Goal: Task Accomplishment & Management: Complete application form

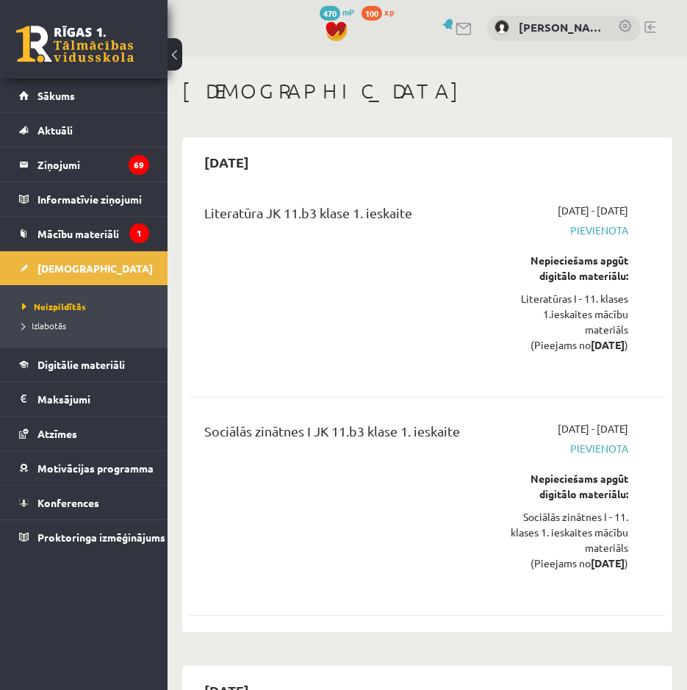
scroll to position [381, 0]
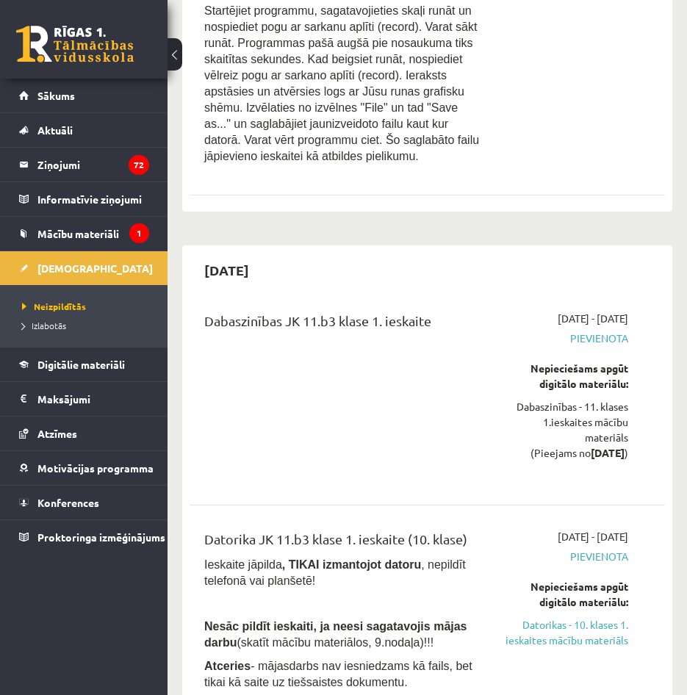
scroll to position [2351, 0]
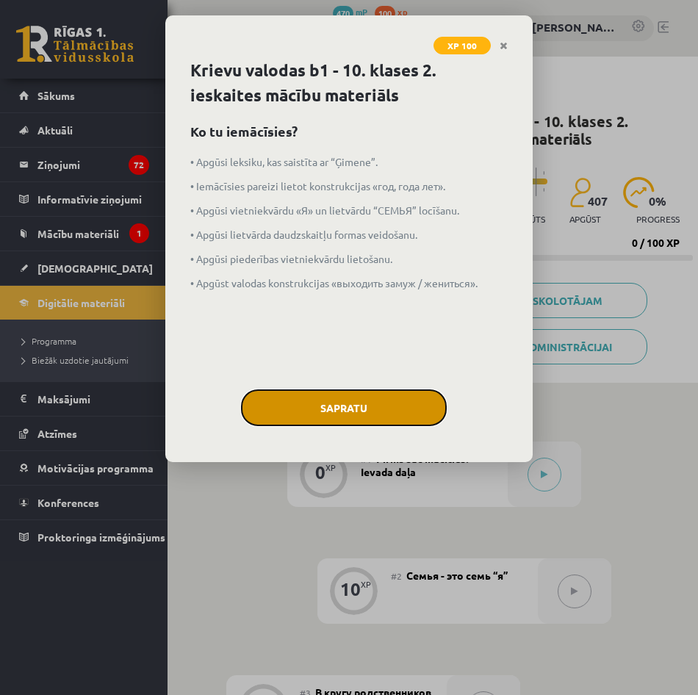
click at [373, 391] on button "Sapratu" at bounding box center [344, 407] width 206 height 37
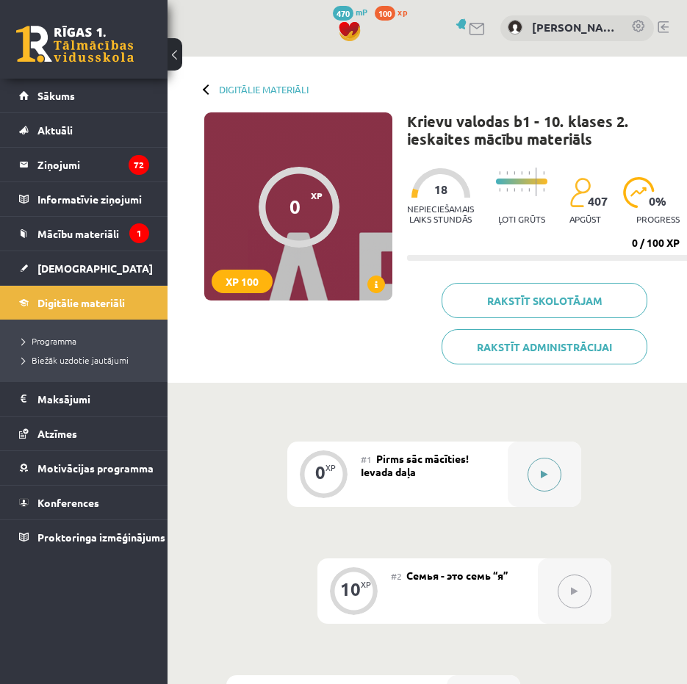
click at [552, 469] on button at bounding box center [544, 475] width 34 height 34
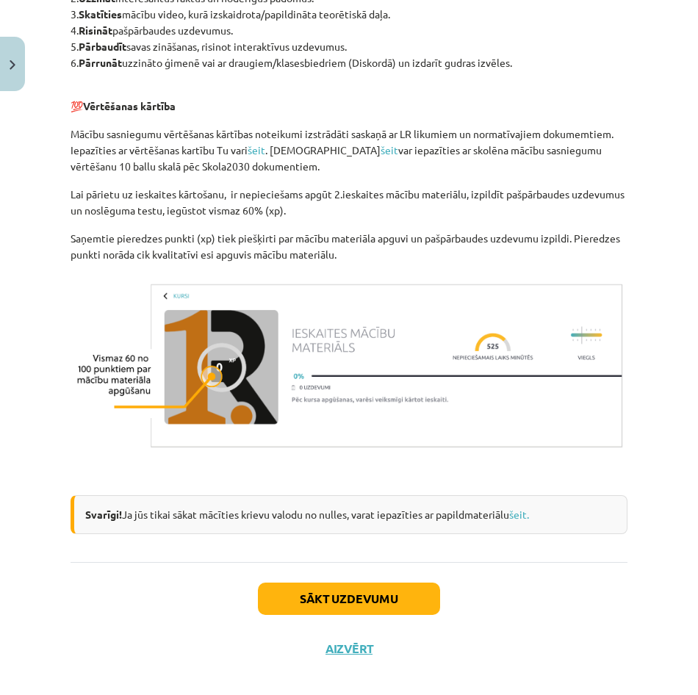
scroll to position [917, 0]
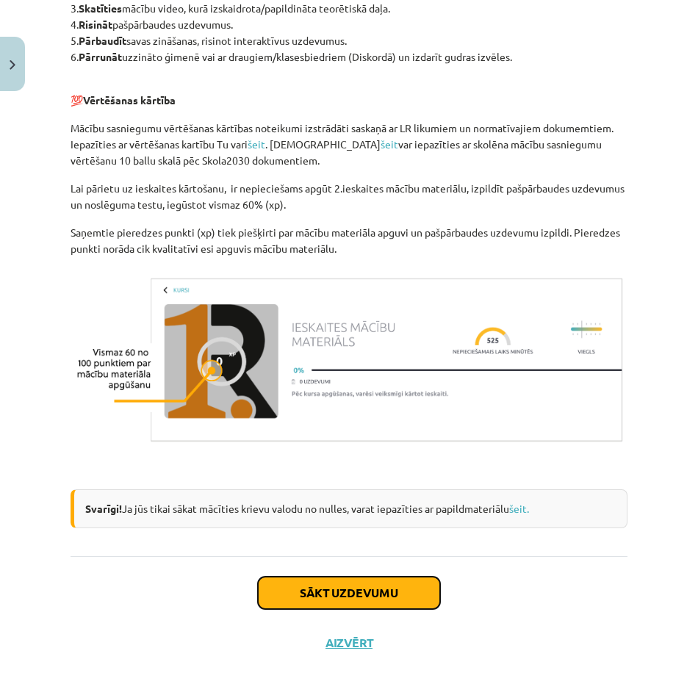
click at [332, 593] on button "Sākt uzdevumu" at bounding box center [349, 593] width 182 height 32
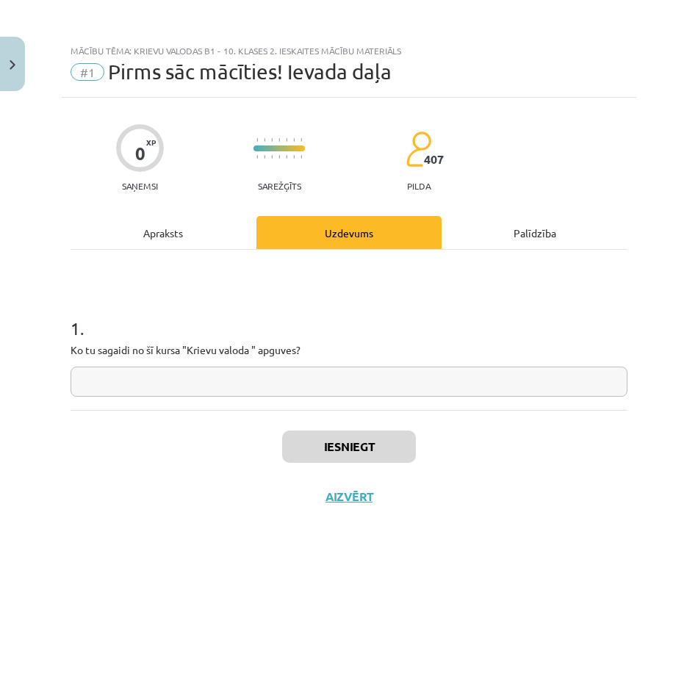
scroll to position [0, 0]
click at [97, 375] on input "text" at bounding box center [349, 382] width 557 height 30
type input "**********"
click at [317, 436] on button "Iesniegt" at bounding box center [349, 446] width 134 height 32
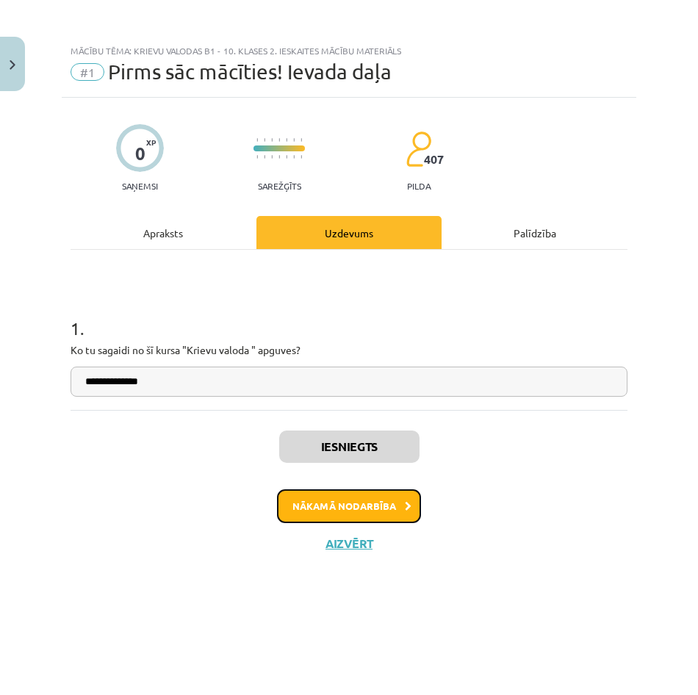
click at [373, 501] on button "Nākamā nodarbība" at bounding box center [349, 506] width 144 height 34
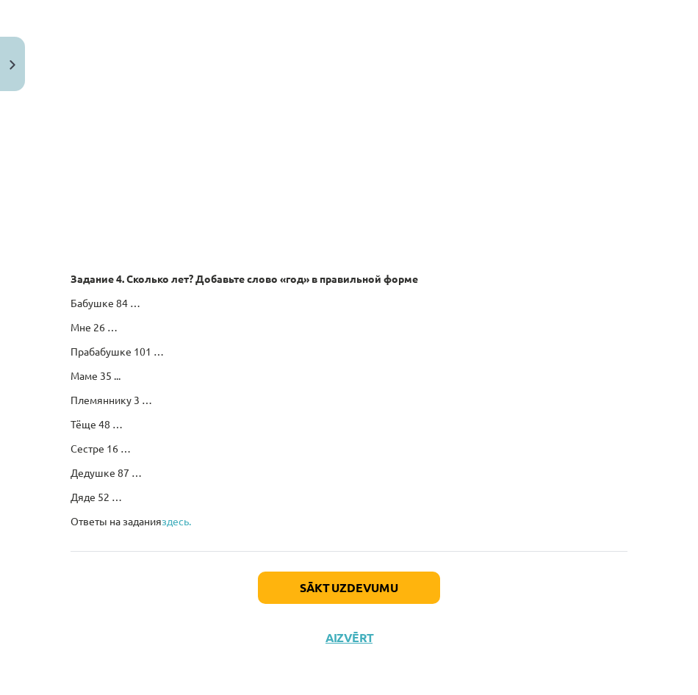
scroll to position [2414, 0]
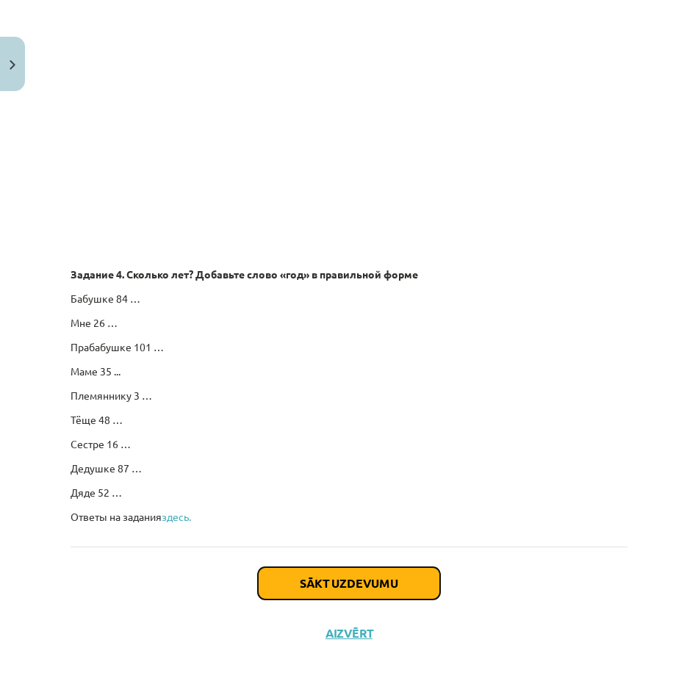
click at [406, 582] on button "Sākt uzdevumu" at bounding box center [349, 583] width 182 height 32
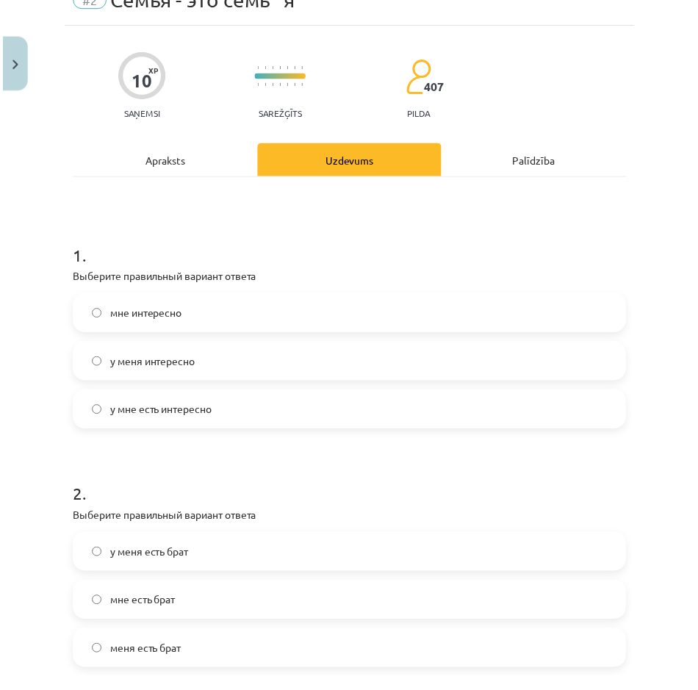
scroll to position [37, 0]
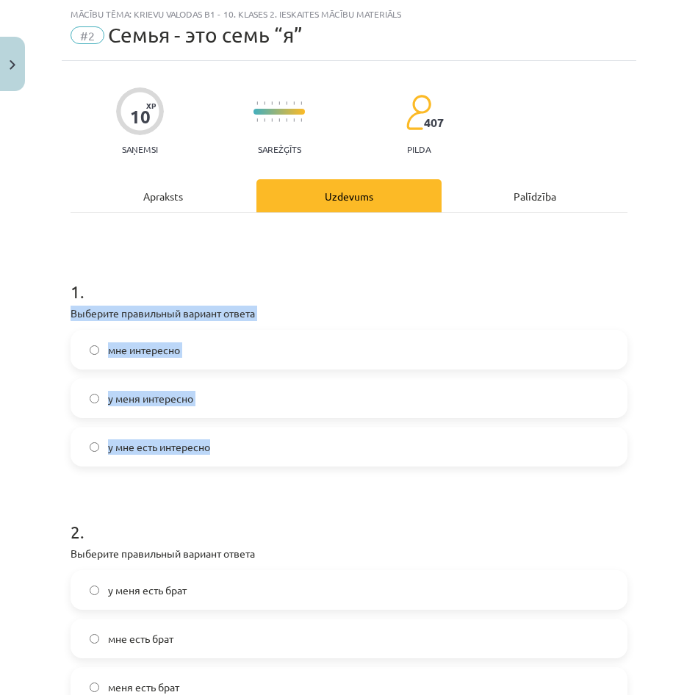
drag, startPoint x: 65, startPoint y: 306, endPoint x: 260, endPoint y: 450, distance: 242.6
drag, startPoint x: 260, startPoint y: 450, endPoint x: 198, endPoint y: 448, distance: 62.5
copy div "Выберите правильный вариант ответа мне интересно у меня интересно у мне есть ин…"
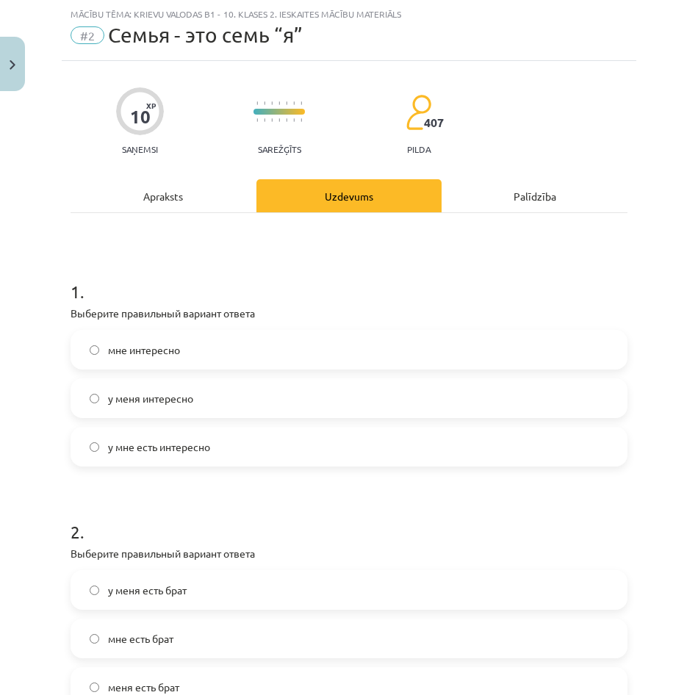
click at [419, 520] on h1 "2 ." at bounding box center [349, 519] width 557 height 46
click at [301, 345] on label "мне интересно" at bounding box center [349, 349] width 554 height 37
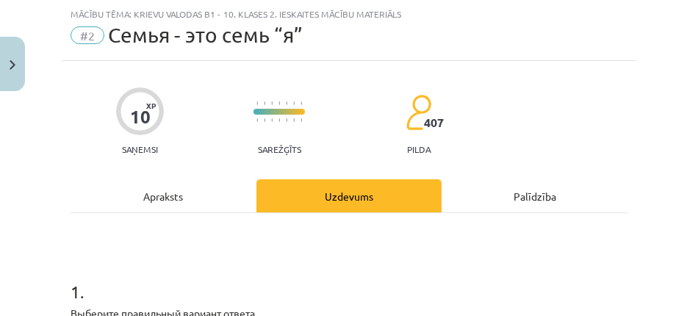
click at [24, 228] on div "Mācību tēma: Krievu valodas b1 - 10. klases 2. ieskaites mācību materiāls #2 Се…" at bounding box center [349, 158] width 698 height 316
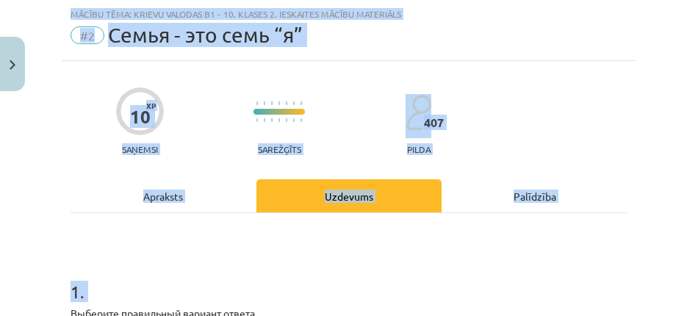
click at [22, 316] on html "0 Dāvanas 470 mP 100 xp Emīls Vite Sākums Aktuāli Kā mācīties eSKOLĀ Kontakti N…" at bounding box center [349, 158] width 698 height 316
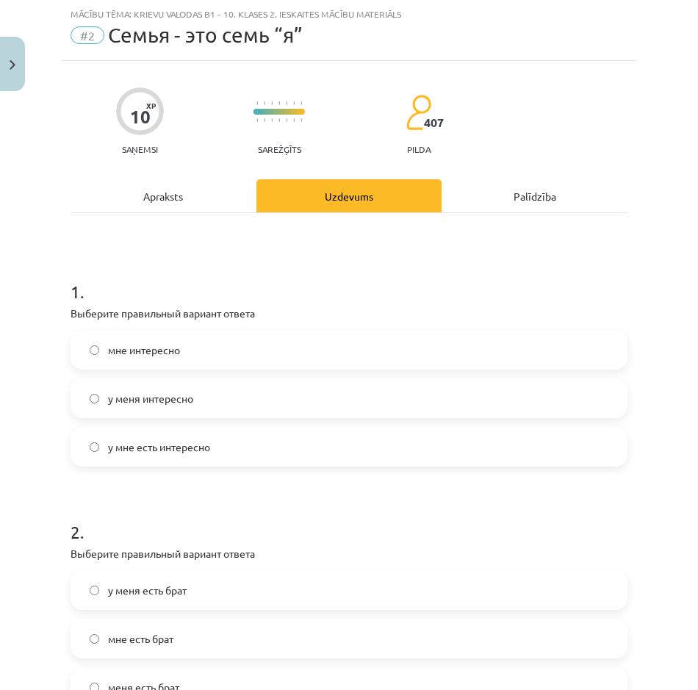
click at [37, 462] on div "Mācību tēma: Krievu valodas b1 - 10. klases 2. ieskaites mācību materiāls #2 Се…" at bounding box center [349, 345] width 698 height 690
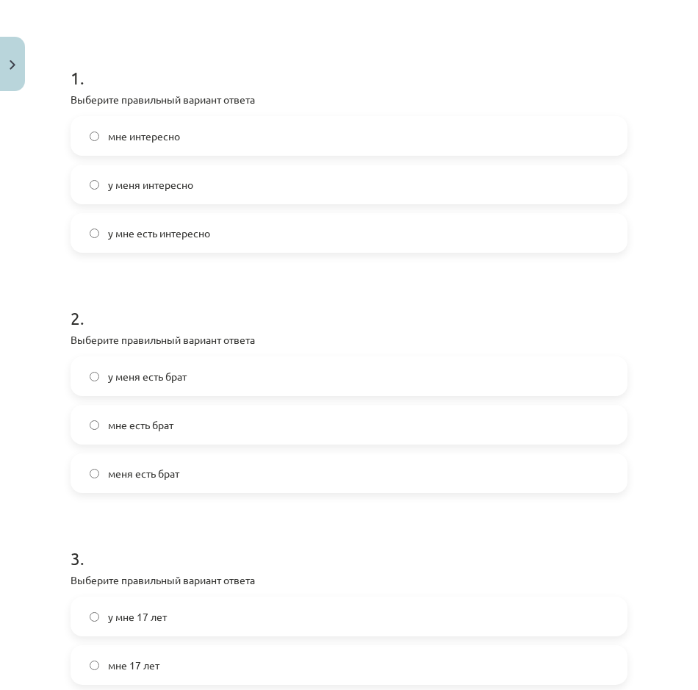
scroll to position [257, 0]
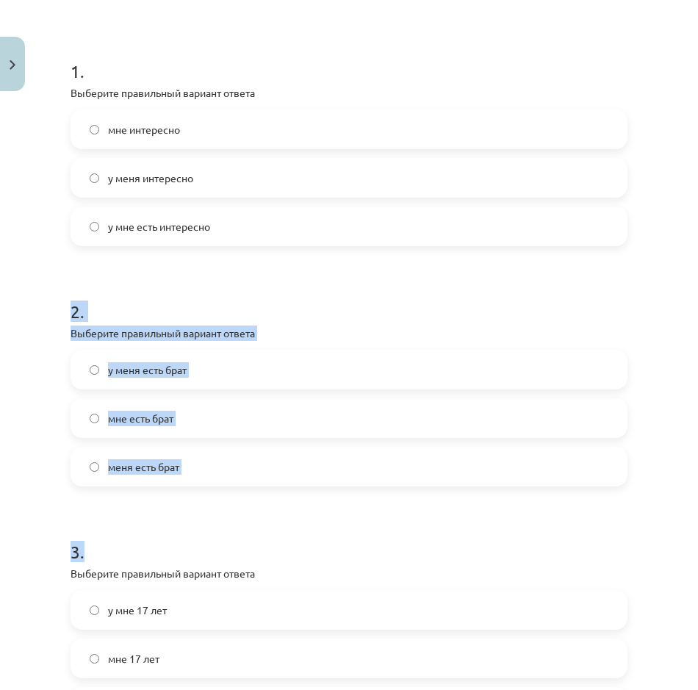
drag, startPoint x: 64, startPoint y: 319, endPoint x: 209, endPoint y: 488, distance: 223.5
click at [209, 488] on div "10 XP Saņemsi Sarežģīts 407 pilda Apraksts Uzdevums Palīdzība 1 . Выберите прав…" at bounding box center [349, 639] width 574 height 1597
click at [209, 488] on form "1 . Выберите правильный вариант ответа мне интересно у меня интересно у мне ест…" at bounding box center [349, 669] width 557 height 1269
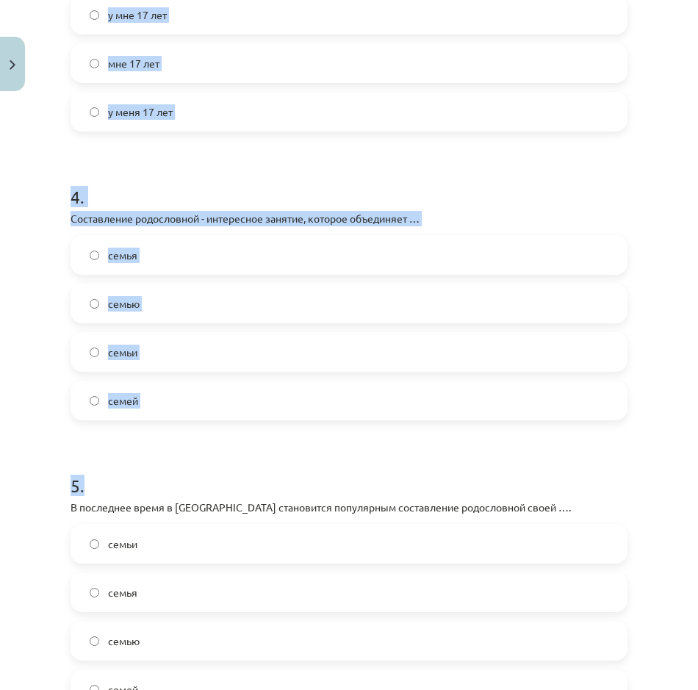
scroll to position [1042, 0]
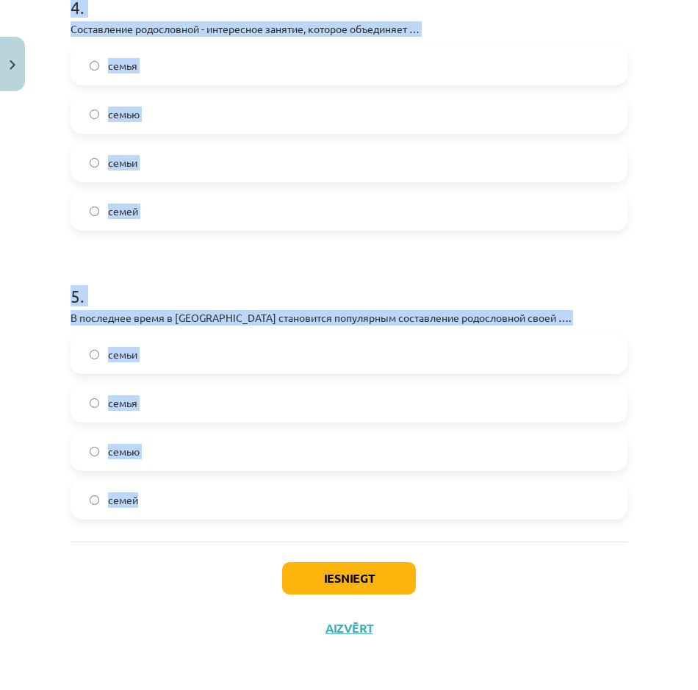
drag, startPoint x: 61, startPoint y: 343, endPoint x: 220, endPoint y: 488, distance: 215.8
click at [220, 488] on div "Mācību tēma: Krievu valodas b1 - 10. klases 2. ieskaites mācību materiāls #2 Се…" at bounding box center [349, 345] width 698 height 690
copy form "2 . Выберите правильный вариант ответа у меня есть брат мне есть брат меня есть…"
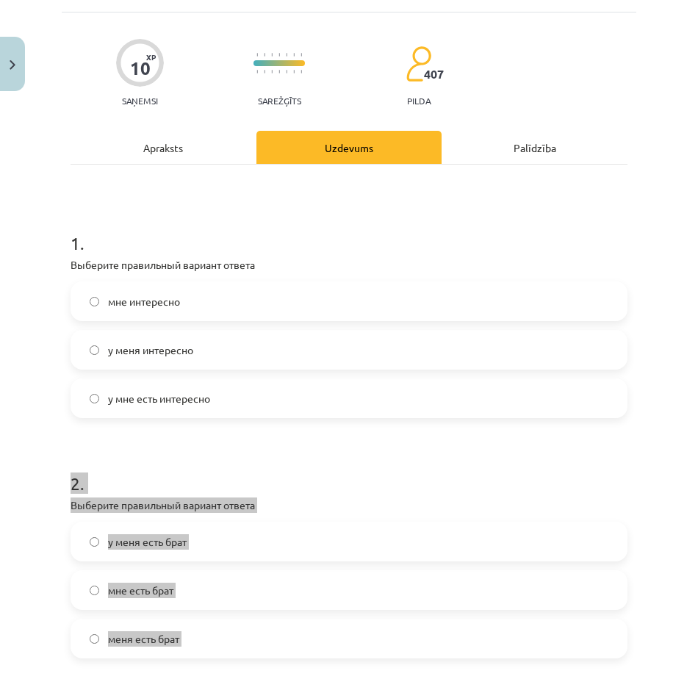
scroll to position [13, 0]
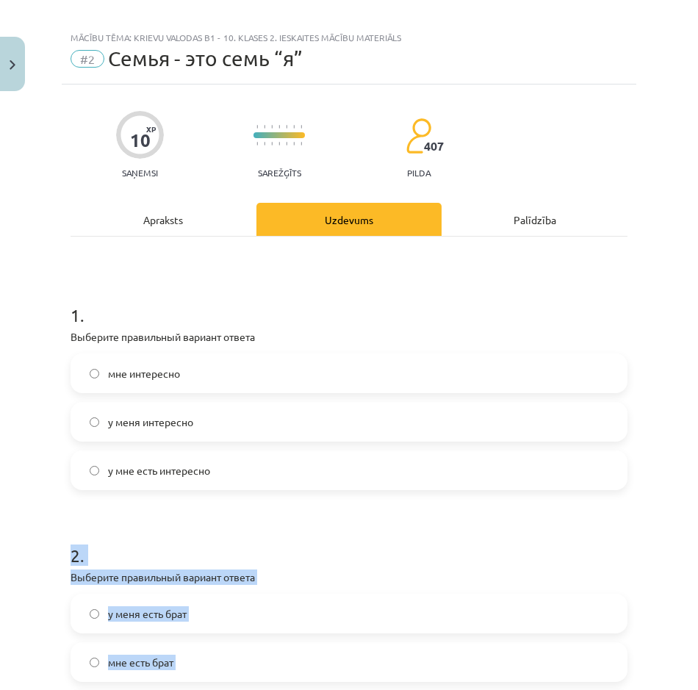
click at [350, 529] on h1 "2 ." at bounding box center [349, 542] width 557 height 46
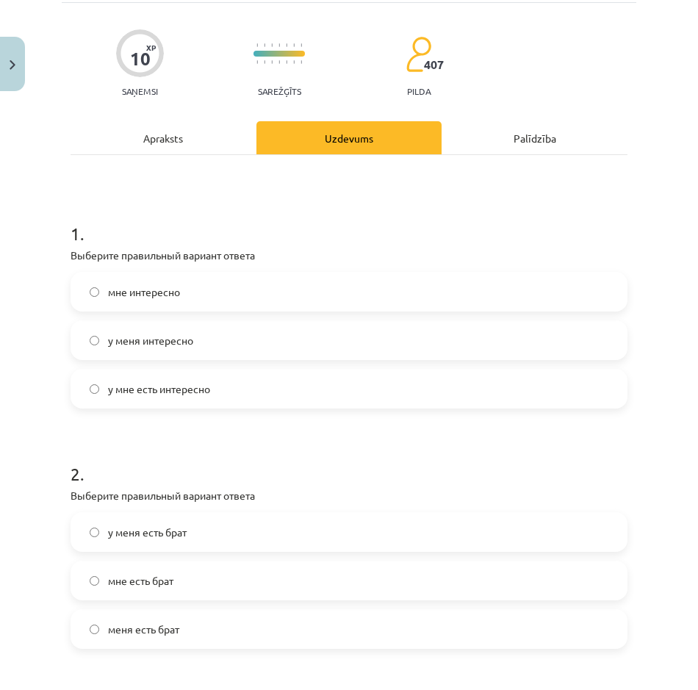
scroll to position [160, 0]
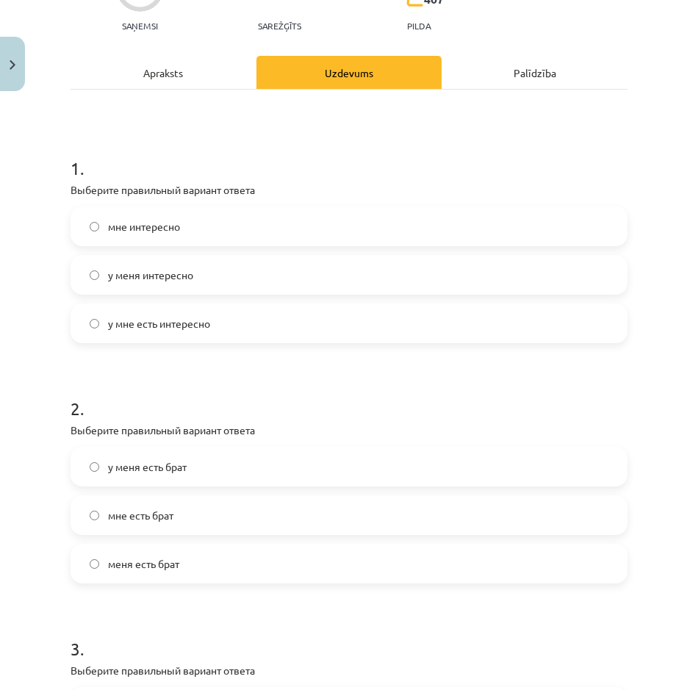
click at [285, 455] on label "у меня есть брат" at bounding box center [349, 466] width 554 height 37
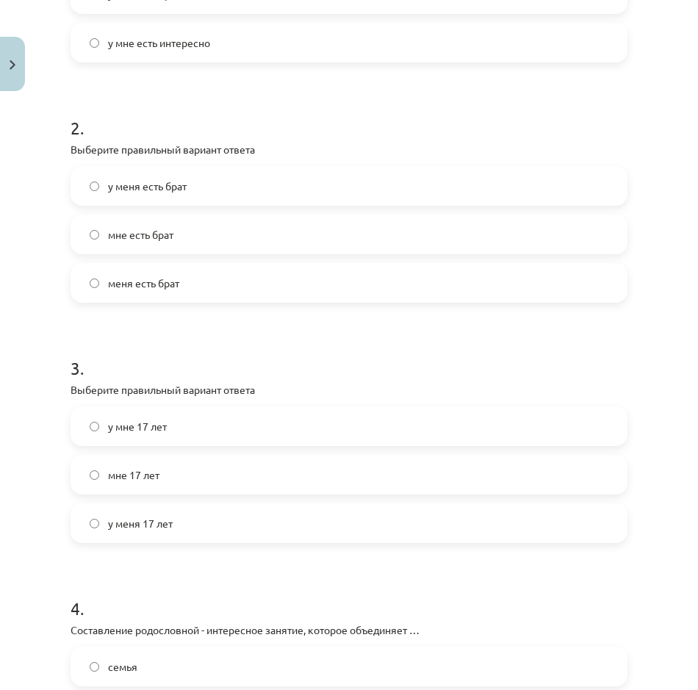
scroll to position [454, 0]
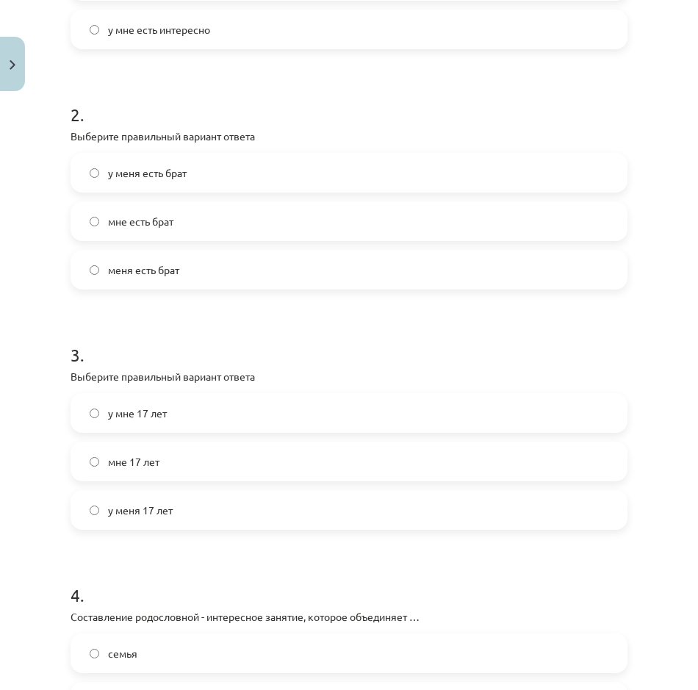
click at [284, 456] on label "мне 17 лет" at bounding box center [349, 461] width 554 height 37
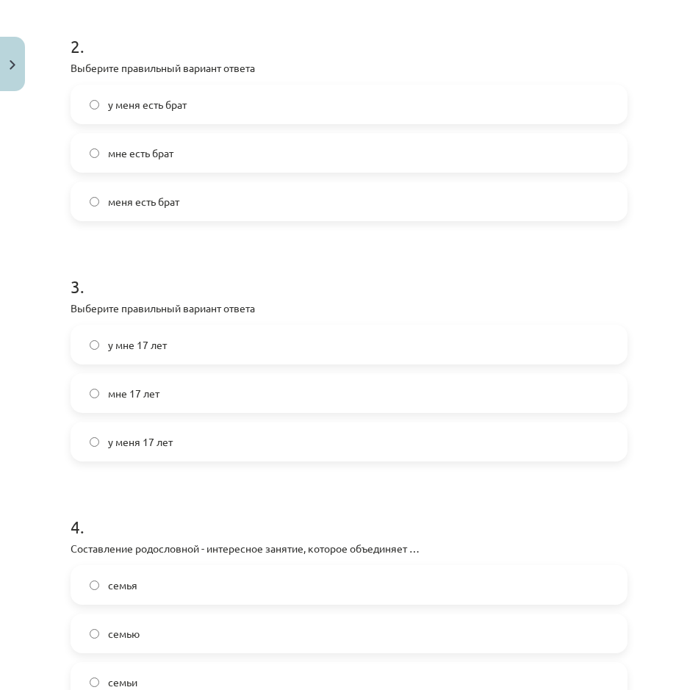
scroll to position [748, 0]
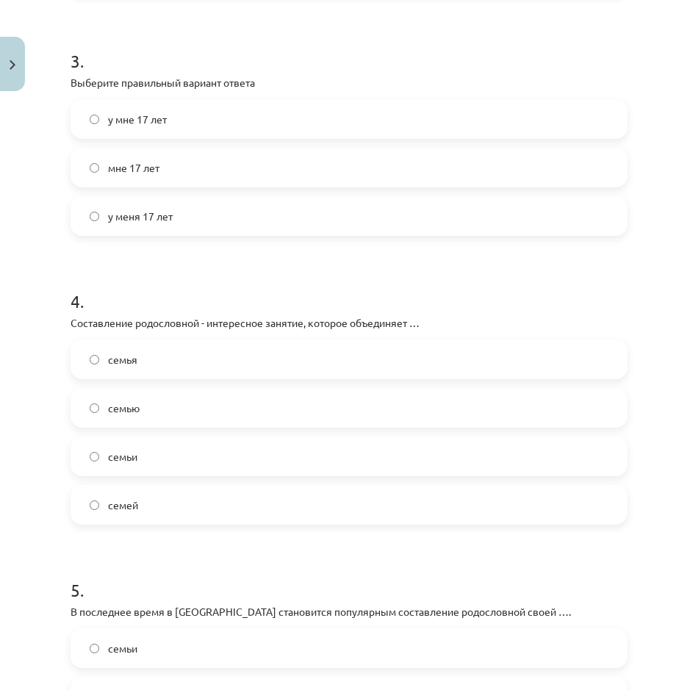
click at [161, 408] on label "семью" at bounding box center [349, 407] width 554 height 37
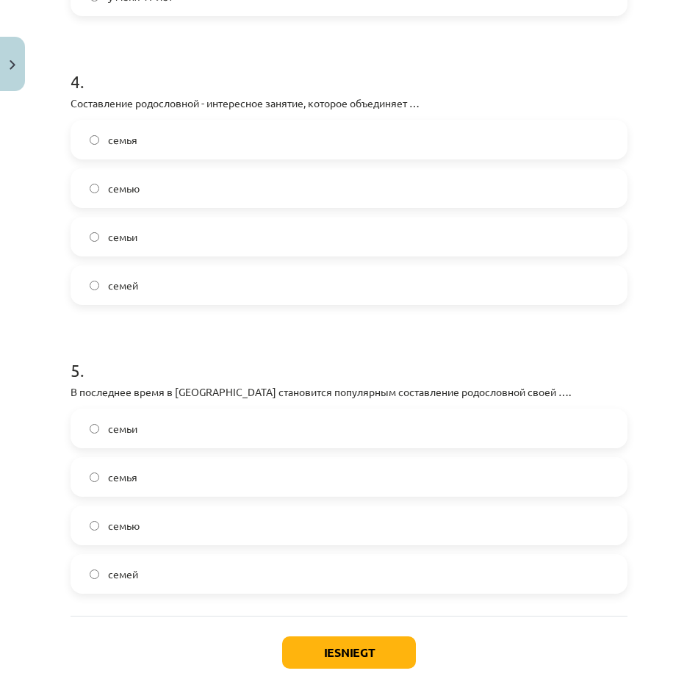
scroll to position [968, 0]
click at [164, 569] on label "семей" at bounding box center [349, 573] width 554 height 37
click at [156, 436] on label "семьи" at bounding box center [349, 427] width 554 height 37
click at [316, 644] on button "Iesniegt" at bounding box center [349, 651] width 134 height 32
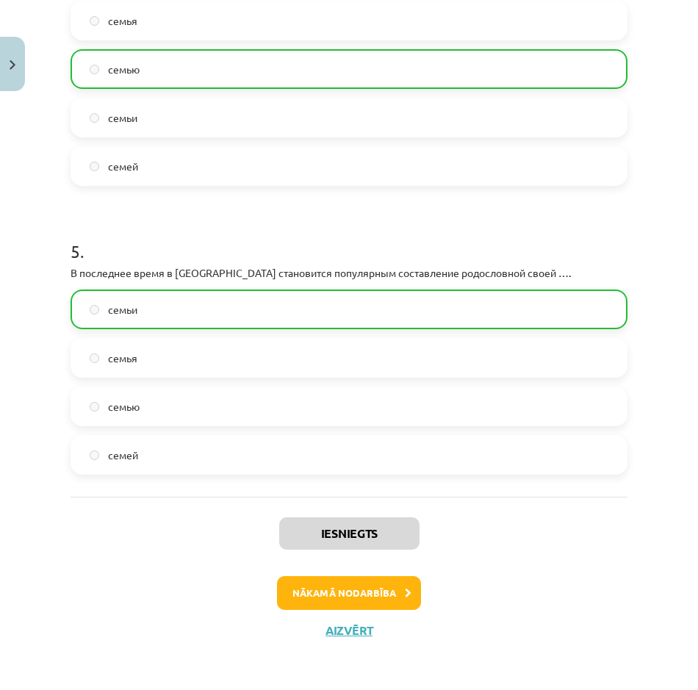
scroll to position [1089, 0]
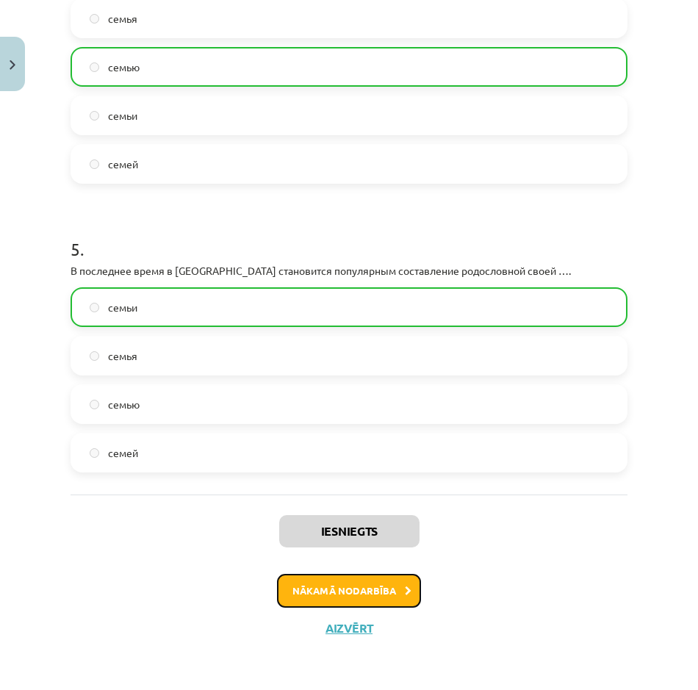
click at [328, 583] on button "Nākamā nodarbība" at bounding box center [349, 591] width 144 height 34
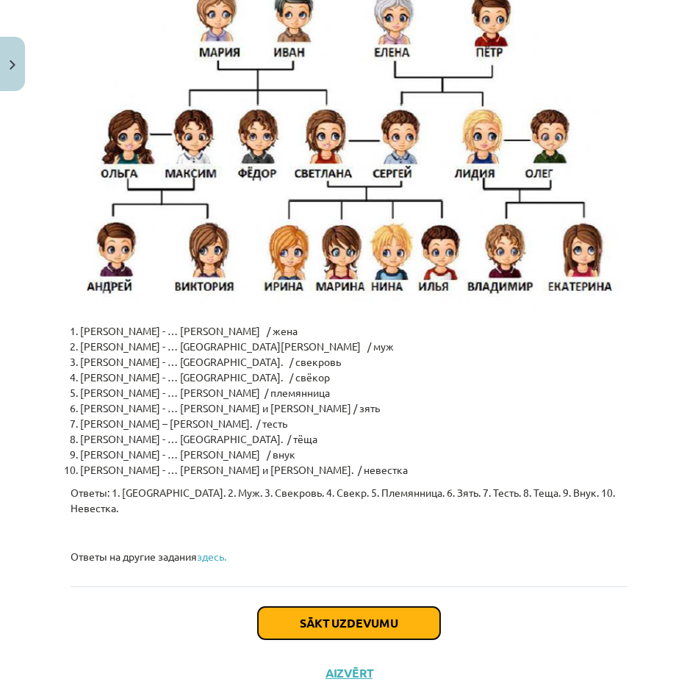
click at [288, 607] on button "Sākt uzdevumu" at bounding box center [349, 623] width 182 height 32
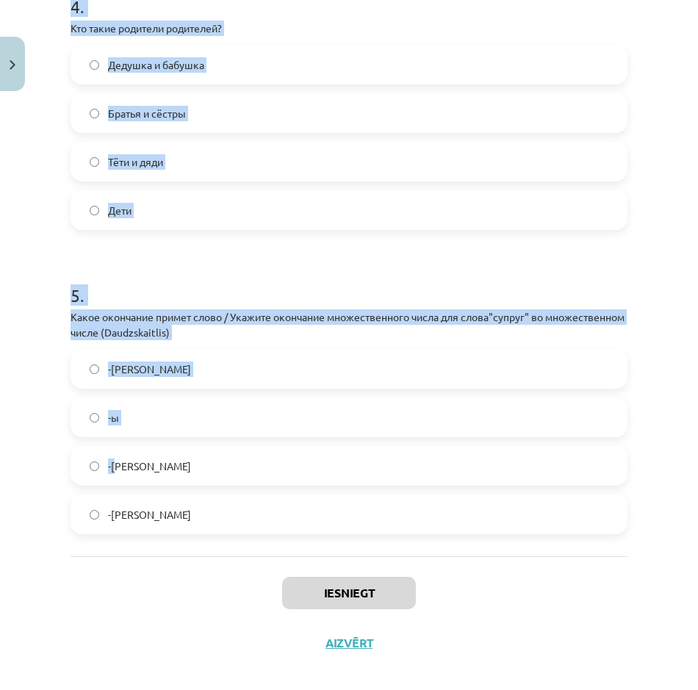
scroll to position [1202, 0]
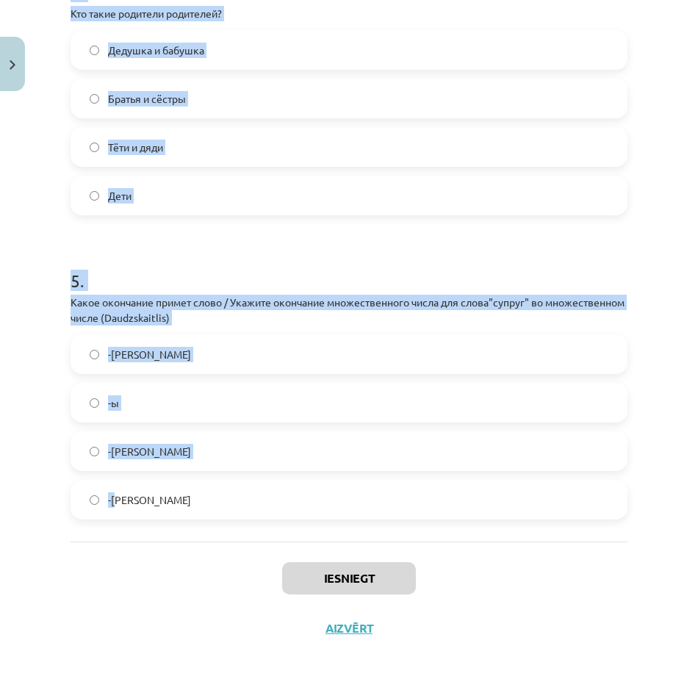
drag, startPoint x: 65, startPoint y: 312, endPoint x: 156, endPoint y: 503, distance: 211.9
drag, startPoint x: 156, startPoint y: 503, endPoint x: 115, endPoint y: 492, distance: 42.6
copy form "Какое притяжательное местоимение используется для "сестра" от лица "ТЫ"? её наш…"
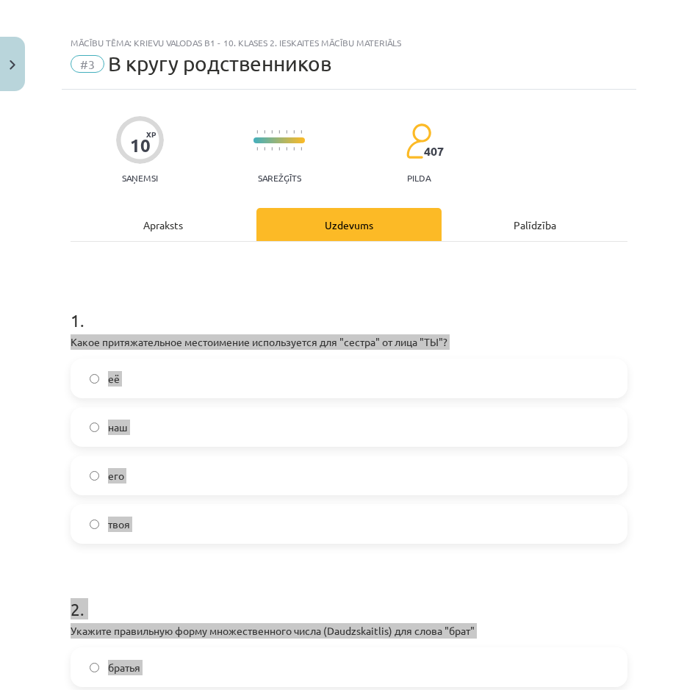
scroll to position [0, 0]
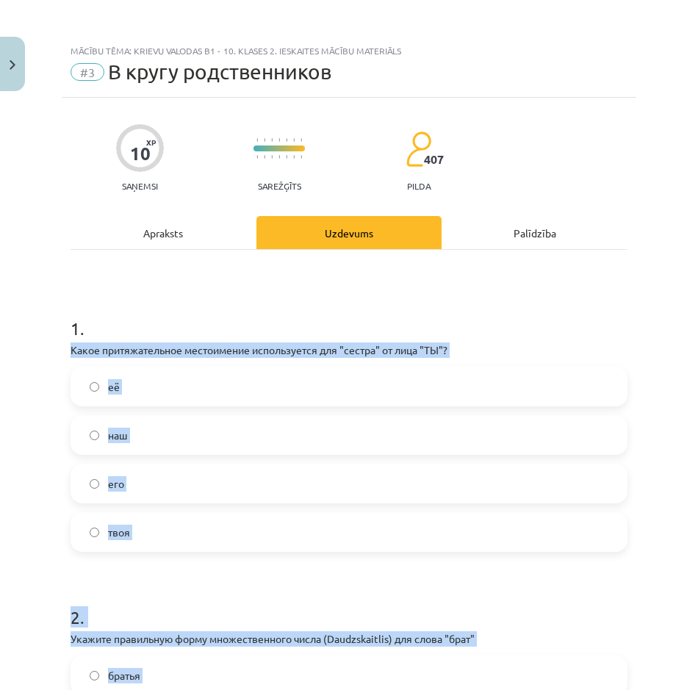
drag, startPoint x: 31, startPoint y: 361, endPoint x: 2, endPoint y: 369, distance: 29.6
click at [31, 361] on div "Mācību tēma: Krievu valodas b1 - 10. klases 2. ieskaites mācību materiāls #3 В …" at bounding box center [349, 345] width 698 height 690
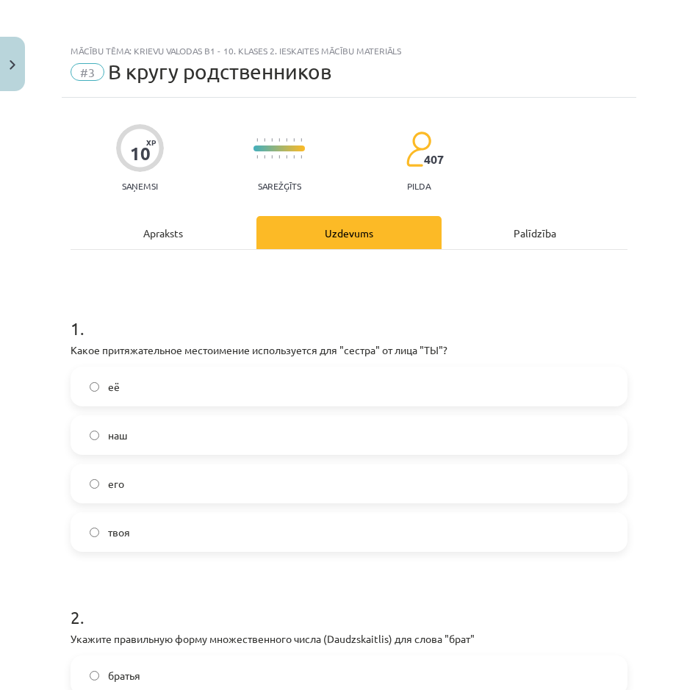
click at [155, 533] on label "твоя" at bounding box center [349, 531] width 554 height 37
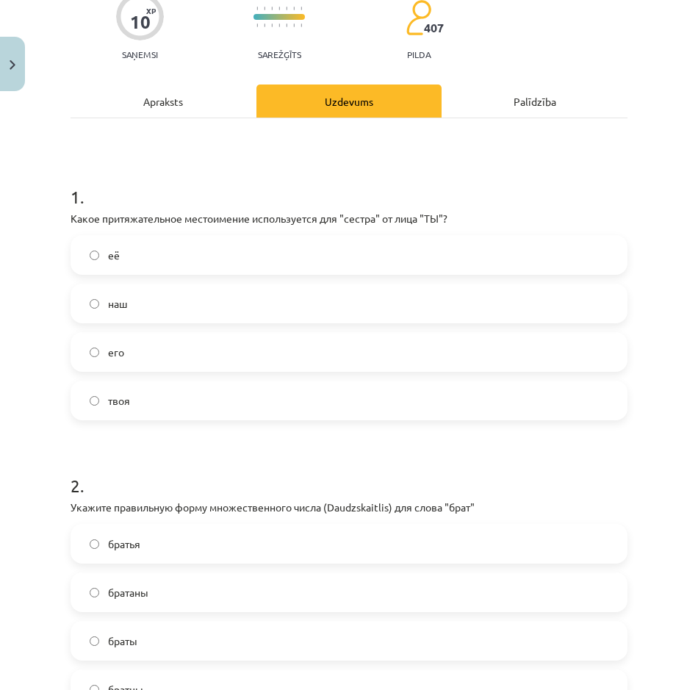
scroll to position [147, 0]
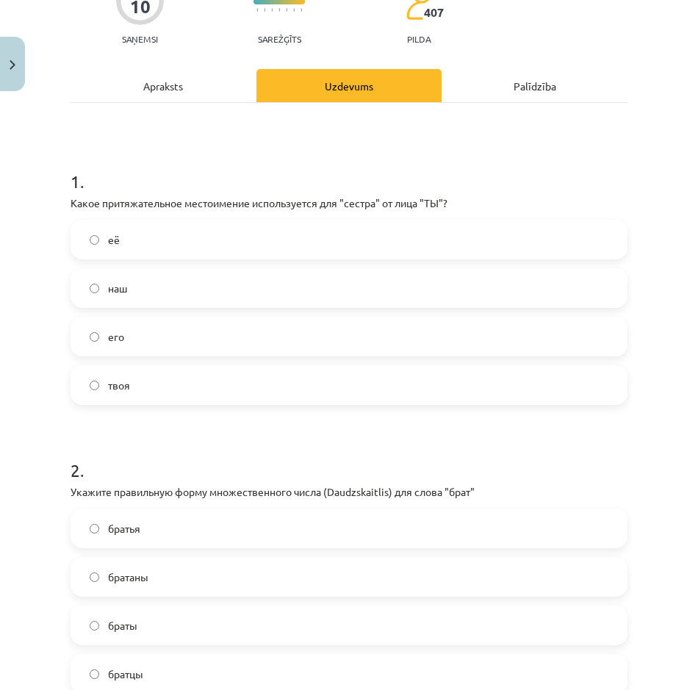
click at [195, 525] on label "братья" at bounding box center [349, 528] width 554 height 37
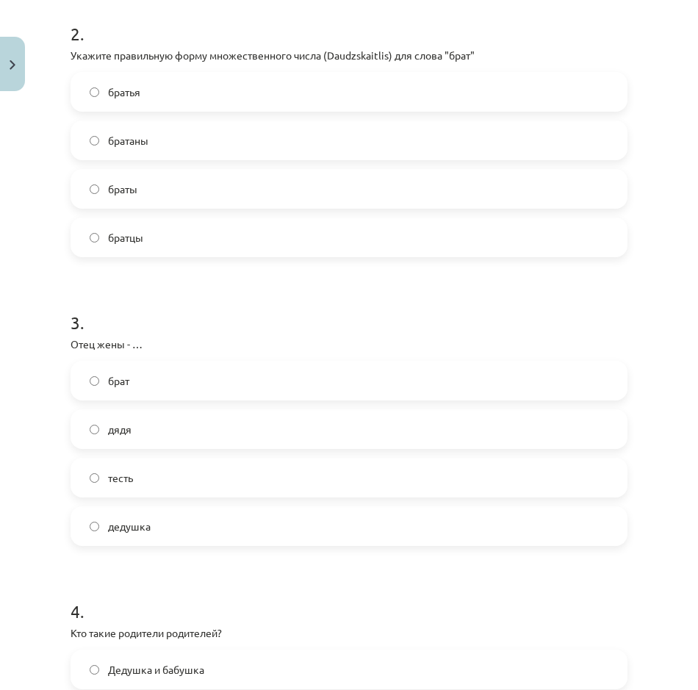
scroll to position [588, 0]
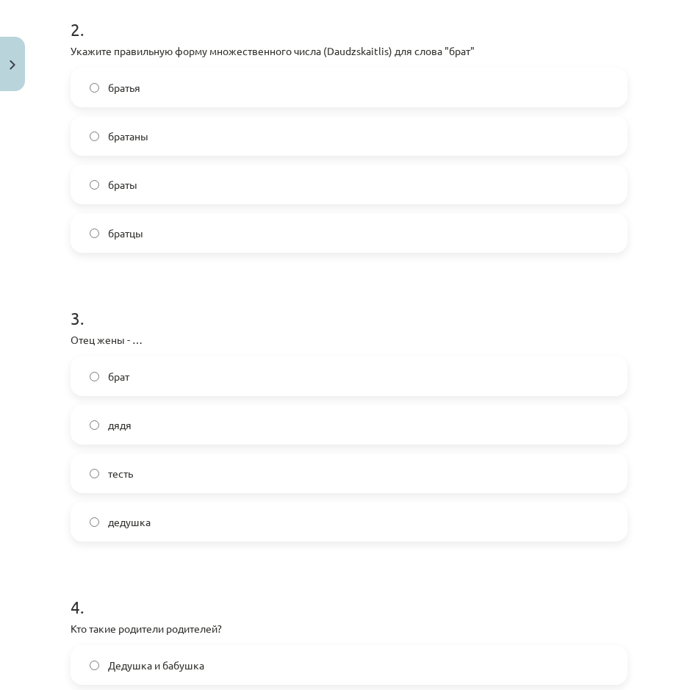
click at [181, 461] on label "тесть" at bounding box center [349, 473] width 554 height 37
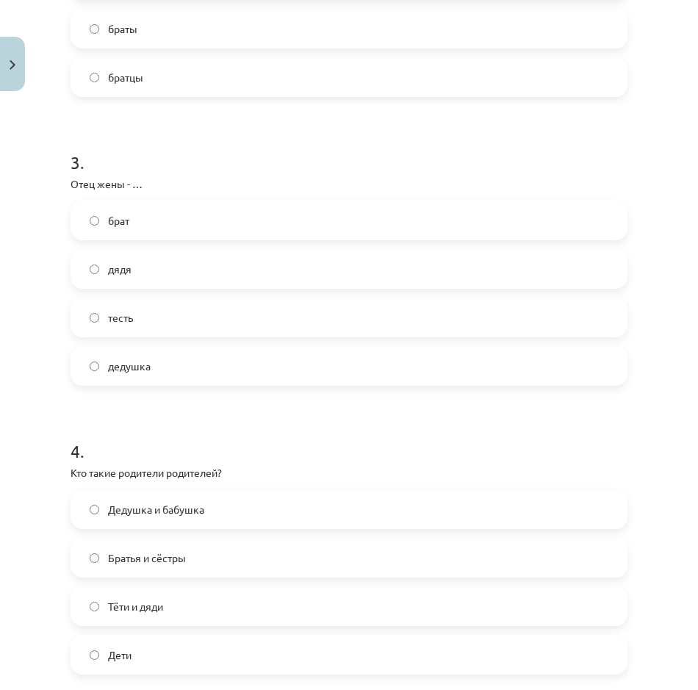
scroll to position [808, 0]
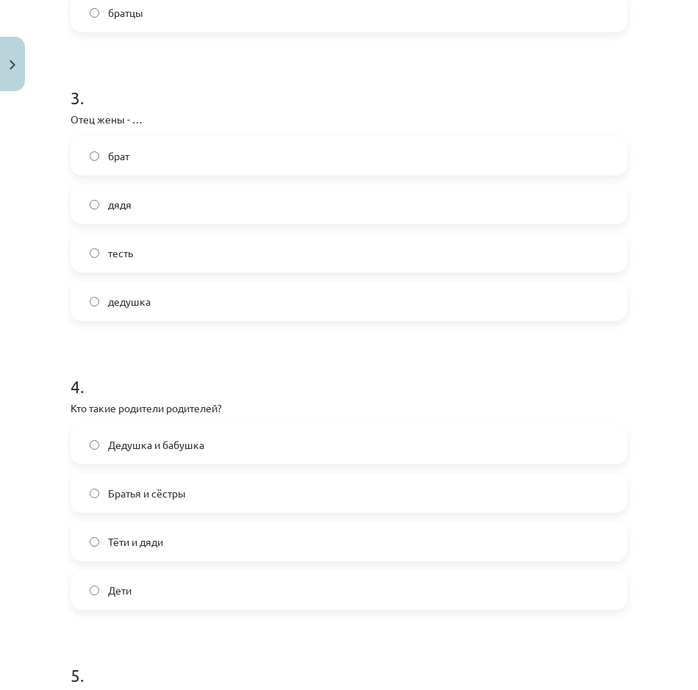
click at [193, 445] on span "Дедушка и бабушка" at bounding box center [156, 444] width 96 height 15
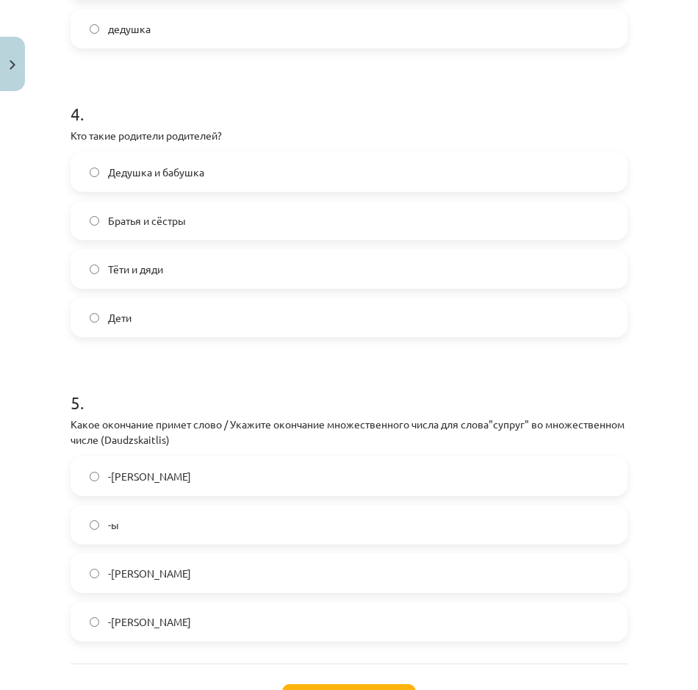
scroll to position [1175, 0]
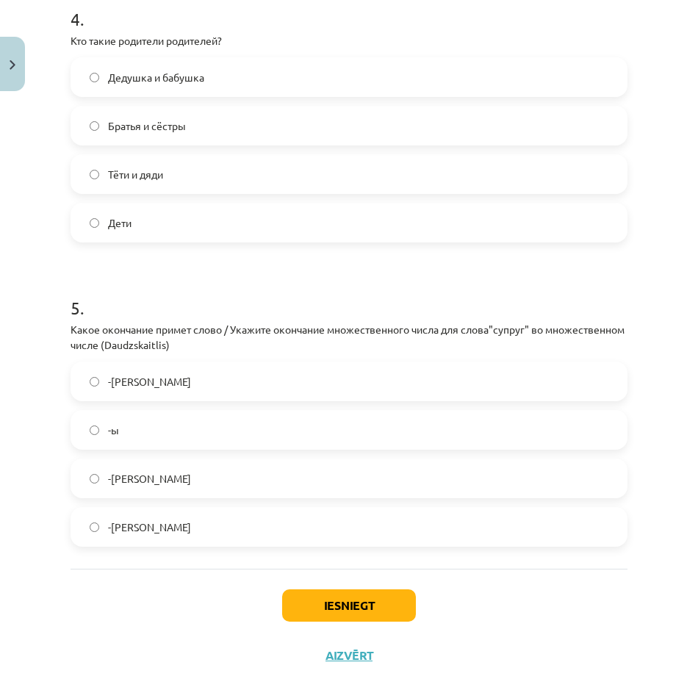
click at [165, 529] on label "-и" at bounding box center [349, 526] width 554 height 37
click at [309, 598] on button "Iesniegt" at bounding box center [349, 605] width 134 height 32
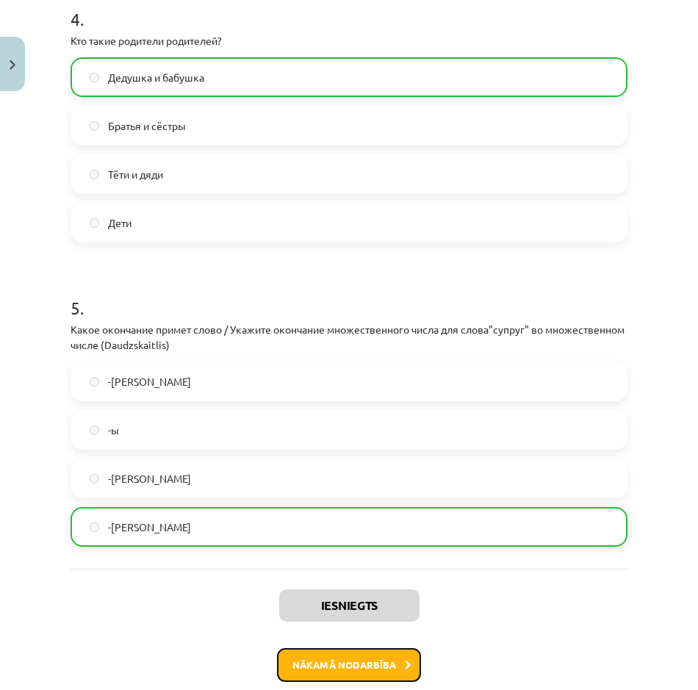
click at [341, 655] on button "Nākamā nodarbība" at bounding box center [349, 665] width 144 height 34
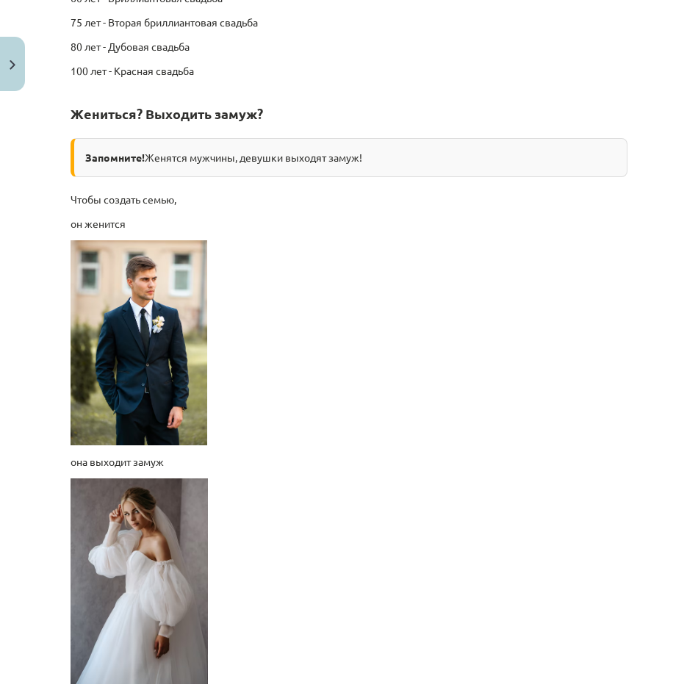
scroll to position [2179, 0]
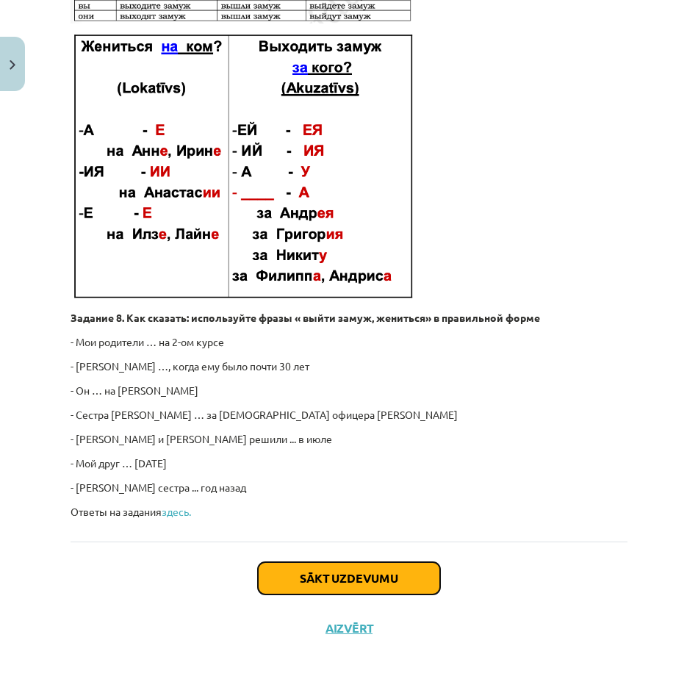
click at [389, 585] on button "Sākt uzdevumu" at bounding box center [349, 578] width 182 height 32
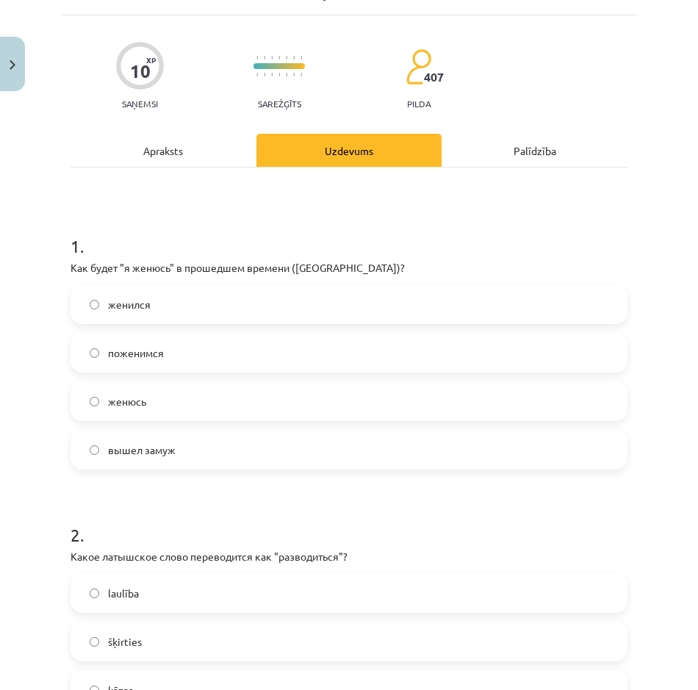
scroll to position [37, 0]
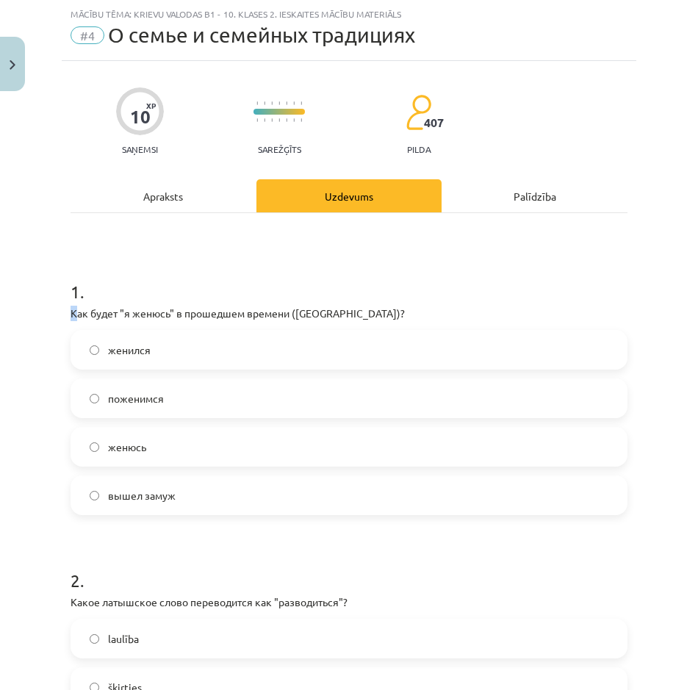
drag, startPoint x: 79, startPoint y: 312, endPoint x: 55, endPoint y: 281, distance: 39.2
click at [54, 297] on div "Mācību tēma: Krievu valodas b1 - 10. klases 2. ieskaites mācību materiāls #4 О …" at bounding box center [349, 345] width 698 height 690
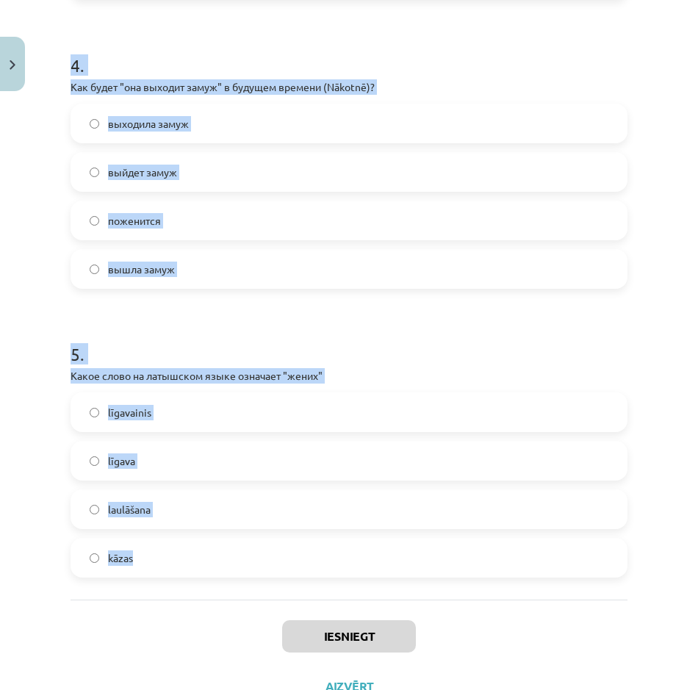
scroll to position [1187, 0]
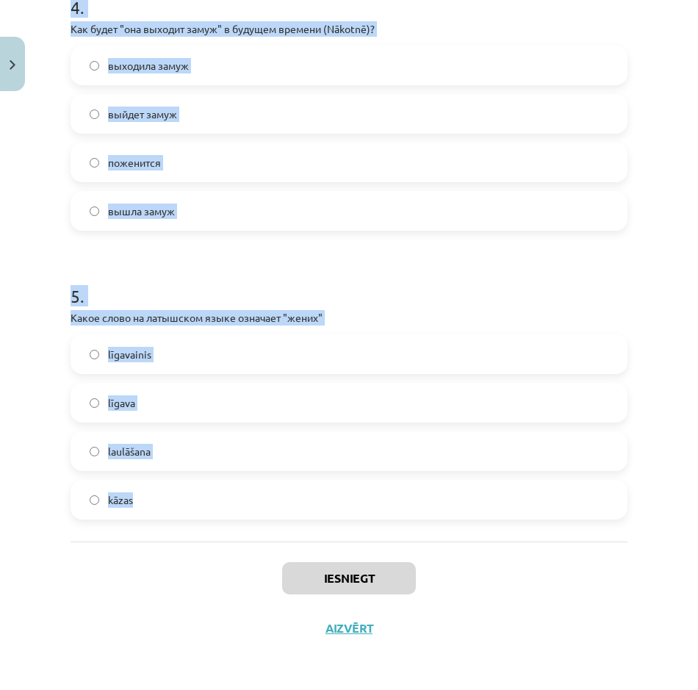
drag, startPoint x: 57, startPoint y: 278, endPoint x: 195, endPoint y: 516, distance: 275.4
click at [195, 516] on div "Mācību tēma: Krievu valodas b1 - 10. klases 2. ieskaites mācību materiāls #4 О …" at bounding box center [349, 345] width 698 height 690
copy form "1 . Как будет "я женюсь" в прошедшем времени (Pagātnē)? женился поженимся женюс…"
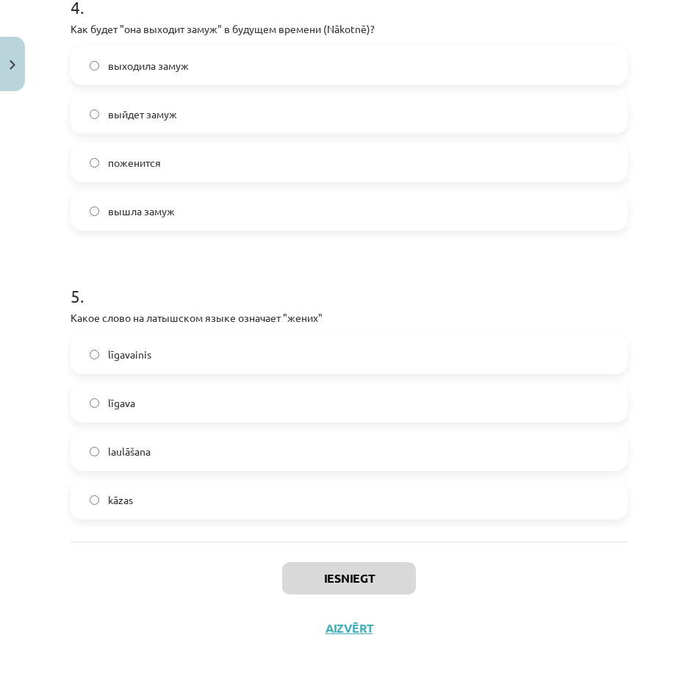
click at [135, 591] on div "Iesniegt Aizvērt" at bounding box center [349, 592] width 557 height 103
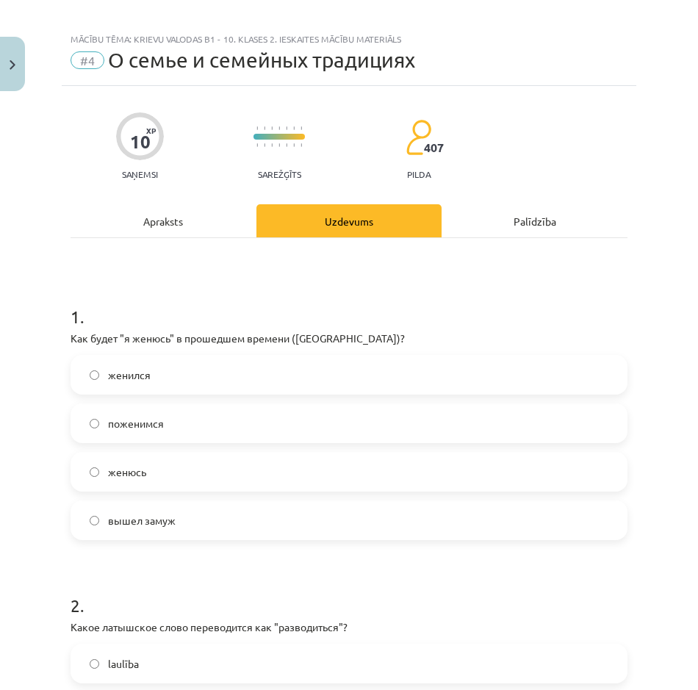
scroll to position [159, 0]
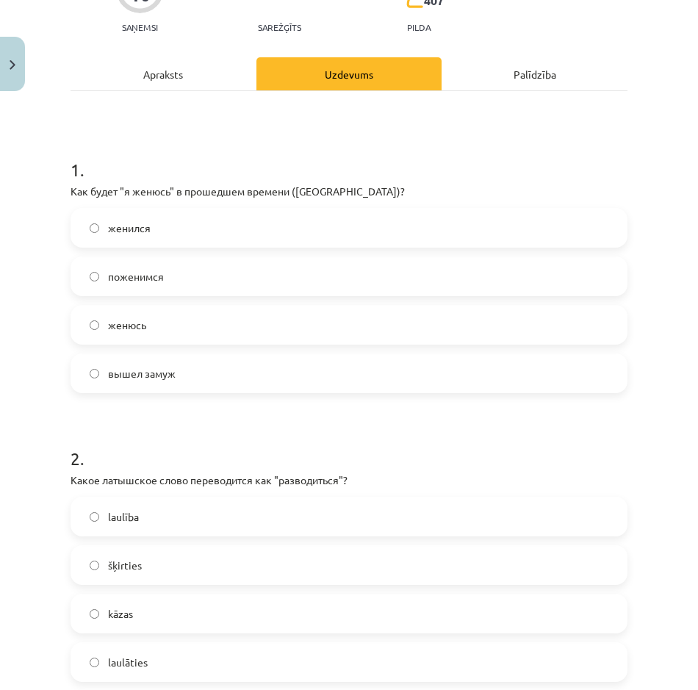
click at [188, 552] on label "šķirties" at bounding box center [349, 565] width 554 height 37
click at [177, 229] on label "женился" at bounding box center [349, 227] width 554 height 37
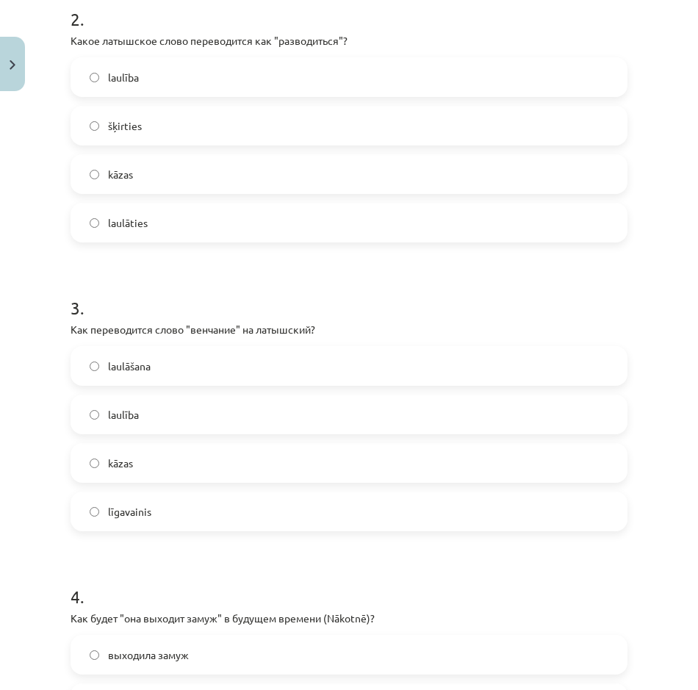
scroll to position [599, 0]
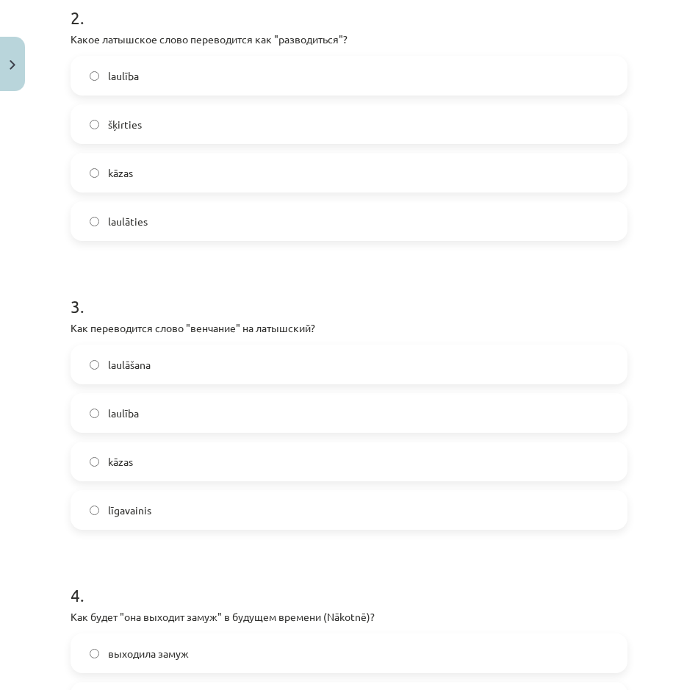
click at [182, 367] on label "laulāšana" at bounding box center [349, 364] width 554 height 37
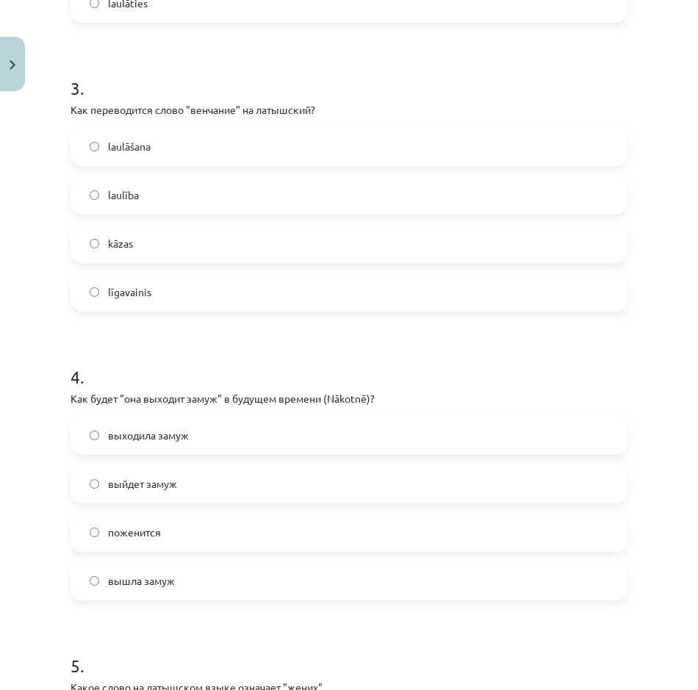
scroll to position [893, 0]
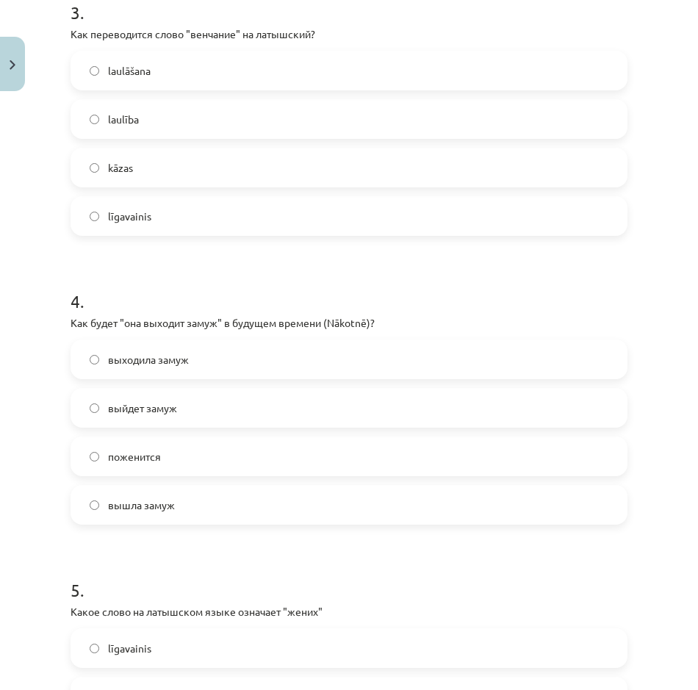
click at [180, 410] on label "выйдет замуж" at bounding box center [349, 407] width 554 height 37
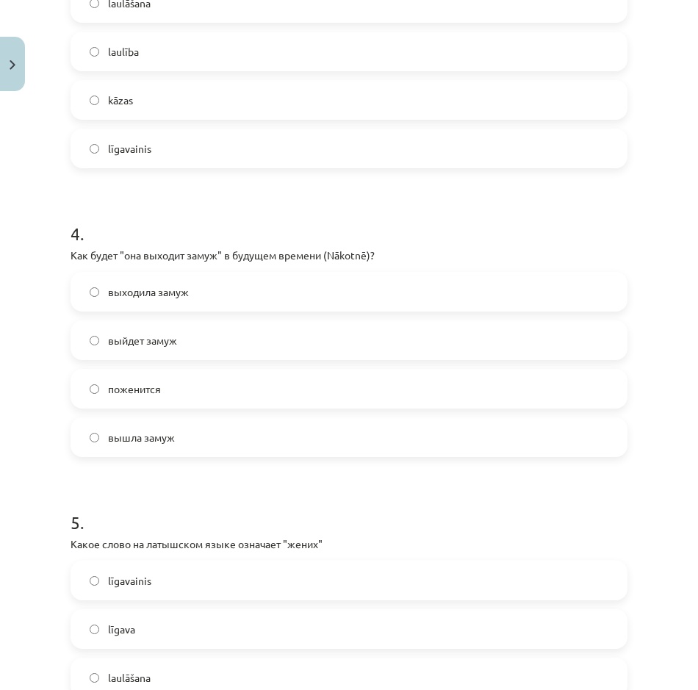
scroll to position [1114, 0]
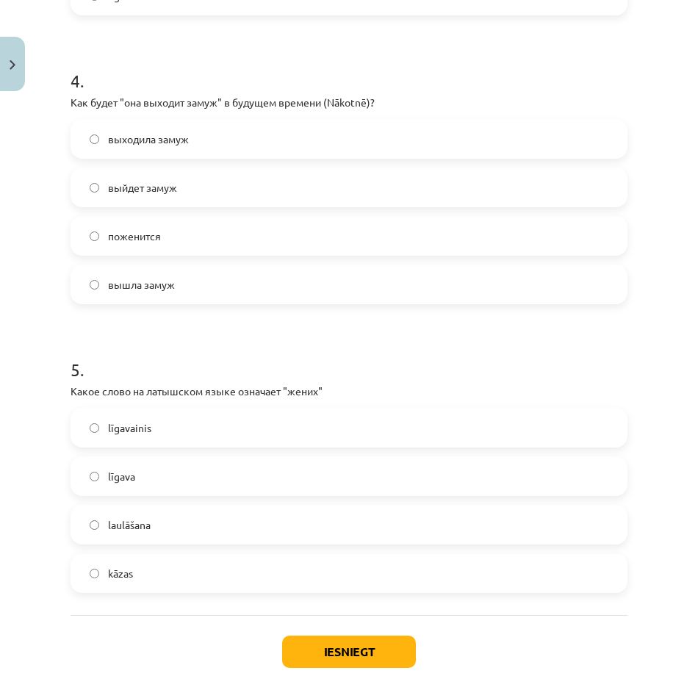
click at [174, 429] on label "līgavainis" at bounding box center [349, 427] width 554 height 37
click at [341, 649] on button "Iesniegt" at bounding box center [349, 651] width 134 height 32
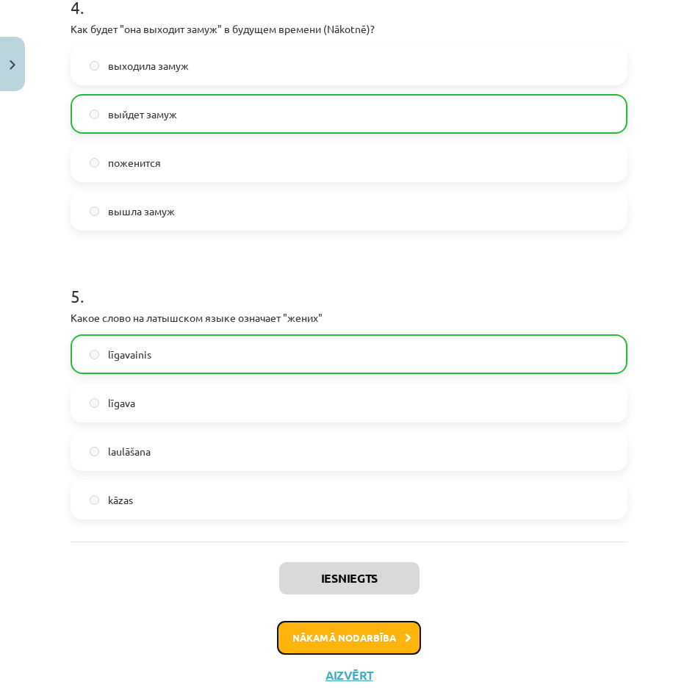
click at [348, 624] on button "Nākamā nodarbība" at bounding box center [349, 638] width 144 height 34
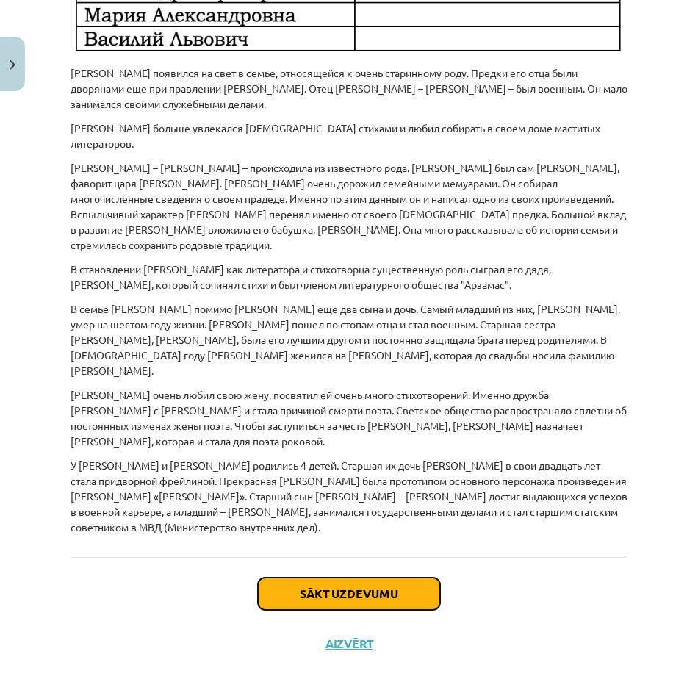
click at [356, 588] on button "Sākt uzdevumu" at bounding box center [349, 593] width 182 height 32
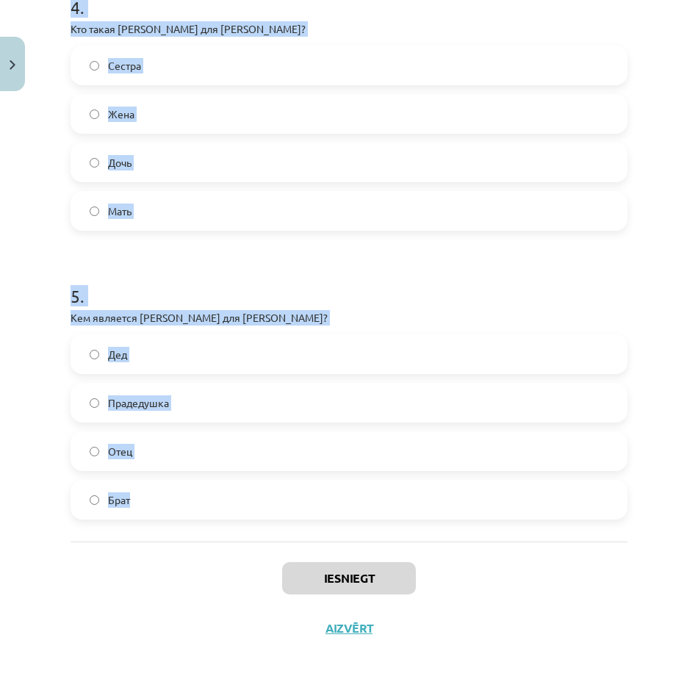
drag, startPoint x: 57, startPoint y: 290, endPoint x: 228, endPoint y: 531, distance: 295.5
click at [228, 531] on div "Mācību tēma: Krievu valodas b1 - 10. klases 2. ieskaites mācību materiāls #5 Ис…" at bounding box center [349, 345] width 698 height 690
copy form "1 . Кем является Василий Львович для А.С. Пушкина? Брат Дедушка Племянник Дядя …"
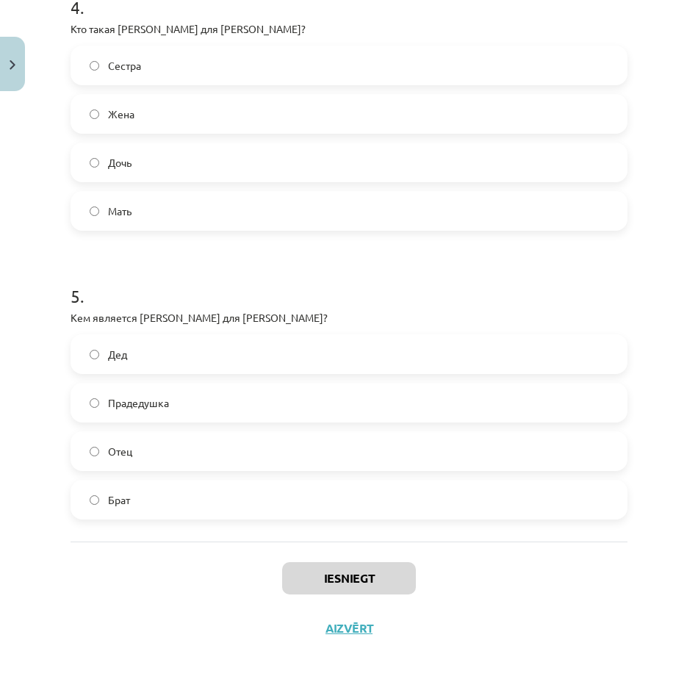
click at [95, 584] on div "Iesniegt Aizvērt" at bounding box center [349, 592] width 557 height 103
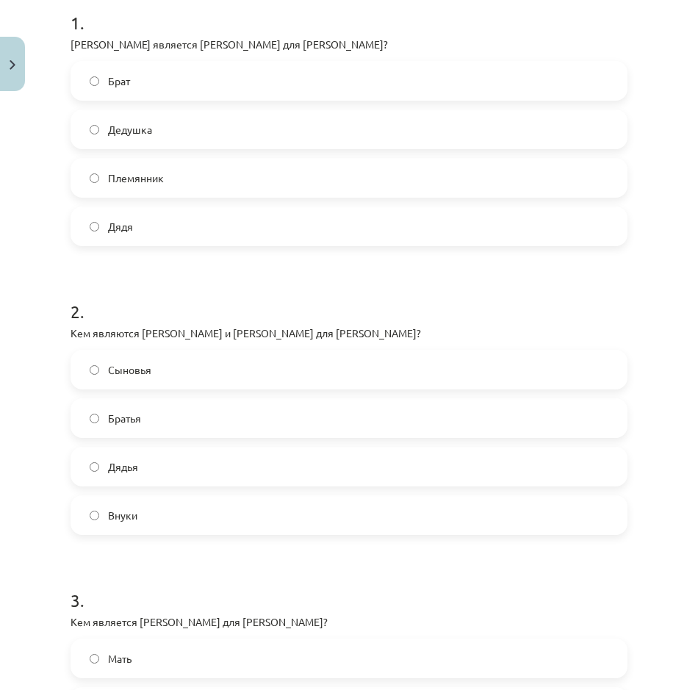
scroll to position [85, 0]
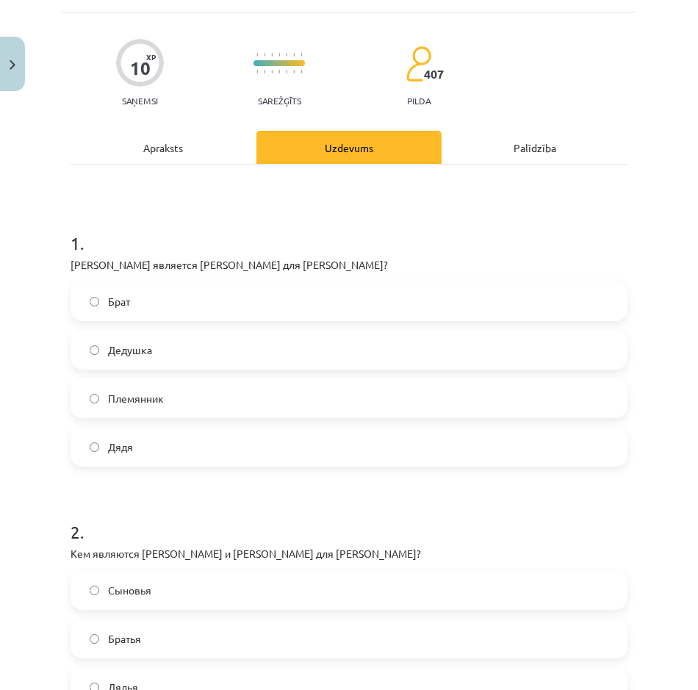
click at [156, 436] on label "Дядя" at bounding box center [349, 446] width 554 height 37
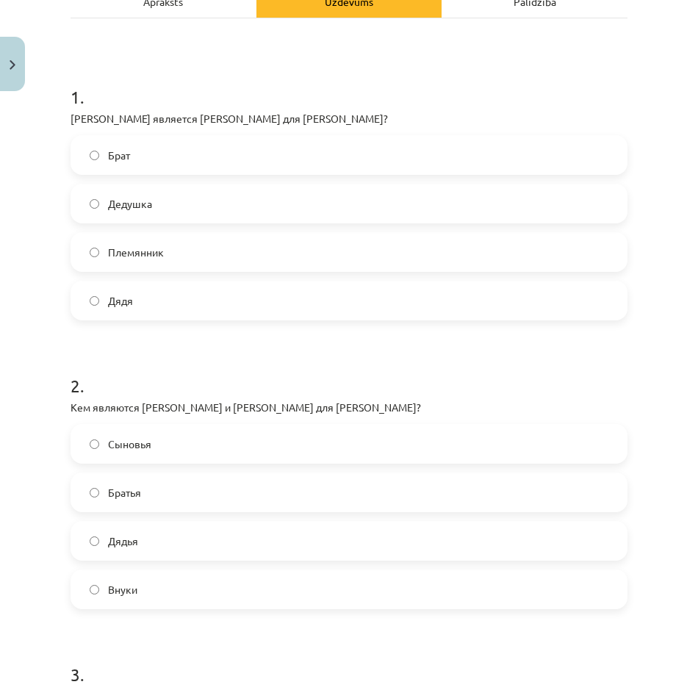
scroll to position [232, 0]
click at [167, 484] on label "Братья" at bounding box center [349, 491] width 554 height 37
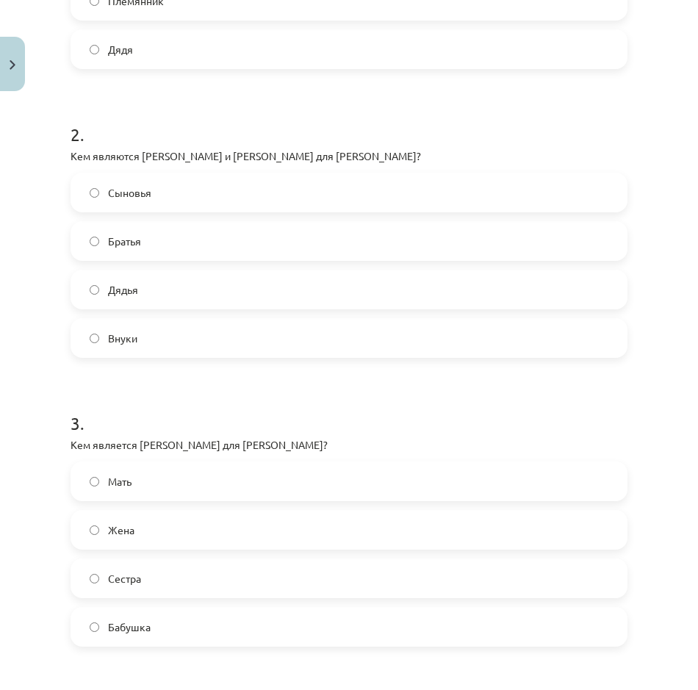
scroll to position [526, 0]
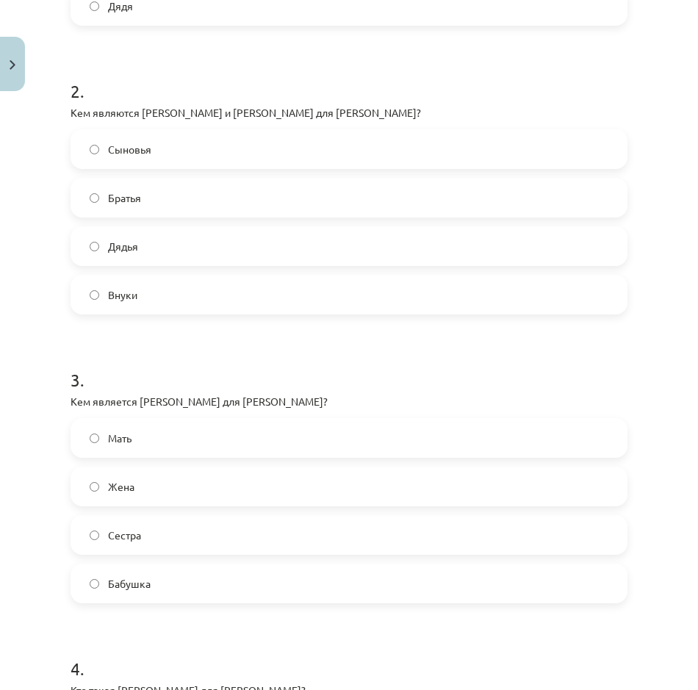
click at [167, 440] on label "Мать" at bounding box center [349, 437] width 554 height 37
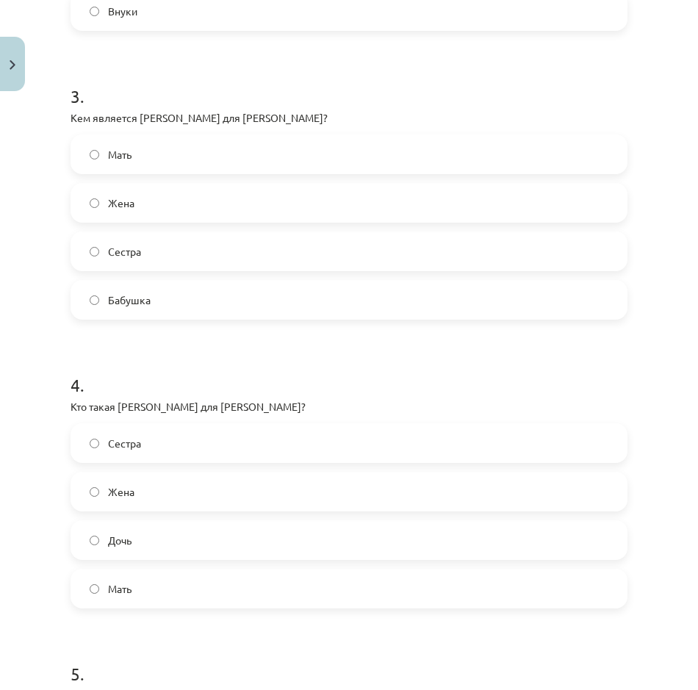
scroll to position [820, 0]
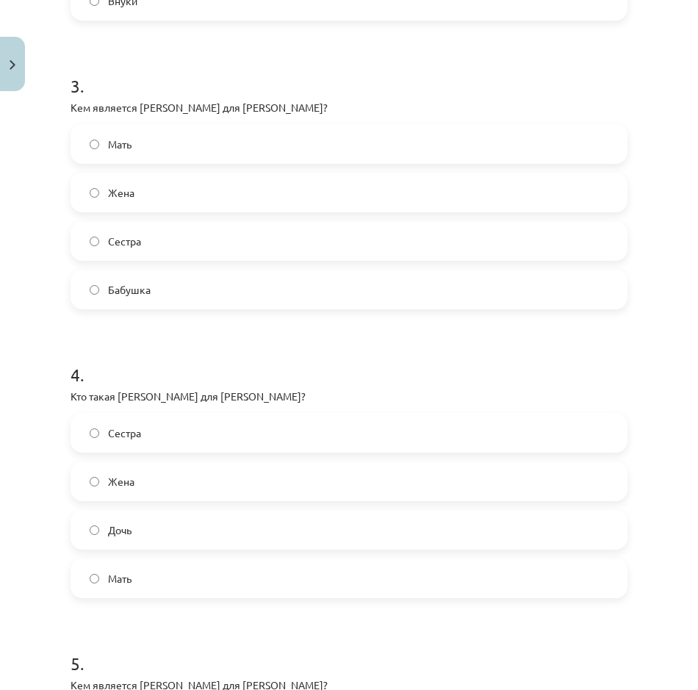
click at [168, 475] on label "Жена" at bounding box center [349, 481] width 554 height 37
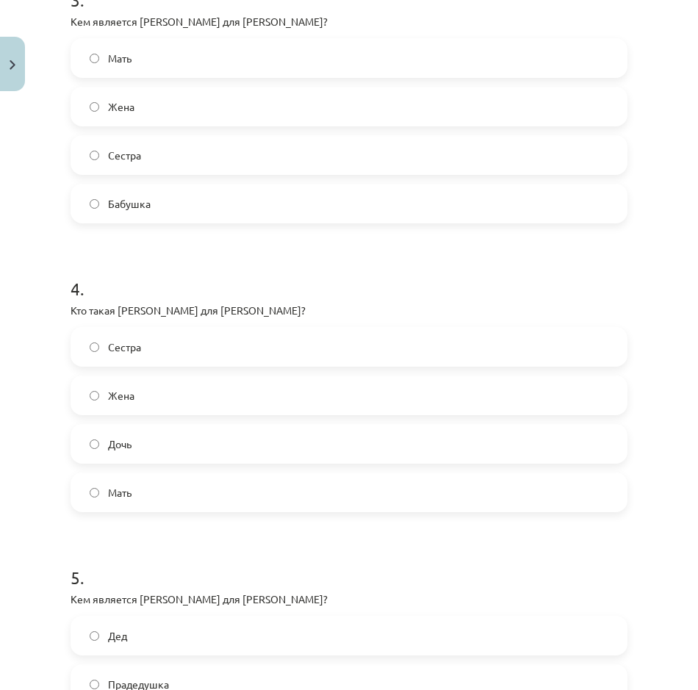
scroll to position [1187, 0]
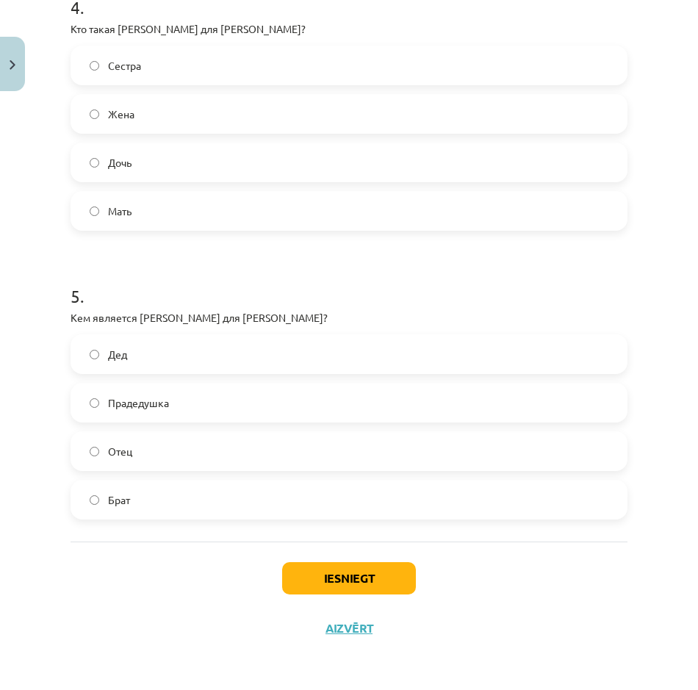
click at [188, 413] on label "Прадедушка" at bounding box center [349, 402] width 554 height 37
click at [328, 574] on button "Iesniegt" at bounding box center [349, 578] width 134 height 32
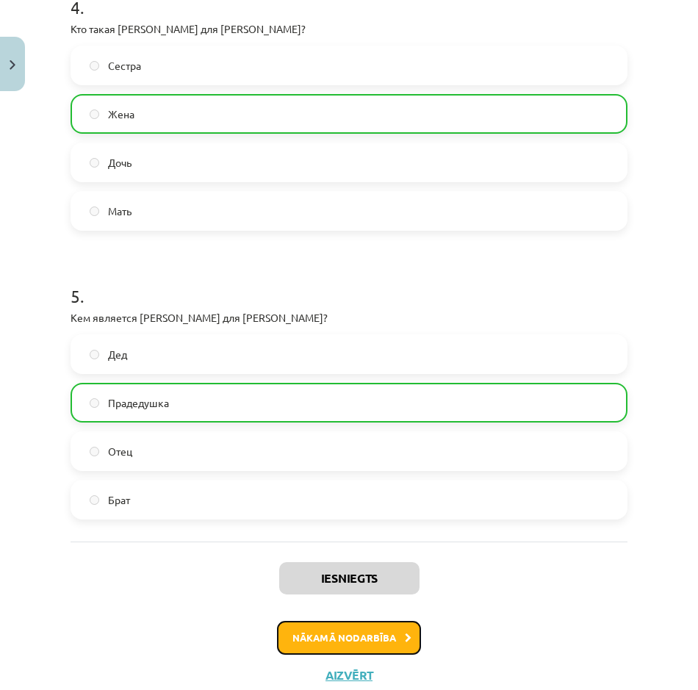
click at [339, 627] on button "Nākamā nodarbība" at bounding box center [349, 638] width 144 height 34
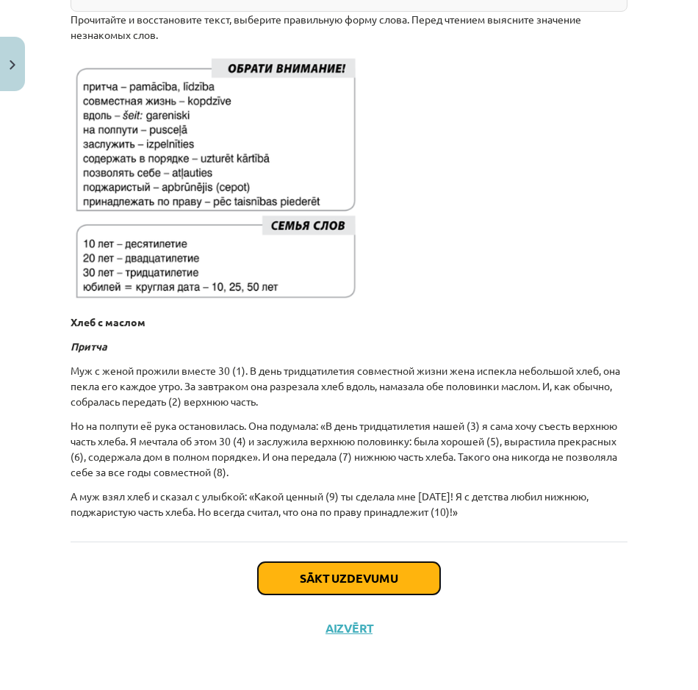
click at [341, 577] on button "Sākt uzdevumu" at bounding box center [349, 578] width 182 height 32
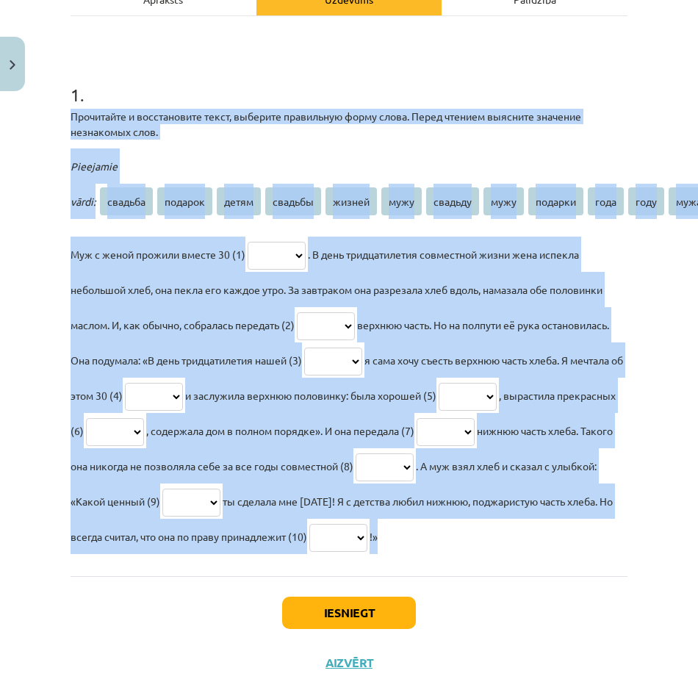
scroll to position [314, 0]
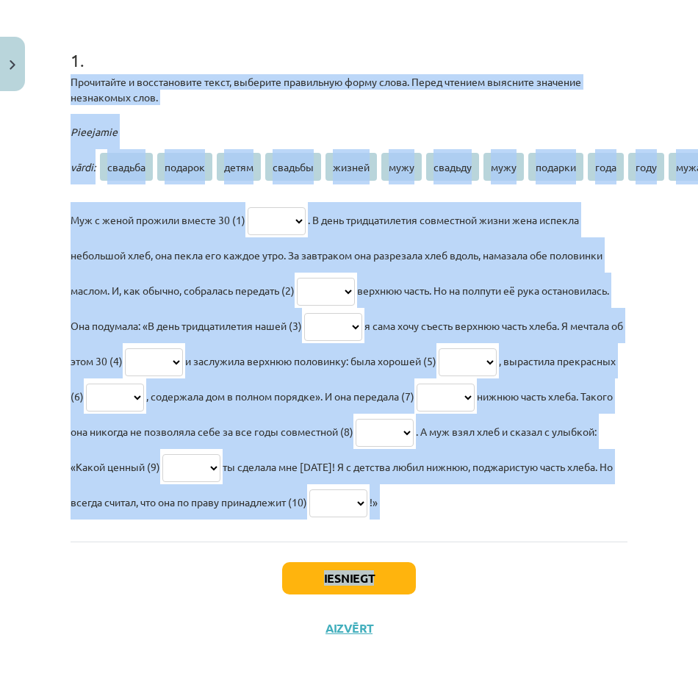
drag, startPoint x: 62, startPoint y: 258, endPoint x: 505, endPoint y: 560, distance: 536.0
click at [505, 560] on div "10 XP Saņemsi Sarežģīts 407 pilda Apraksts Uzdevums Palīdzība 1 . Прочитайте и …" at bounding box center [349, 241] width 574 height 823
copy div "Прочитайте и восстановите текст, выберите правильную форму слова. Перед чтением…"
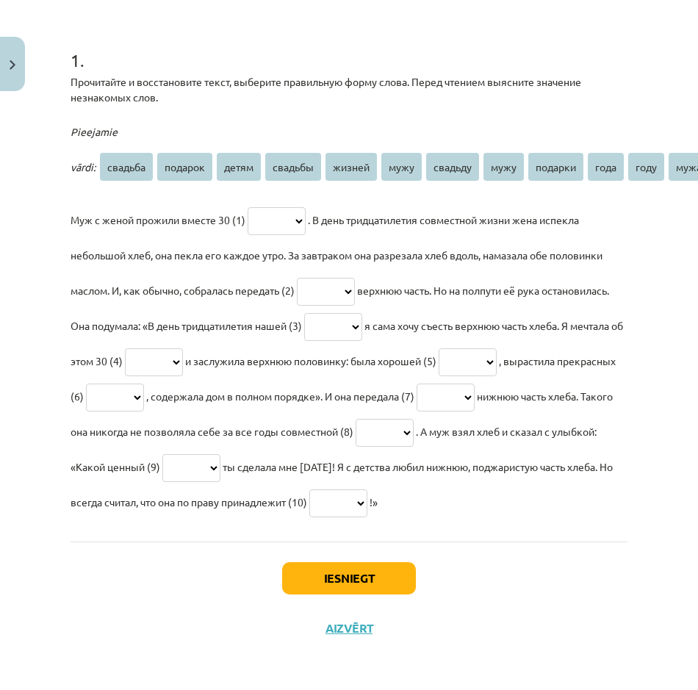
click at [112, 592] on div "Iesniegt Aizvērt" at bounding box center [349, 592] width 557 height 103
click at [292, 207] on select "******* ******* ***** ******* ****** **** ******* **** ******* **** **** **** *…" at bounding box center [277, 221] width 58 height 28
select select "***"
click at [250, 207] on select "******* ******* ***** ******* ****** **** ******* **** ******* **** **** **** *…" at bounding box center [277, 221] width 58 height 28
click at [319, 278] on select "******* ******* ***** ******* ****** **** ******* **** ******* **** **** **** *…" at bounding box center [326, 292] width 58 height 28
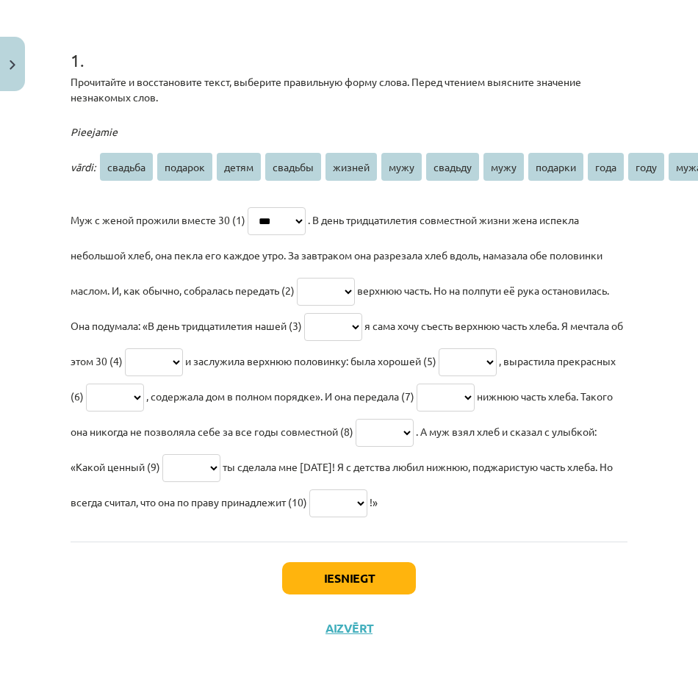
select select "****"
click at [303, 278] on select "******* ******* ***** ******* ****** **** ******* **** ******* **** **** **** *…" at bounding box center [326, 292] width 58 height 28
click at [362, 313] on select "******* ******* ***** ******* ****** **** ******* **** ******* **** **** **** *…" at bounding box center [333, 327] width 58 height 28
select select "*******"
click at [362, 313] on select "******* ******* ***** ******* ****** **** ******* **** ******* **** **** **** *…" at bounding box center [333, 327] width 58 height 28
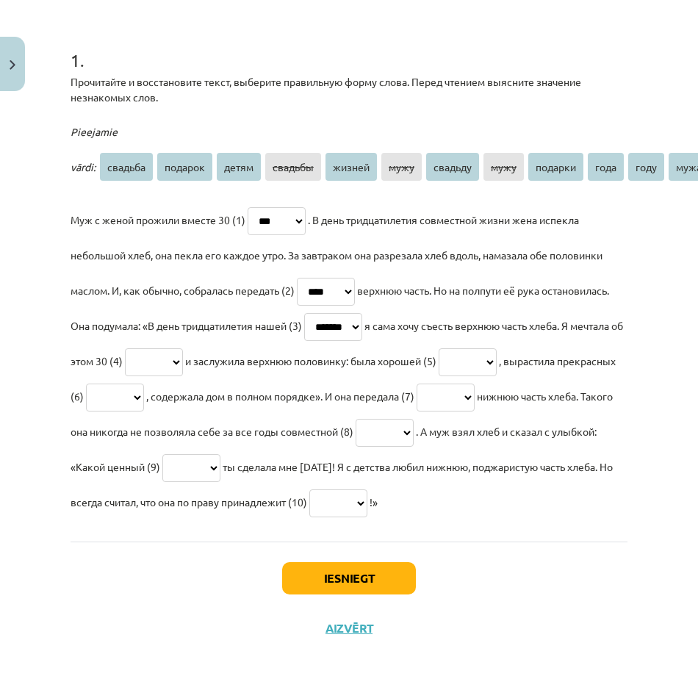
click at [183, 348] on select "******* ******* ***** ******* ****** **** ******* **** ******* **** **** **** *…" at bounding box center [154, 362] width 58 height 28
select select "***"
click at [183, 348] on select "******* ******* ***** ******* ****** **** ******* **** ******* **** **** **** *…" at bounding box center [154, 362] width 58 height 28
click at [439, 355] on select "******* ******* ***** ******* ****** **** ******* **** ******* **** **** **** *…" at bounding box center [468, 362] width 58 height 28
select select "*****"
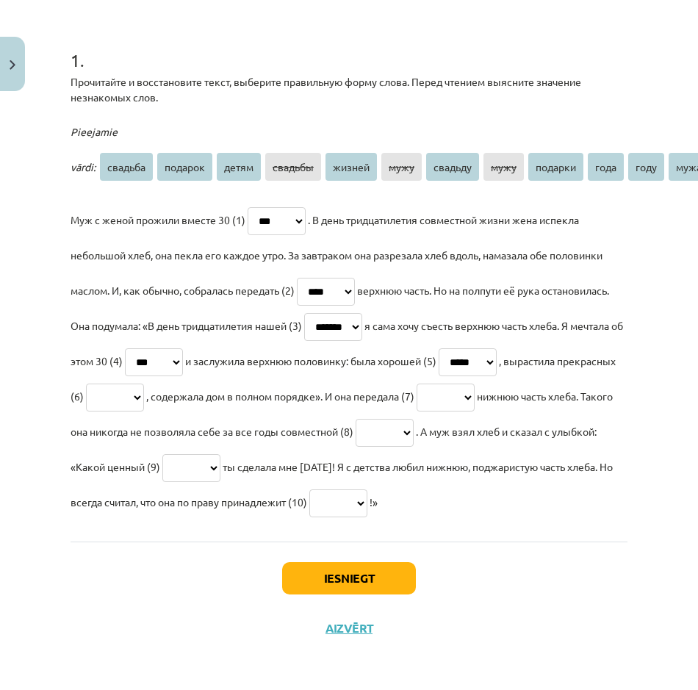
click at [439, 348] on select "******* ******* ***** ******* ****** **** ******* **** ******* **** **** **** *…" at bounding box center [468, 362] width 58 height 28
click at [144, 383] on select "******* ******* ***** ******* ****** **** ******* **** ******* **** **** **** *…" at bounding box center [115, 397] width 58 height 28
select select "*****"
click at [144, 383] on select "******* ******* ***** ******* ****** **** ******* **** ******* **** **** **** *…" at bounding box center [115, 397] width 58 height 28
click at [416, 384] on select "******* ******* ***** ******* ****** **** ******* **** ******* **** **** **** *…" at bounding box center [445, 397] width 58 height 28
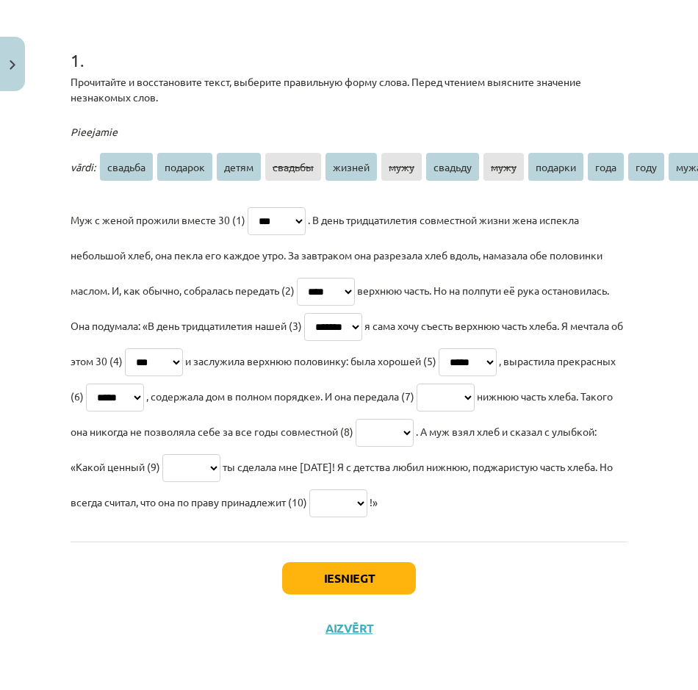
select select "****"
click at [416, 383] on select "******* ******* ***** ******* ****** **** ******* **** ******* **** **** **** *…" at bounding box center [445, 397] width 58 height 28
click at [220, 454] on select "******* ******* ***** ******* ****** **** ******* **** ******* **** **** **** *…" at bounding box center [191, 468] width 58 height 28
select select "*******"
click at [220, 454] on select "******* ******* ***** ******* ****** **** ******* **** ******* **** **** **** *…" at bounding box center [191, 468] width 58 height 28
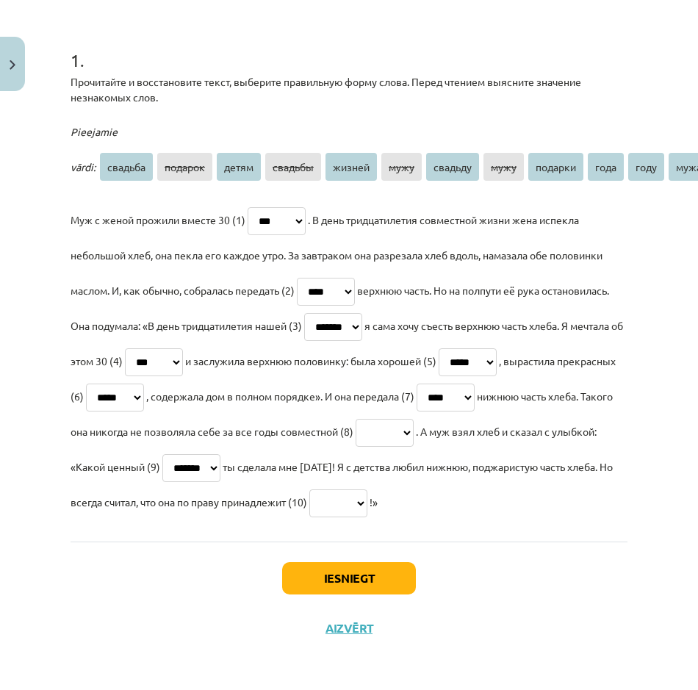
click at [309, 499] on select "******* ******* ***** ******* ****** **** ******* **** ******* **** **** **** *…" at bounding box center [338, 503] width 58 height 28
select select "****"
click at [309, 489] on select "******* ******* ***** ******* ****** **** ******* **** ******* **** **** **** *…" at bounding box center [338, 503] width 58 height 28
click at [356, 562] on button "Iesniegt" at bounding box center [349, 578] width 134 height 32
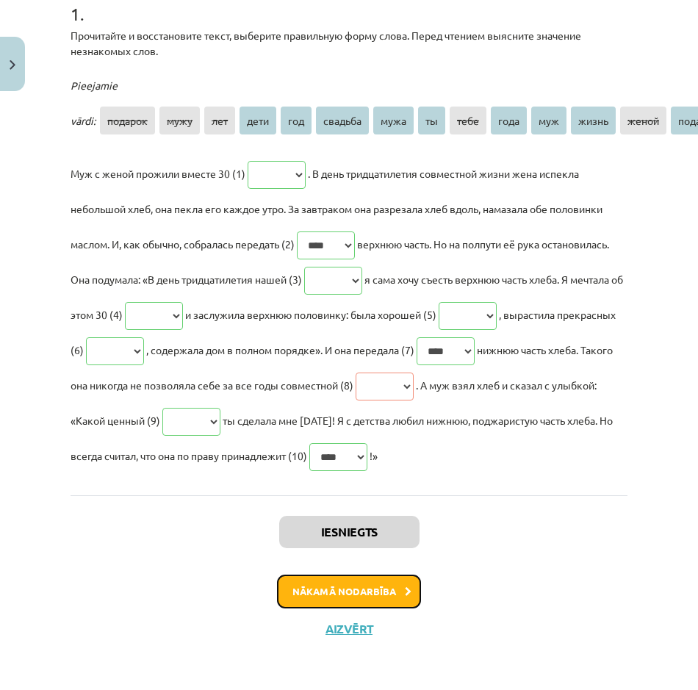
click at [366, 608] on button "Nākamā nodarbība" at bounding box center [349, 591] width 144 height 34
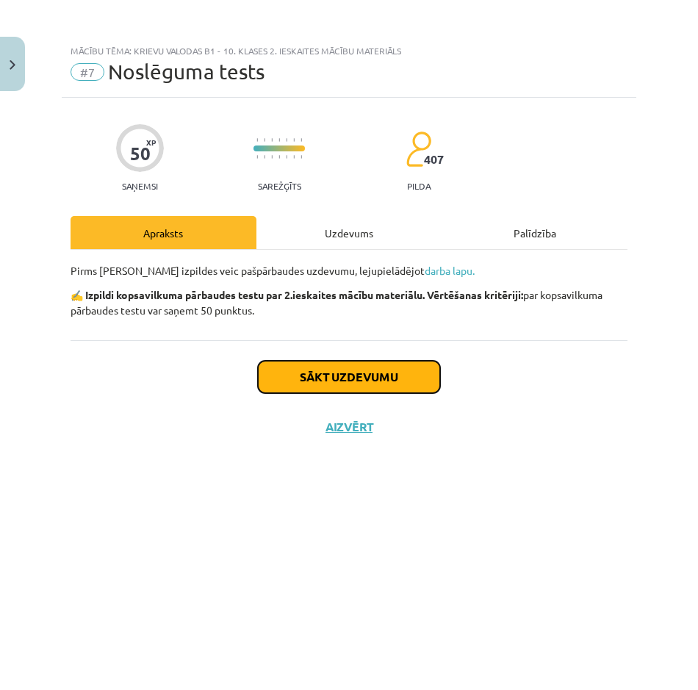
click at [335, 367] on button "Sākt uzdevumu" at bounding box center [349, 377] width 182 height 32
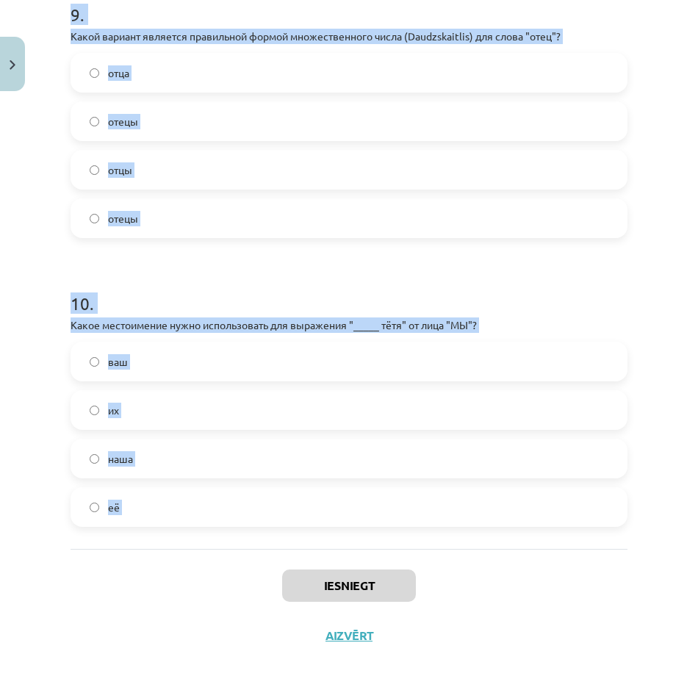
scroll to position [2630, 0]
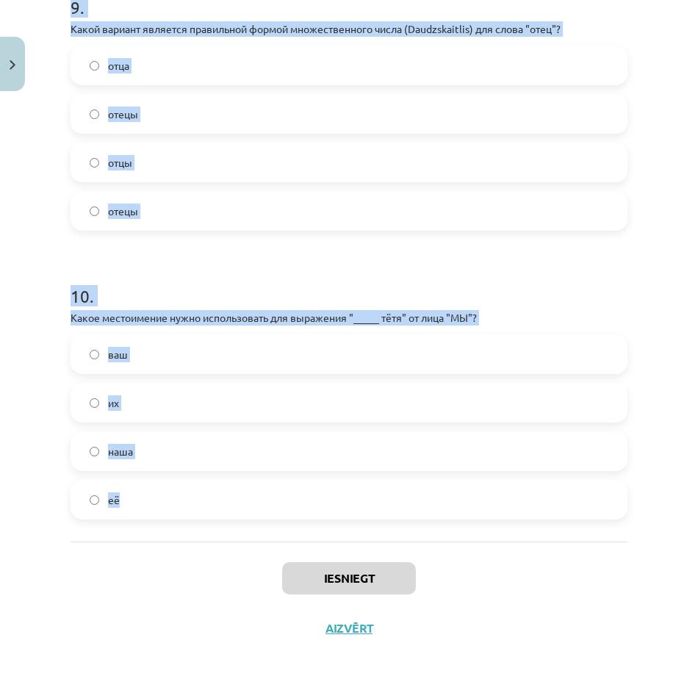
drag, startPoint x: 69, startPoint y: 345, endPoint x: 178, endPoint y: 475, distance: 169.4
copy form "Как называют мать мужа? невестка сестра свекровь тётя 2 . Кто является мамой и …"
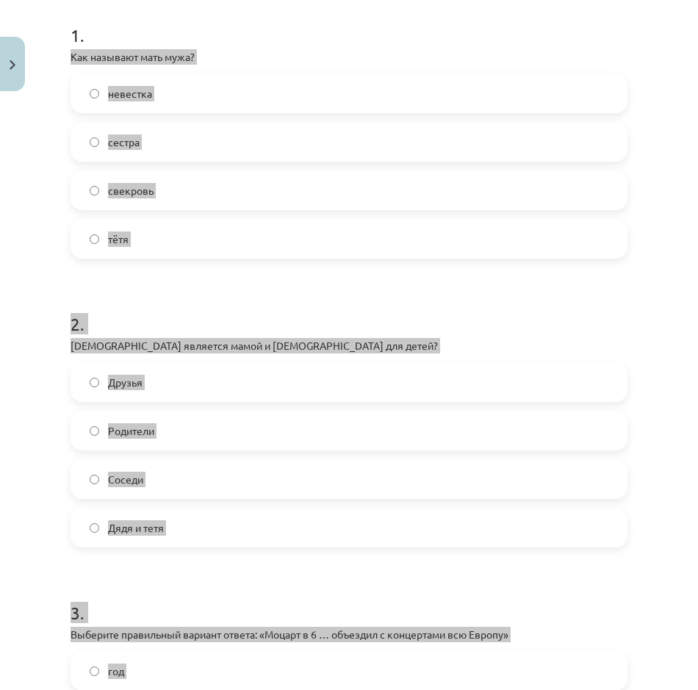
scroll to position [206, 0]
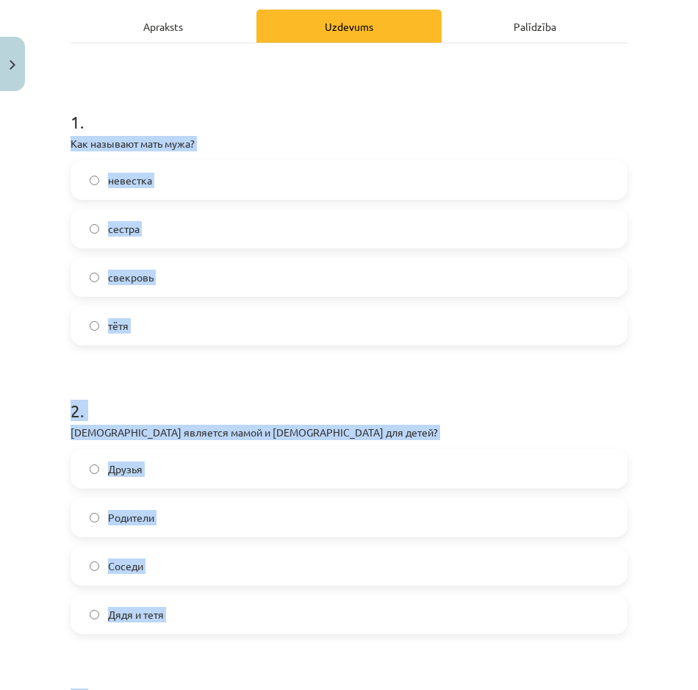
click at [303, 385] on h1 "2 ." at bounding box center [349, 398] width 557 height 46
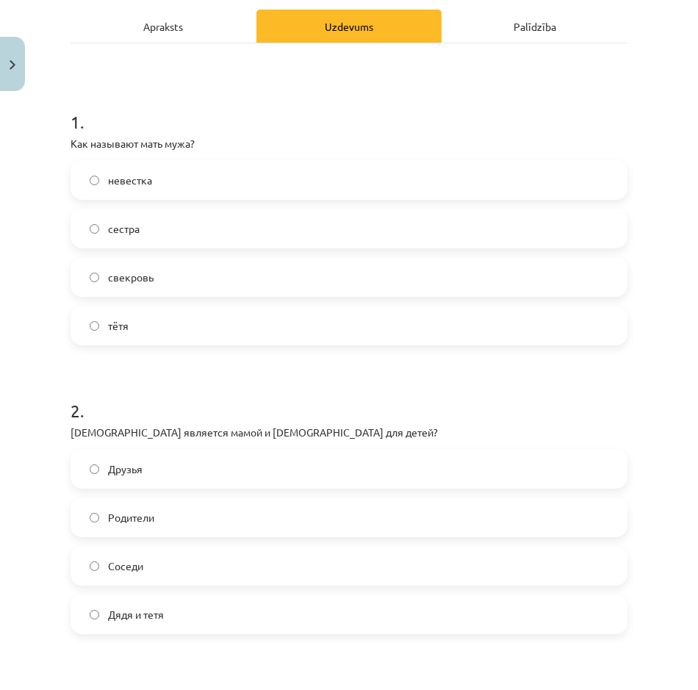
click at [167, 275] on label "свекровь" at bounding box center [349, 277] width 554 height 37
click at [173, 530] on label "Родители" at bounding box center [349, 517] width 554 height 37
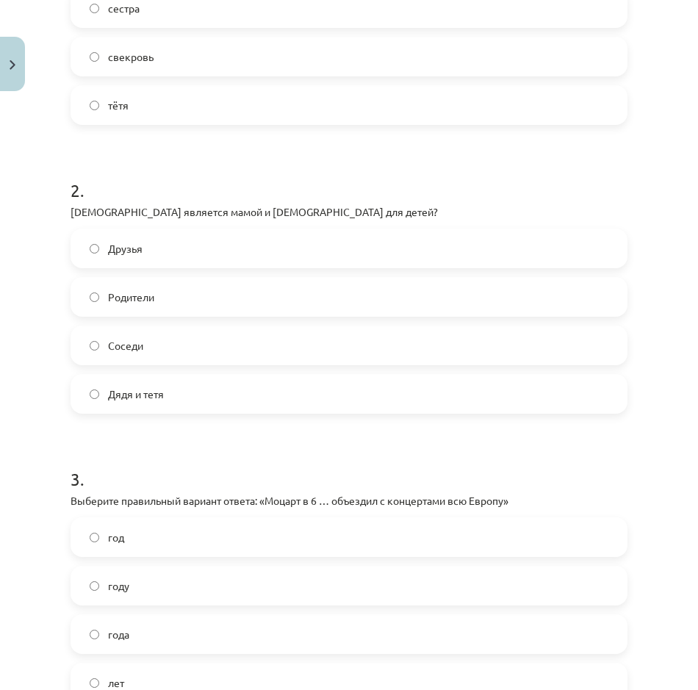
scroll to position [500, 0]
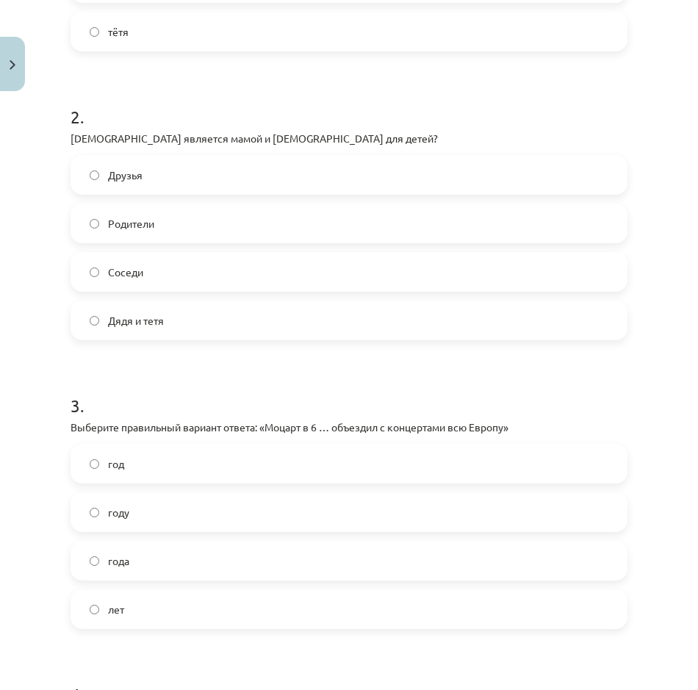
click at [153, 607] on label "лет" at bounding box center [349, 609] width 554 height 37
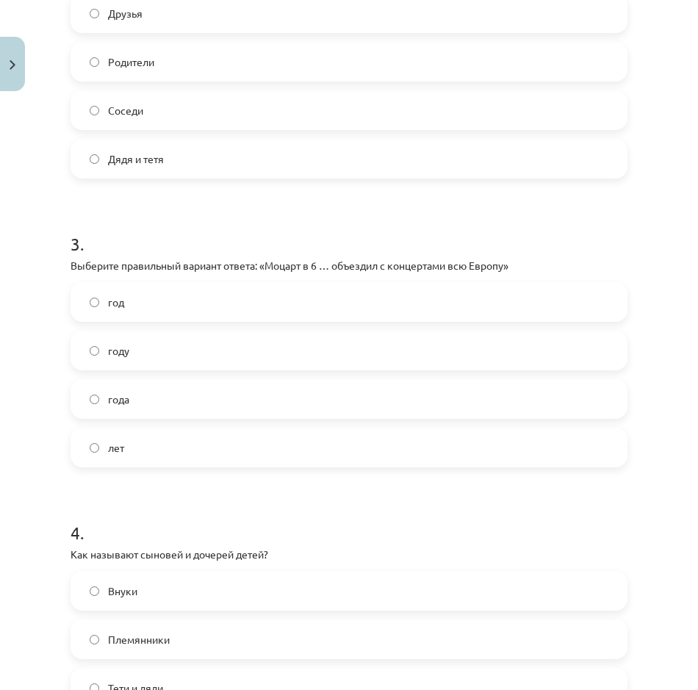
scroll to position [794, 0]
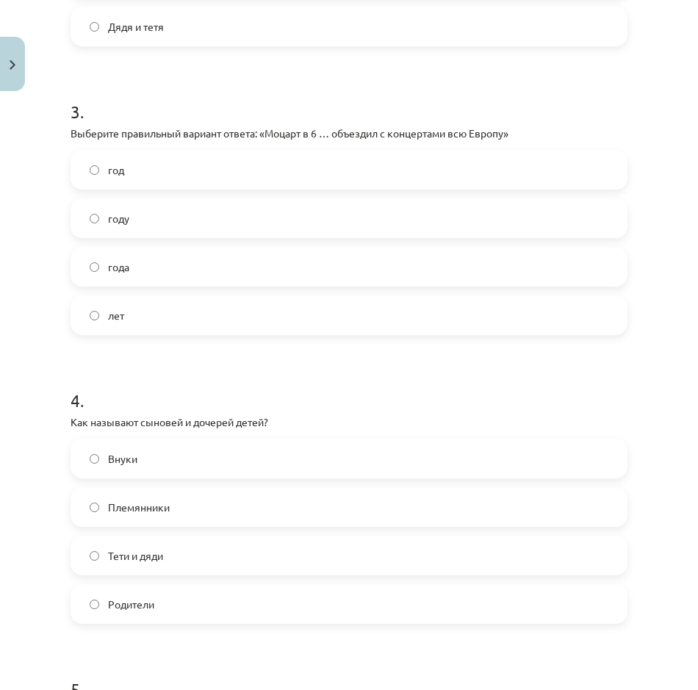
click at [140, 452] on label "Внуки" at bounding box center [349, 458] width 554 height 37
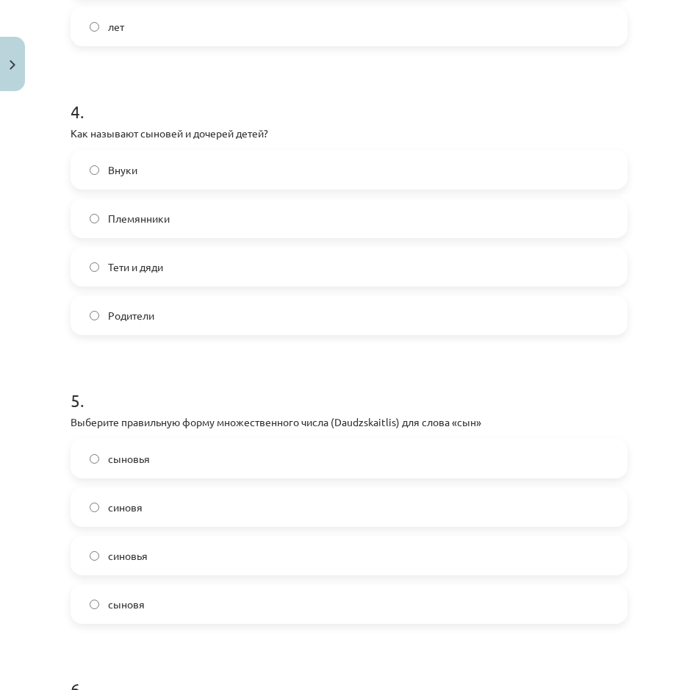
scroll to position [1088, 0]
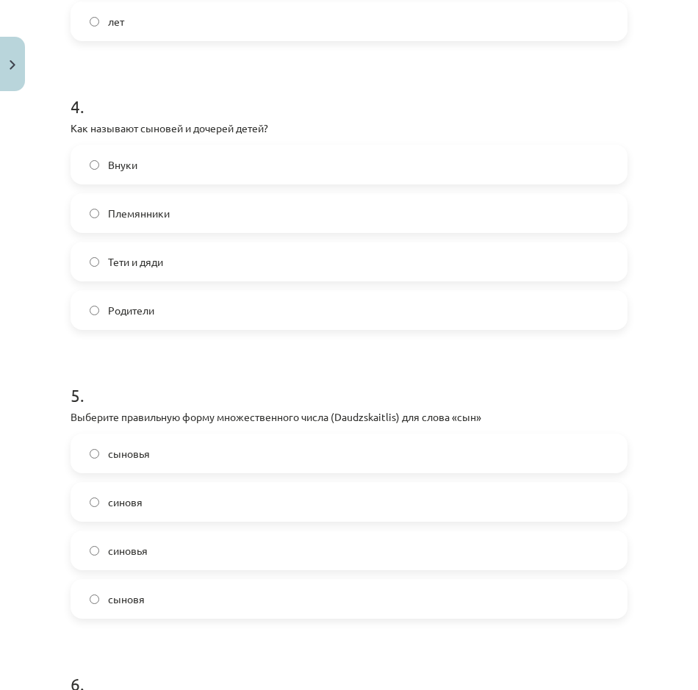
click at [168, 453] on label "сыновья" at bounding box center [349, 453] width 554 height 37
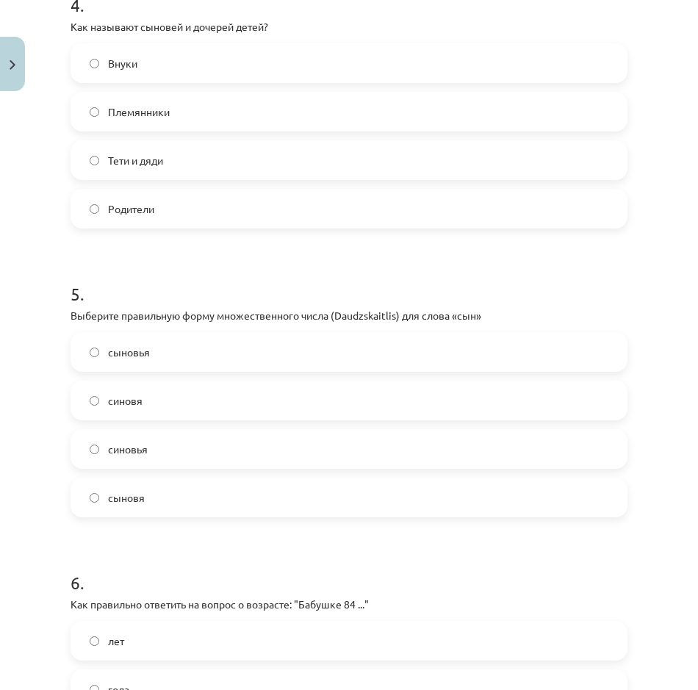
scroll to position [1382, 0]
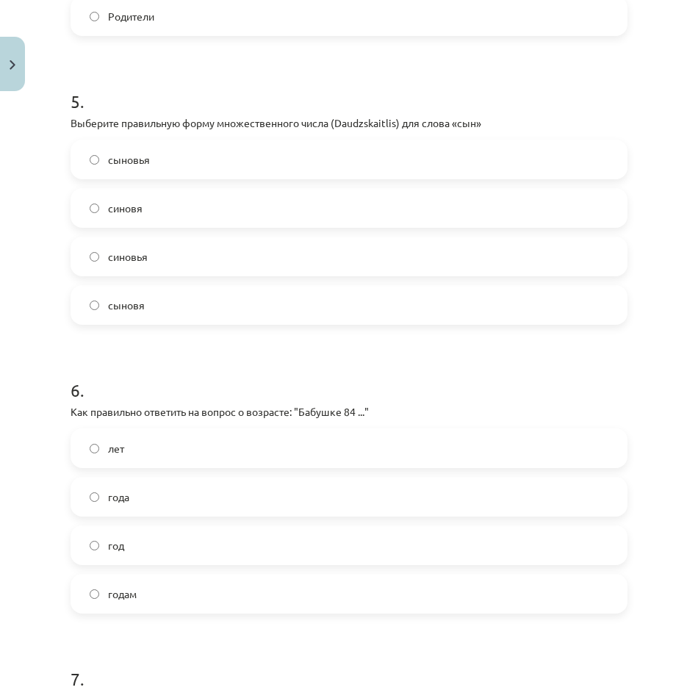
click at [158, 488] on label "года" at bounding box center [349, 496] width 554 height 37
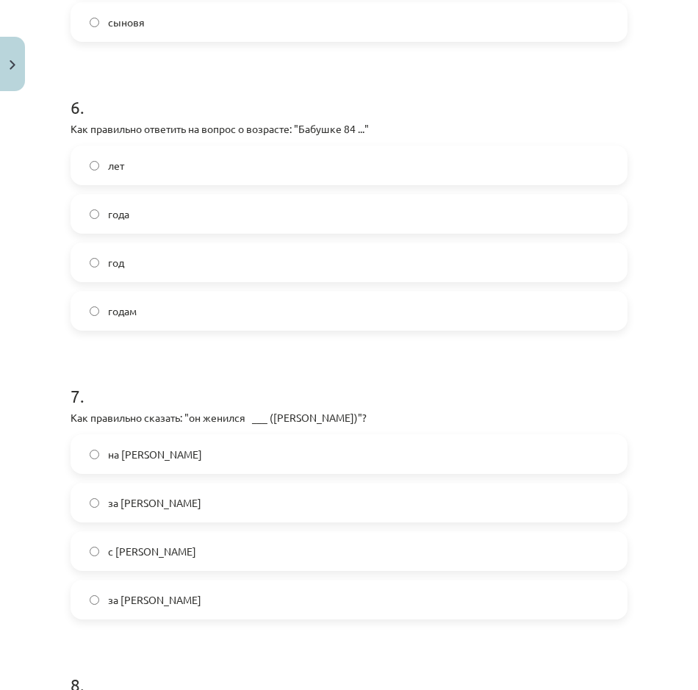
scroll to position [1676, 0]
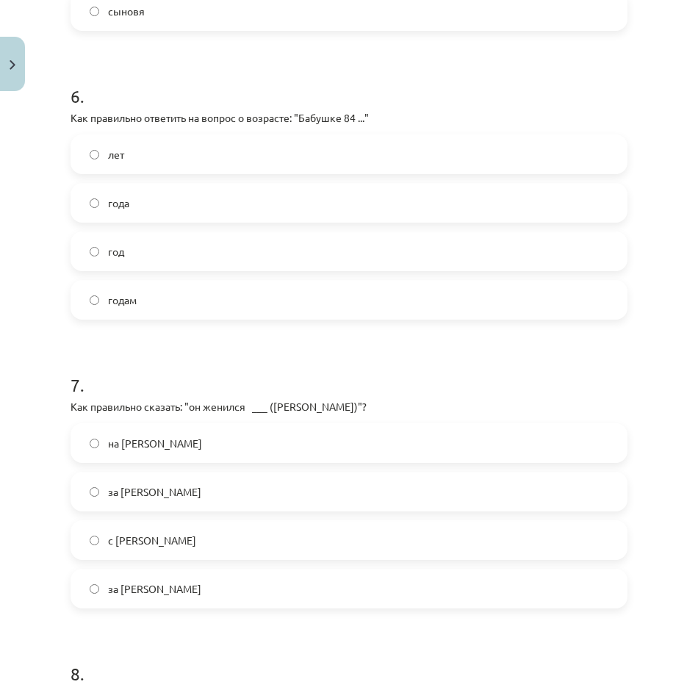
click at [160, 444] on label "на Ольге" at bounding box center [349, 443] width 554 height 37
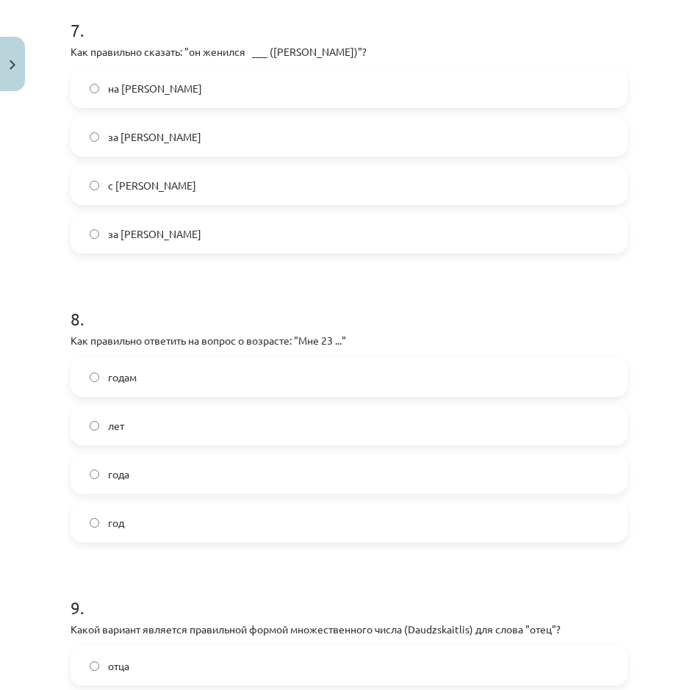
scroll to position [2043, 0]
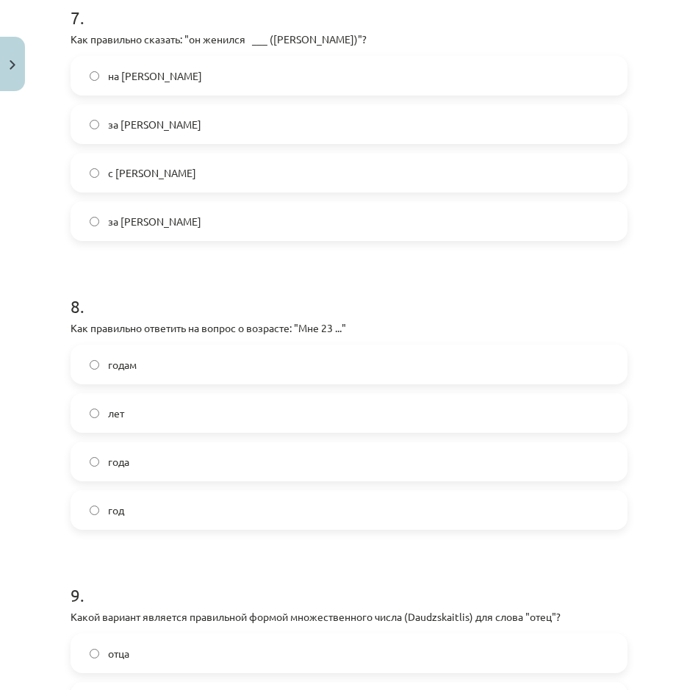
click at [158, 461] on label "года" at bounding box center [349, 461] width 554 height 37
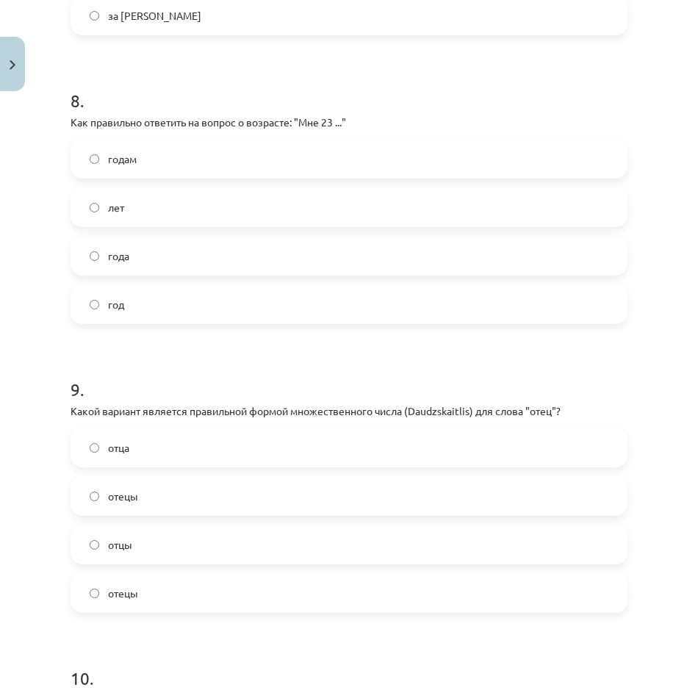
scroll to position [2263, 0]
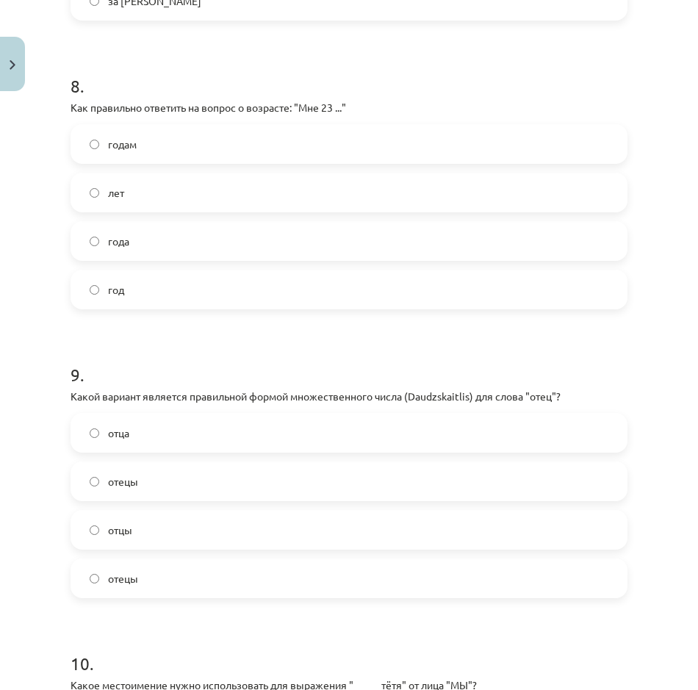
click at [140, 522] on label "отцы" at bounding box center [349, 529] width 554 height 37
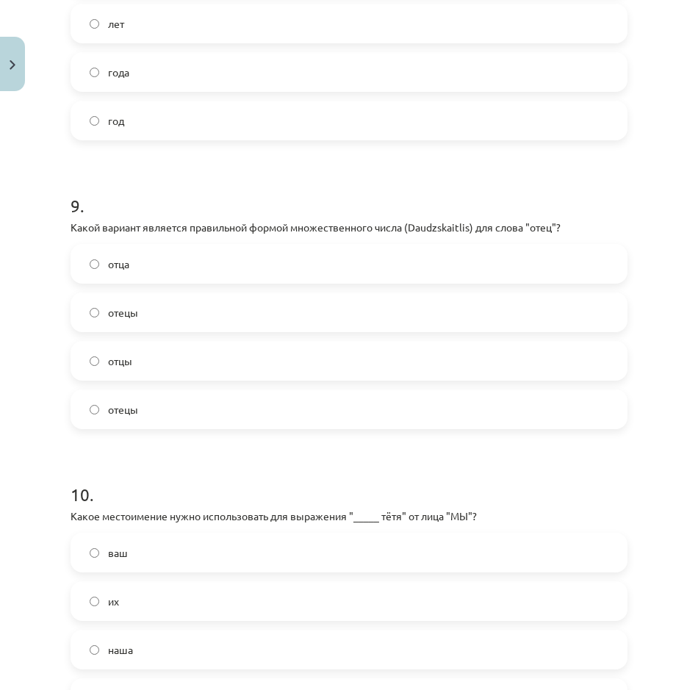
scroll to position [2630, 0]
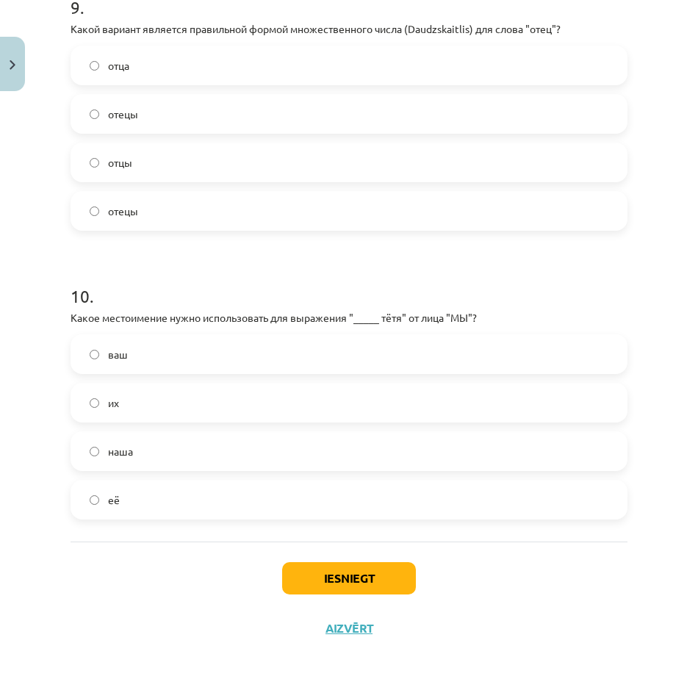
click at [151, 447] on label "наша" at bounding box center [349, 451] width 554 height 37
click at [317, 569] on button "Iesniegt" at bounding box center [349, 578] width 134 height 32
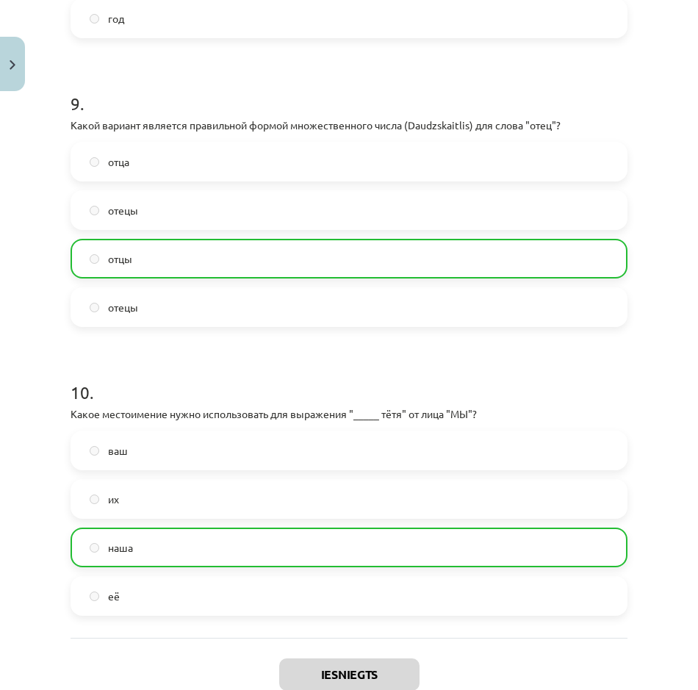
scroll to position [2677, 0]
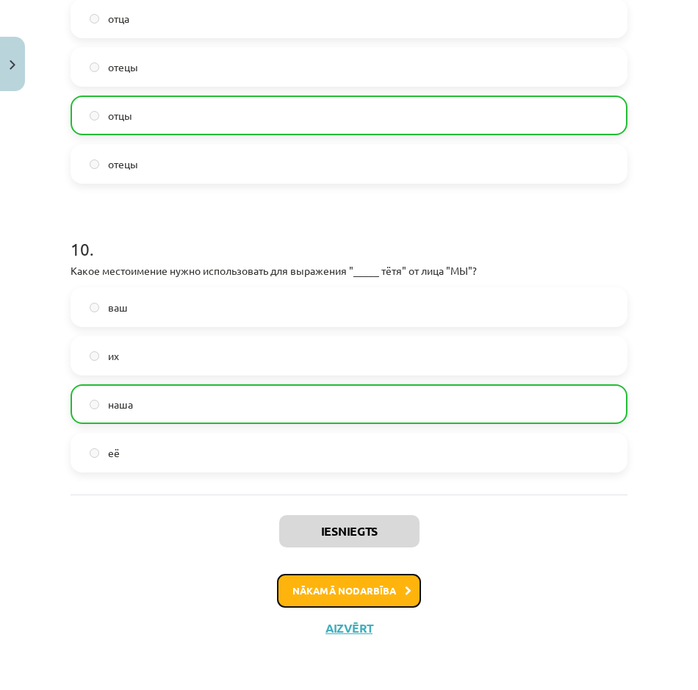
click at [353, 583] on button "Nākamā nodarbība" at bounding box center [349, 591] width 144 height 34
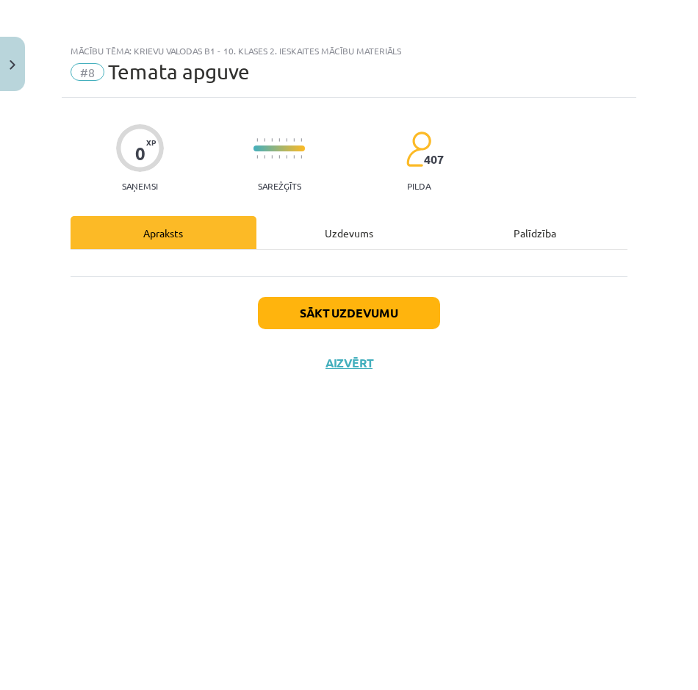
scroll to position [0, 0]
click at [345, 301] on button "Sākt uzdevumu" at bounding box center [349, 313] width 182 height 32
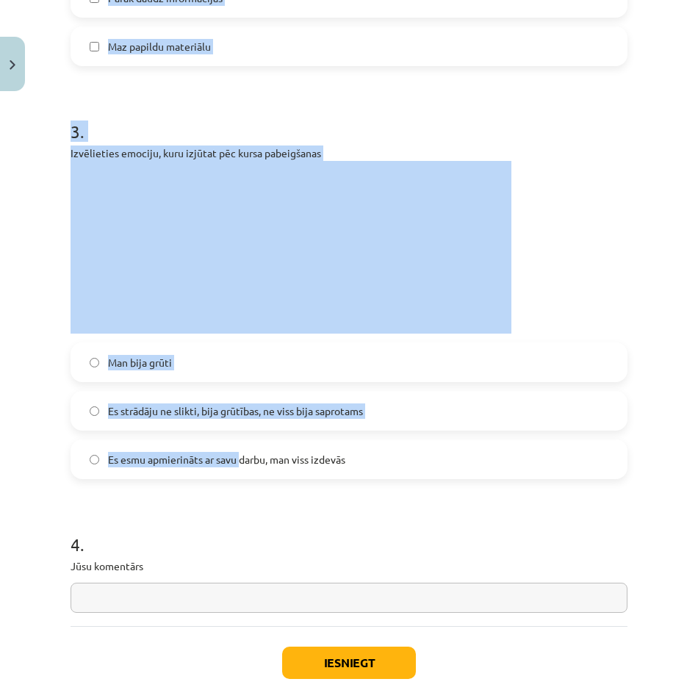
scroll to position [1150, 0]
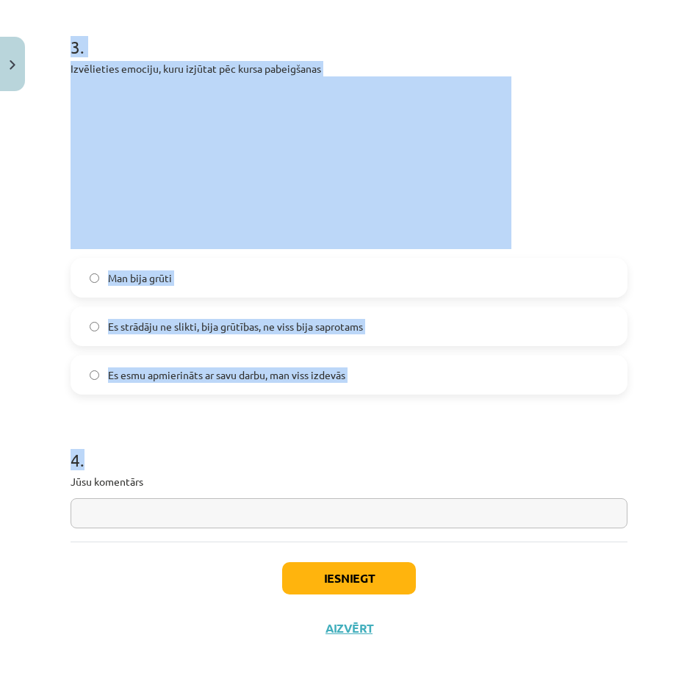
drag, startPoint x: 55, startPoint y: 347, endPoint x: 241, endPoint y: 441, distance: 207.9
click at [241, 441] on div "Mācību tēma: Krievu valodas b1 - 10. klases 2. ieskaites mācību materiāls #8 Te…" at bounding box center [349, 345] width 698 height 690
drag, startPoint x: 241, startPoint y: 441, endPoint x: 188, endPoint y: 423, distance: 55.7
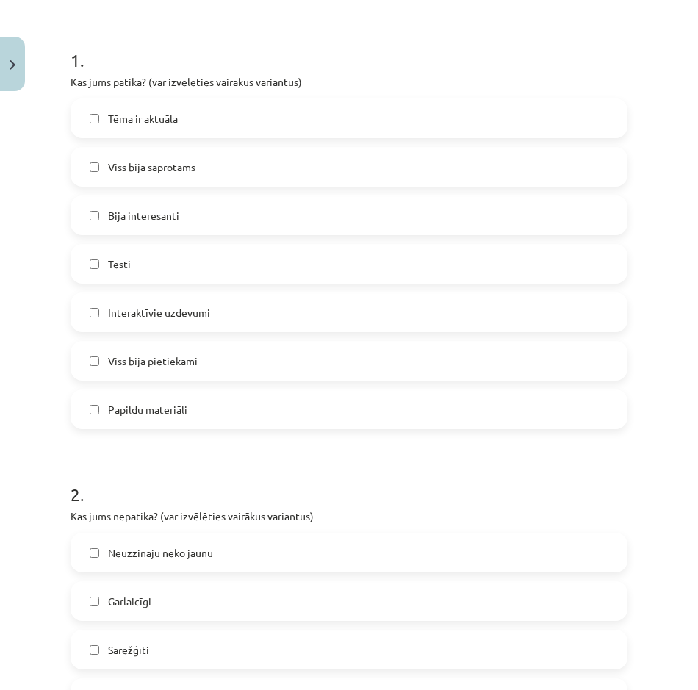
scroll to position [121, 0]
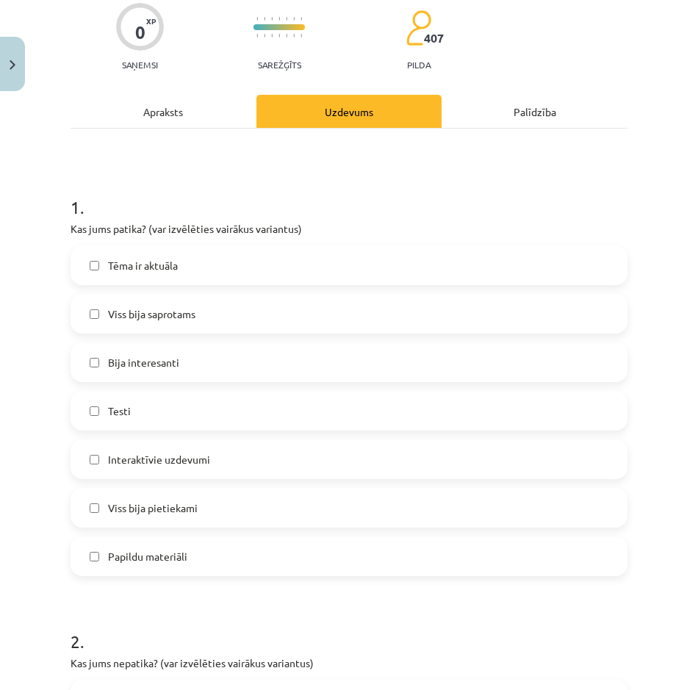
click at [158, 321] on span "Viss bija saprotams" at bounding box center [151, 313] width 87 height 15
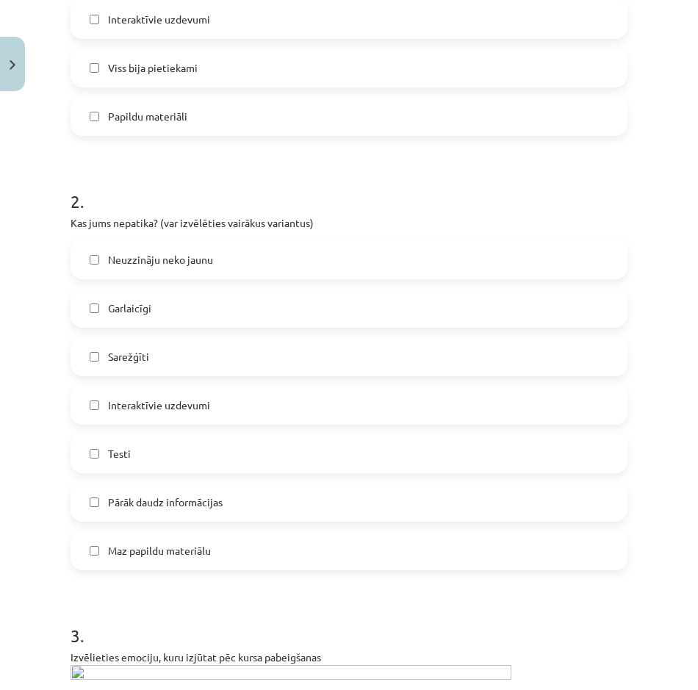
scroll to position [562, 0]
click at [184, 311] on label "Garlaicīgi" at bounding box center [349, 307] width 554 height 37
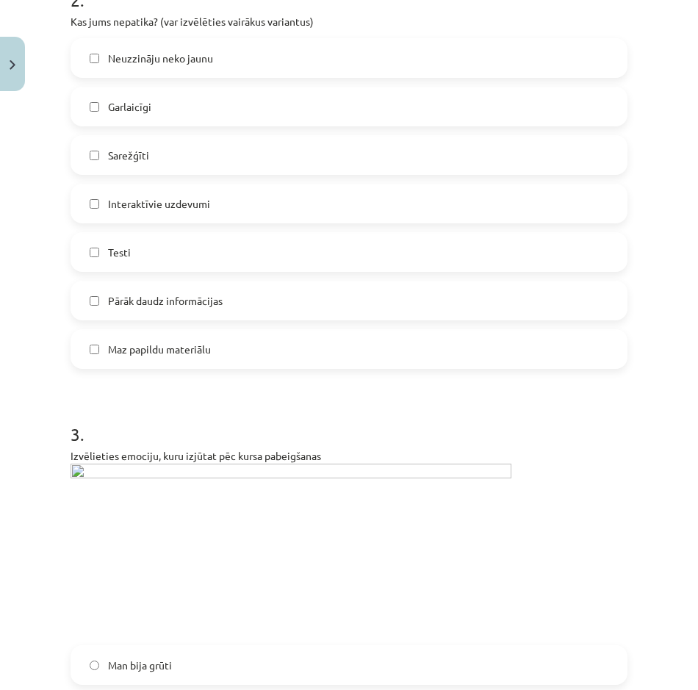
scroll to position [782, 0]
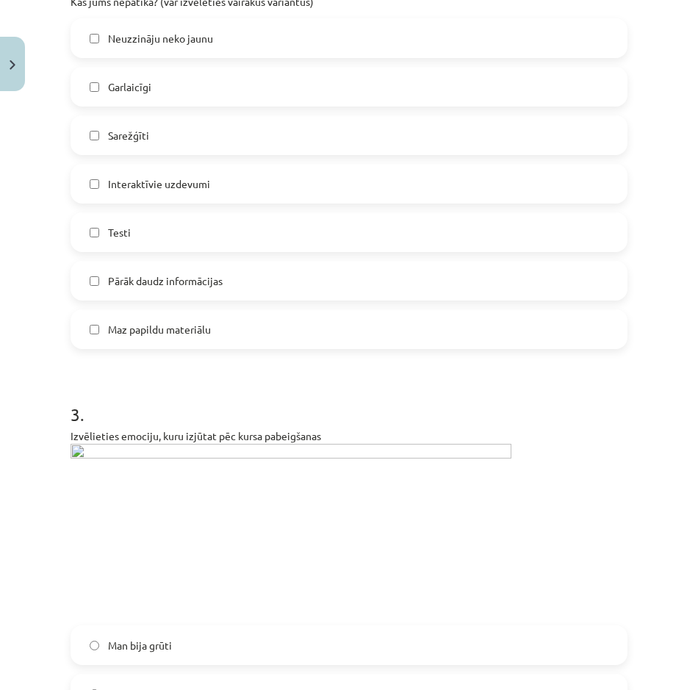
click at [180, 452] on img at bounding box center [291, 530] width 441 height 173
click at [178, 447] on img at bounding box center [291, 530] width 441 height 173
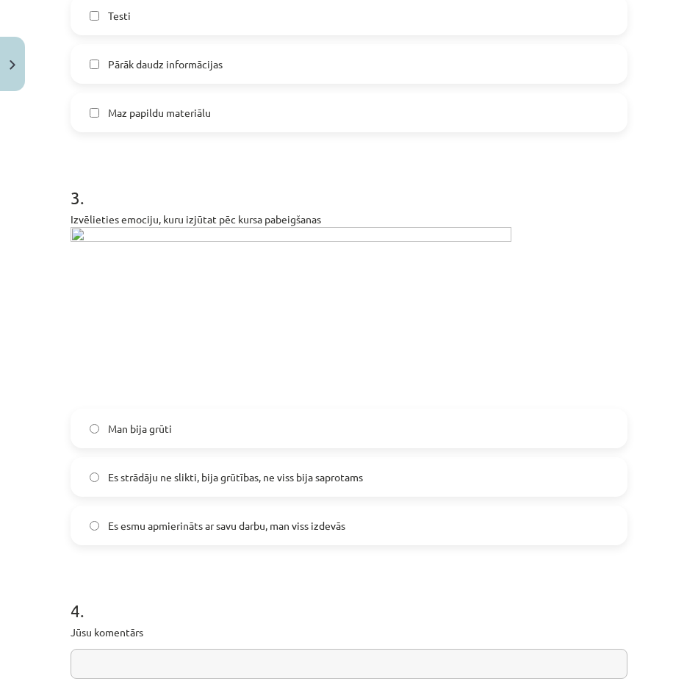
scroll to position [1003, 0]
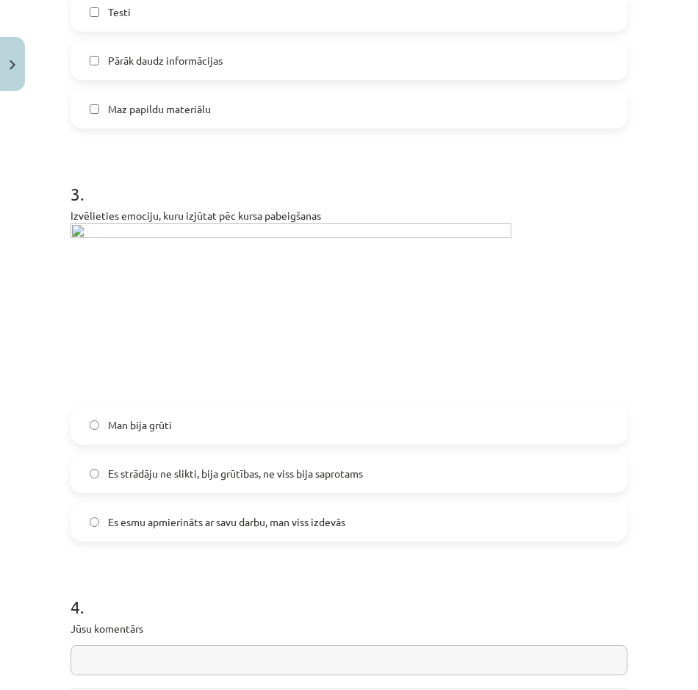
click at [198, 519] on span "Es esmu apmierināts ar savu darbu, man viss izdevās" at bounding box center [226, 521] width 237 height 15
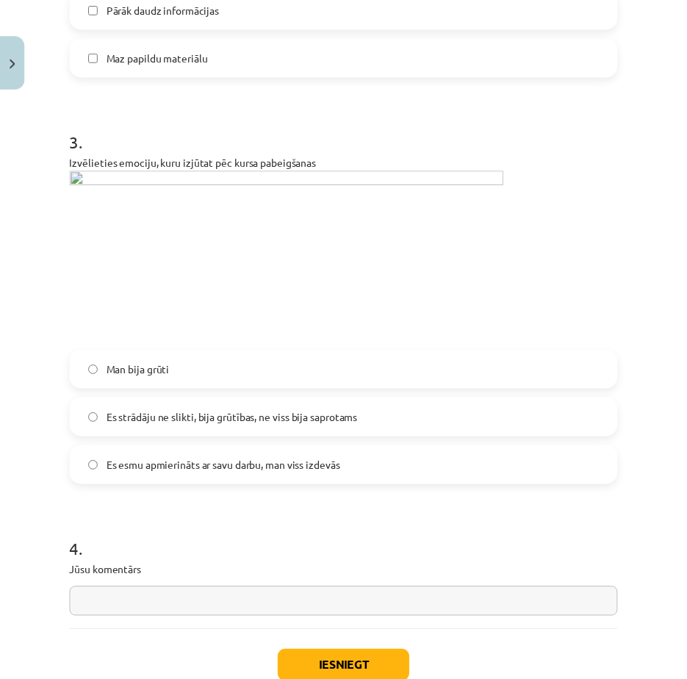
scroll to position [1150, 0]
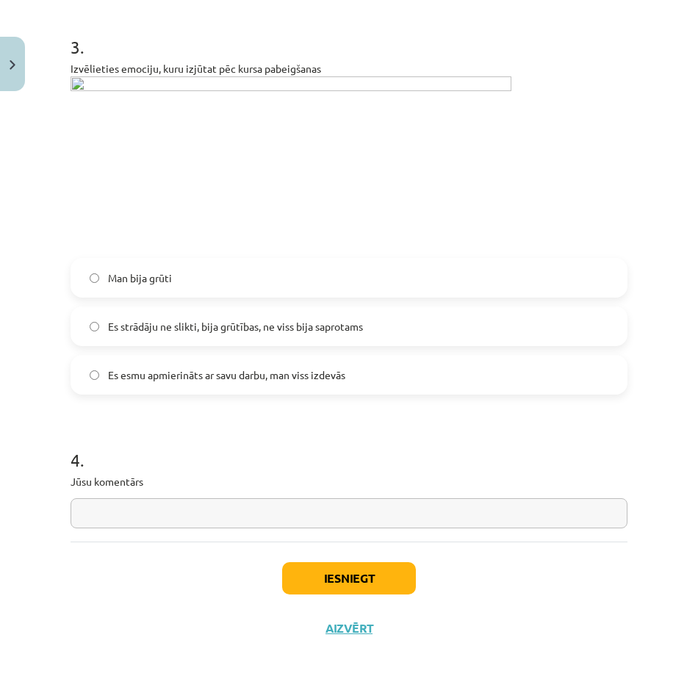
click at [196, 517] on input "text" at bounding box center [349, 513] width 557 height 30
type input "*"
click at [339, 585] on button "Iesniegt" at bounding box center [349, 578] width 134 height 32
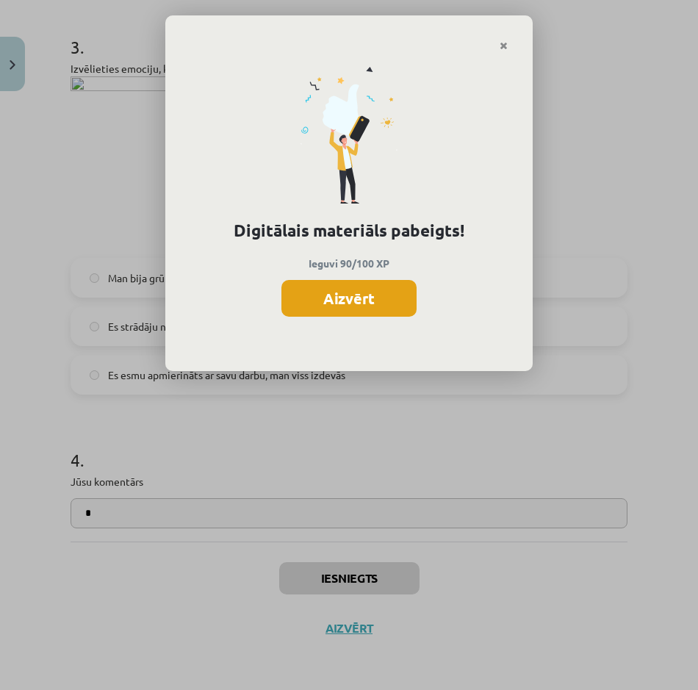
click at [320, 301] on button "Aizvērt" at bounding box center [348, 298] width 135 height 37
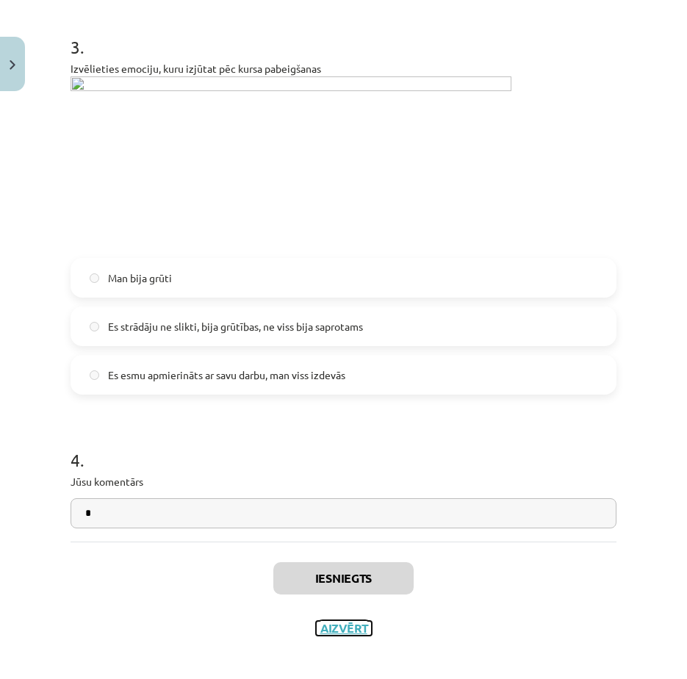
click at [336, 627] on button "Aizvērt" at bounding box center [344, 628] width 56 height 15
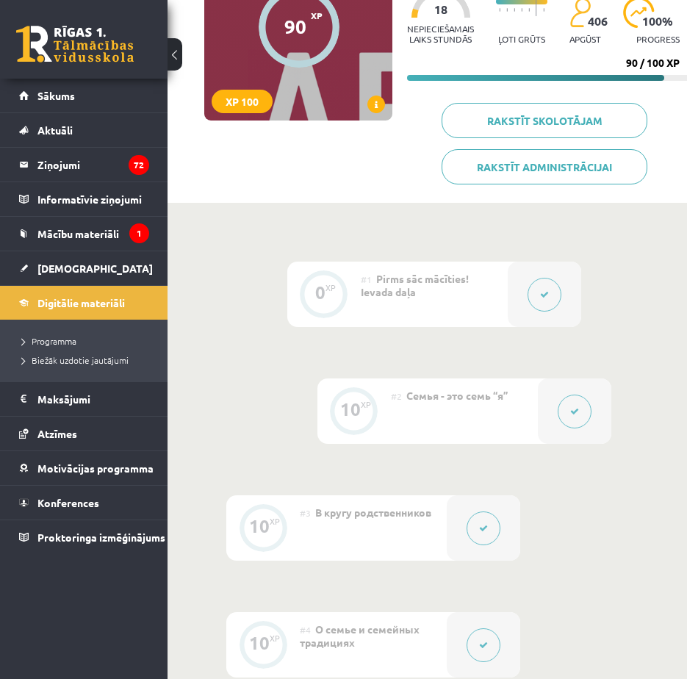
scroll to position [168, 0]
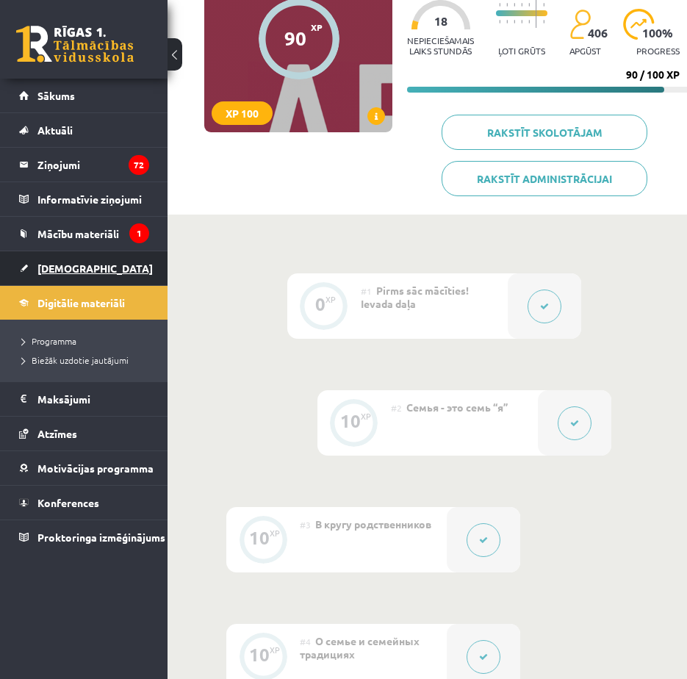
click at [59, 262] on link "[DEMOGRAPHIC_DATA]" at bounding box center [84, 268] width 130 height 34
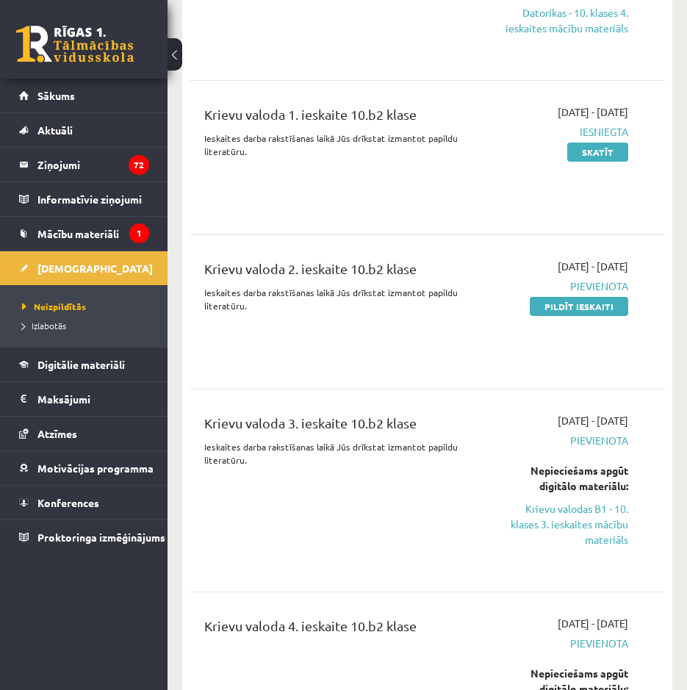
scroll to position [2644, 0]
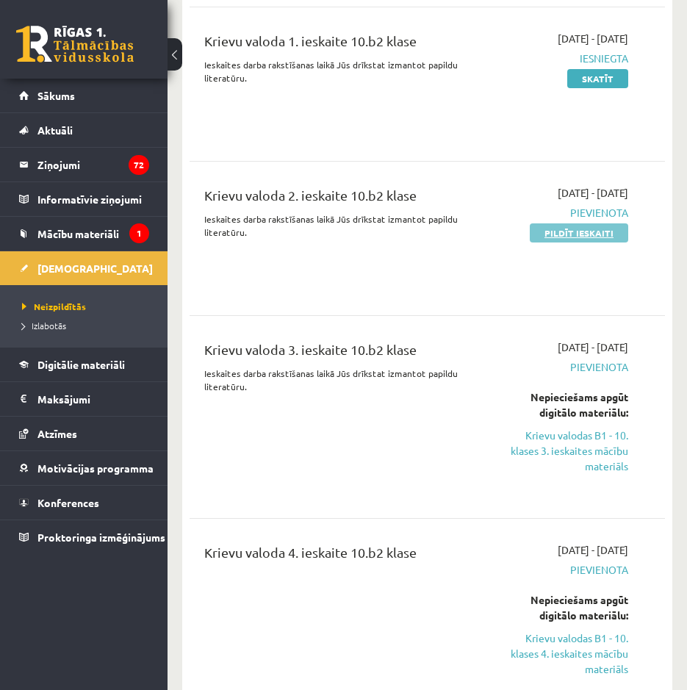
click at [568, 223] on link "Pildīt ieskaiti" at bounding box center [579, 232] width 98 height 19
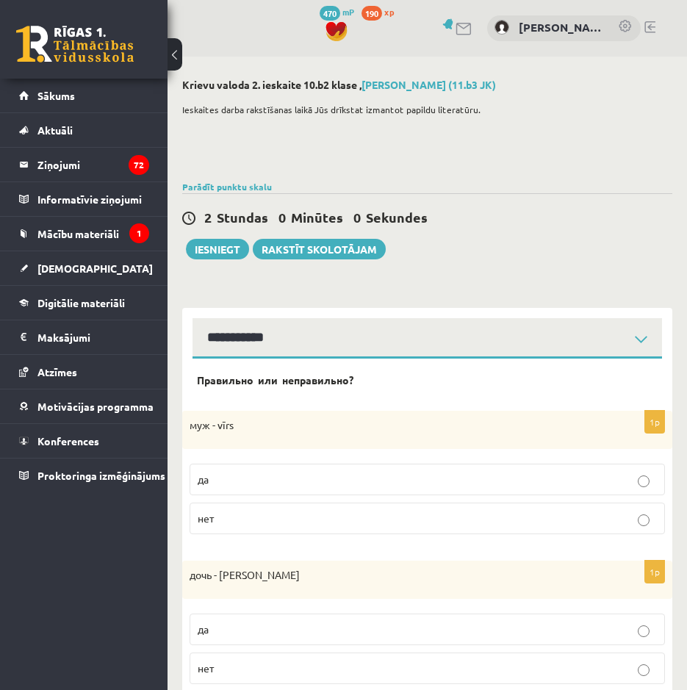
select select "**********"
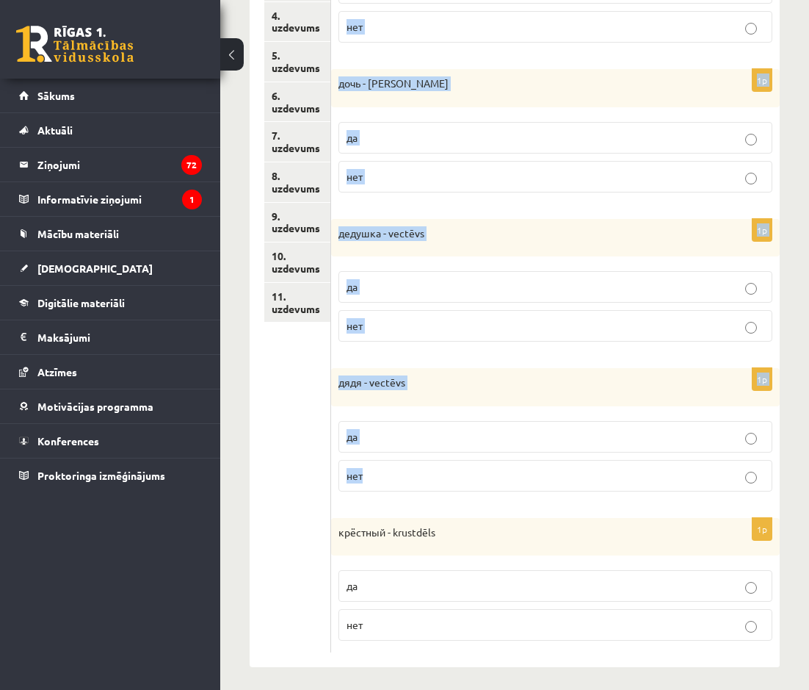
scroll to position [455, 0]
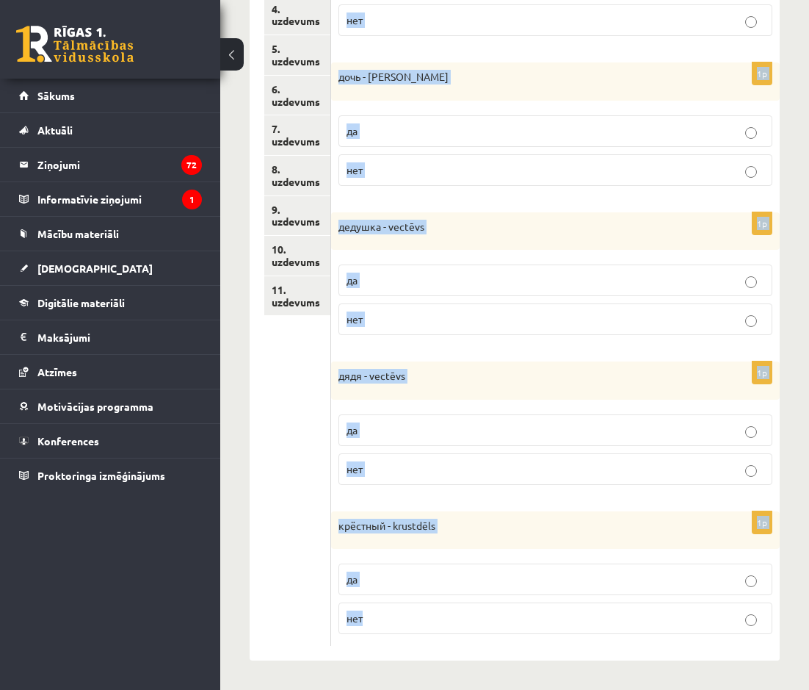
drag, startPoint x: 347, startPoint y: 340, endPoint x: 416, endPoint y: 622, distance: 290.4
click at [418, 623] on form "Правильно или неправильно? 1p муж - vīrs да нет 1p дочь - [PERSON_NAME] да нет …" at bounding box center [555, 260] width 419 height 771
copy form "Правильно или неправильно? 1p муж - vīrs да нет 1p дочь - meita да нет 1p дедуш…"
click at [268, 519] on ul "1. uzdevums 2. uzdevums 3. uzdevums 4. uzdevums 5. uzdevums 6. uzdevums 7. uzde…" at bounding box center [297, 260] width 67 height 771
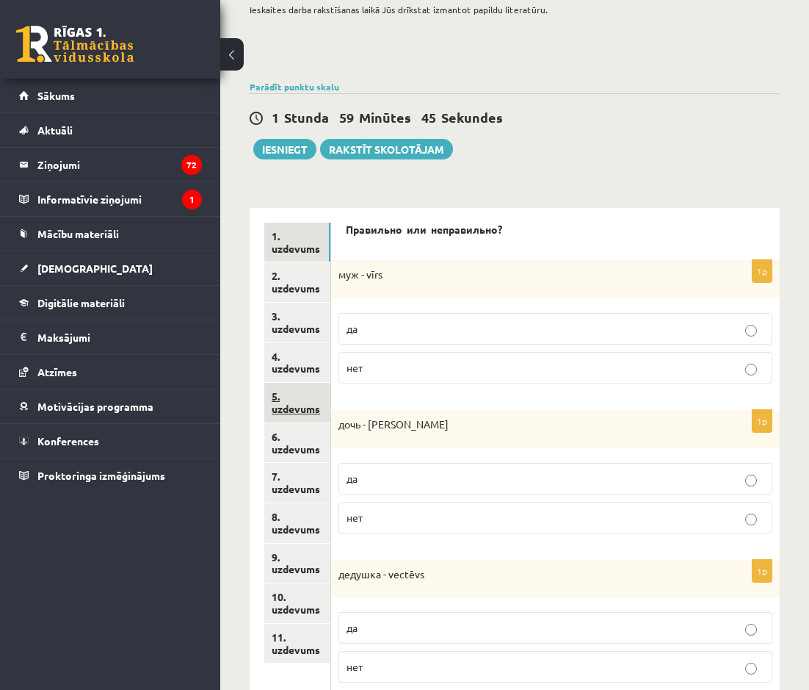
scroll to position [0, 0]
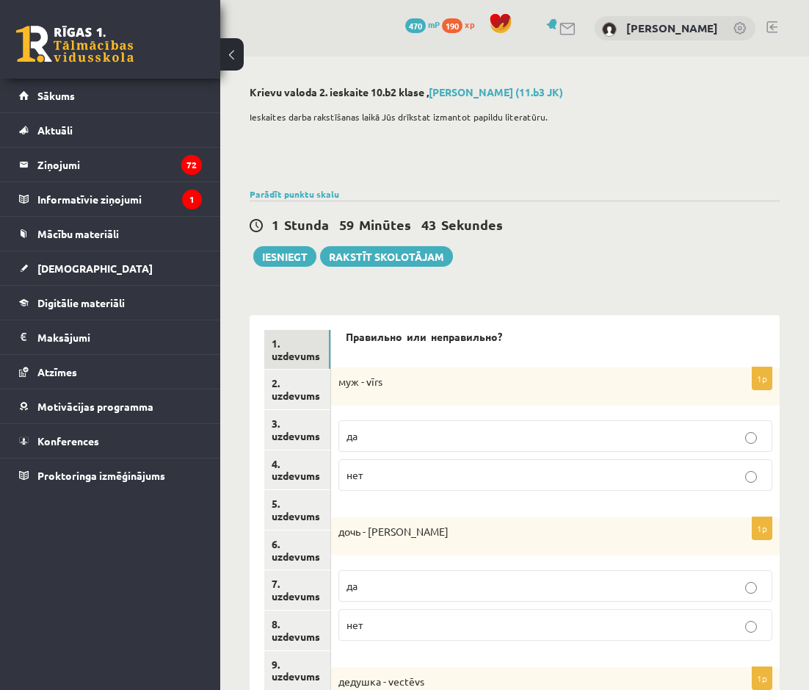
click at [432, 427] on label "да" at bounding box center [556, 436] width 434 height 32
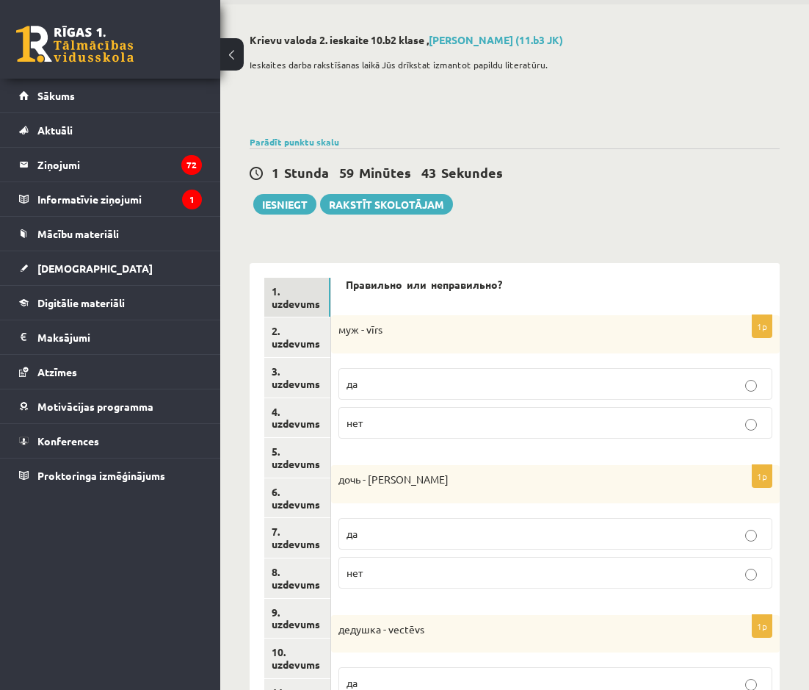
scroll to position [147, 0]
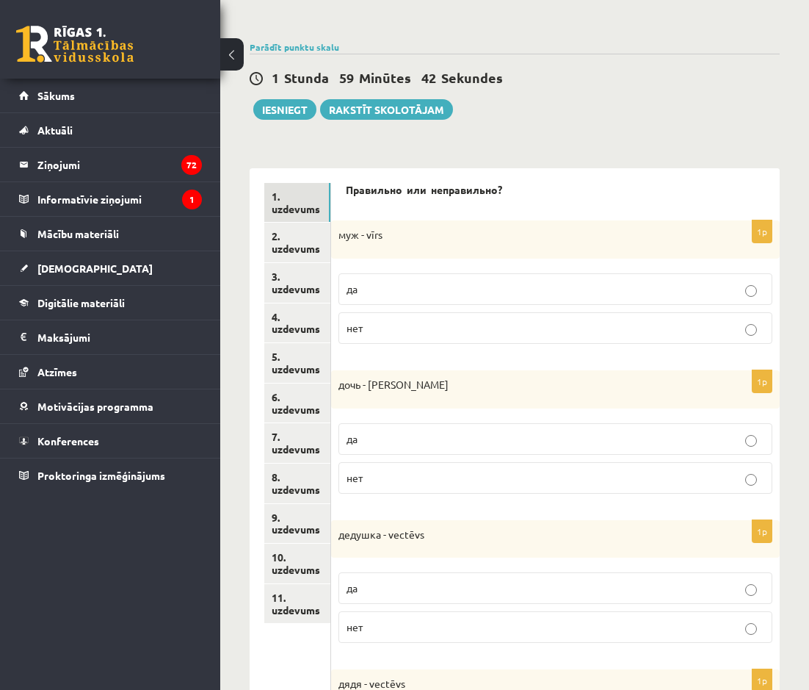
click at [414, 451] on label "да" at bounding box center [556, 439] width 434 height 32
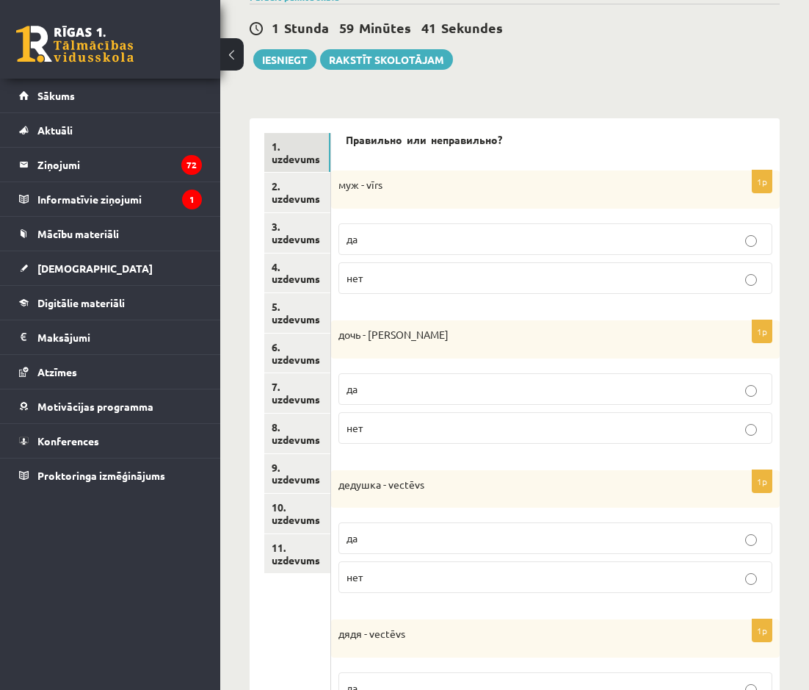
scroll to position [220, 0]
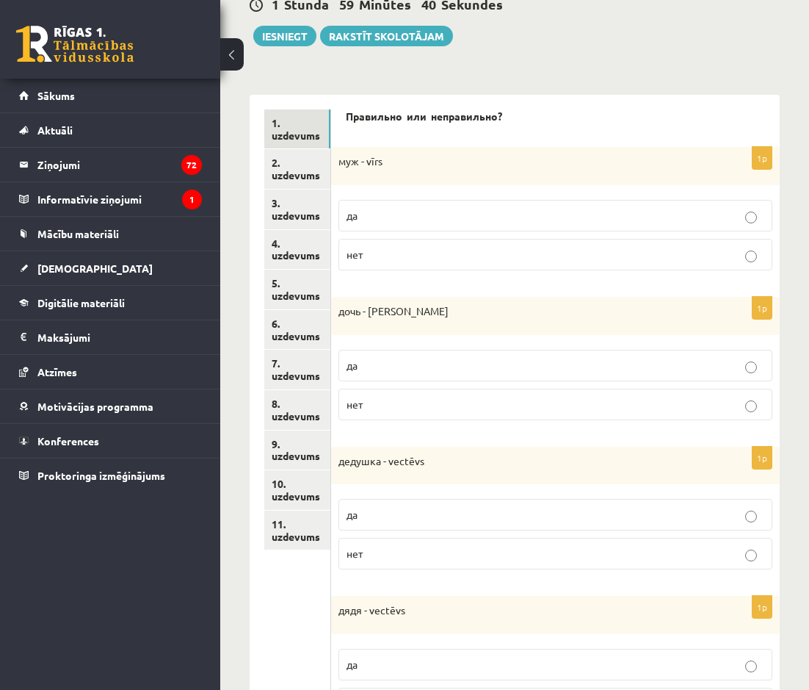
click at [390, 510] on p "да" at bounding box center [556, 514] width 418 height 15
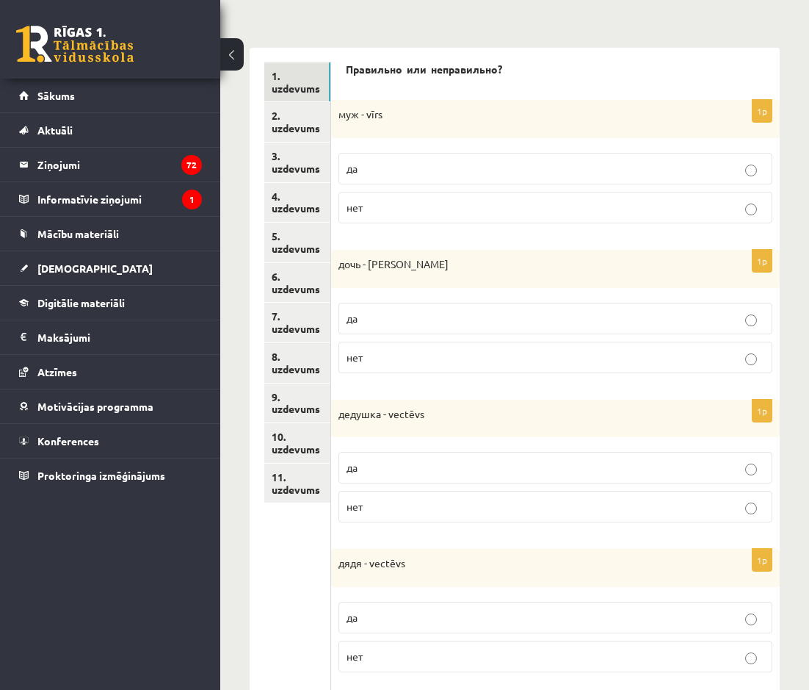
scroll to position [441, 0]
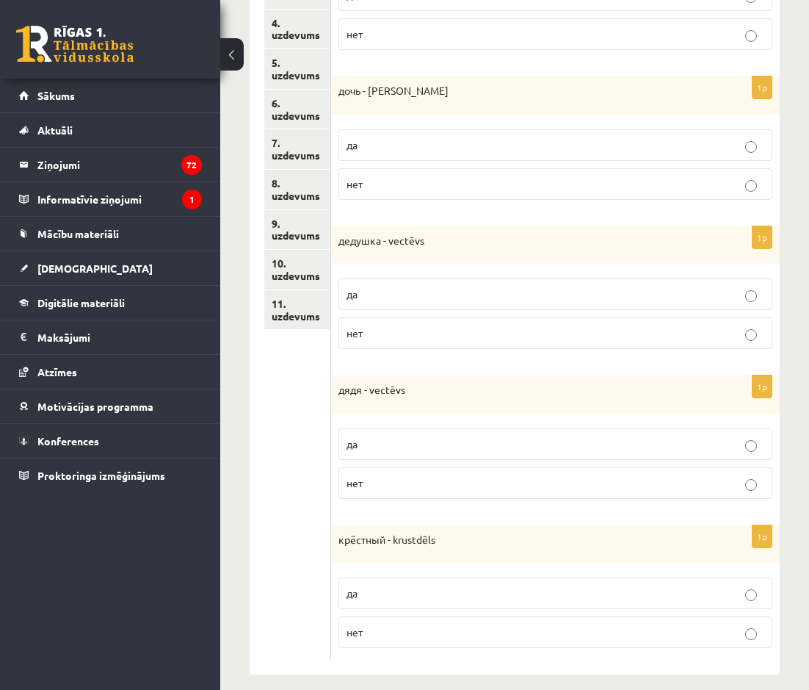
click at [396, 477] on p "нет" at bounding box center [556, 482] width 418 height 15
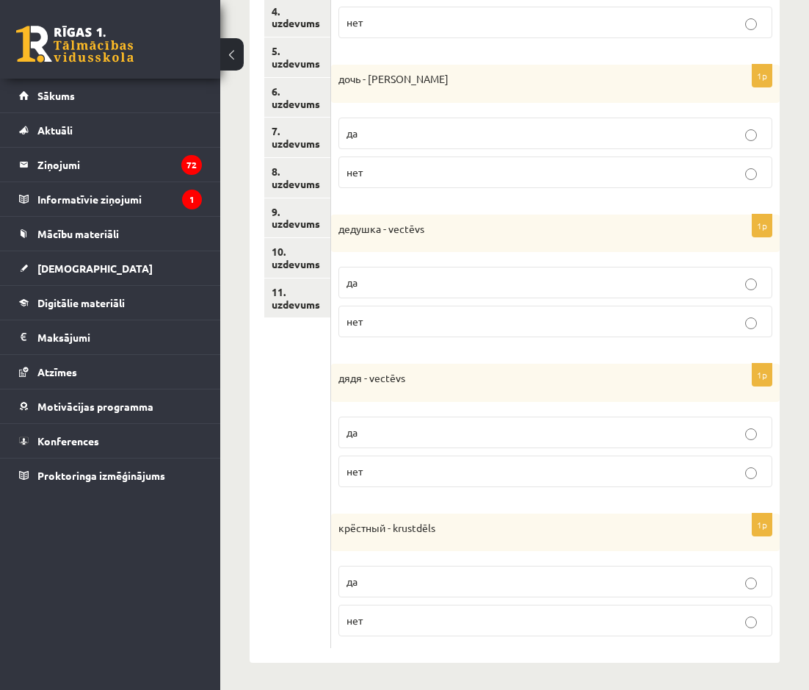
scroll to position [455, 0]
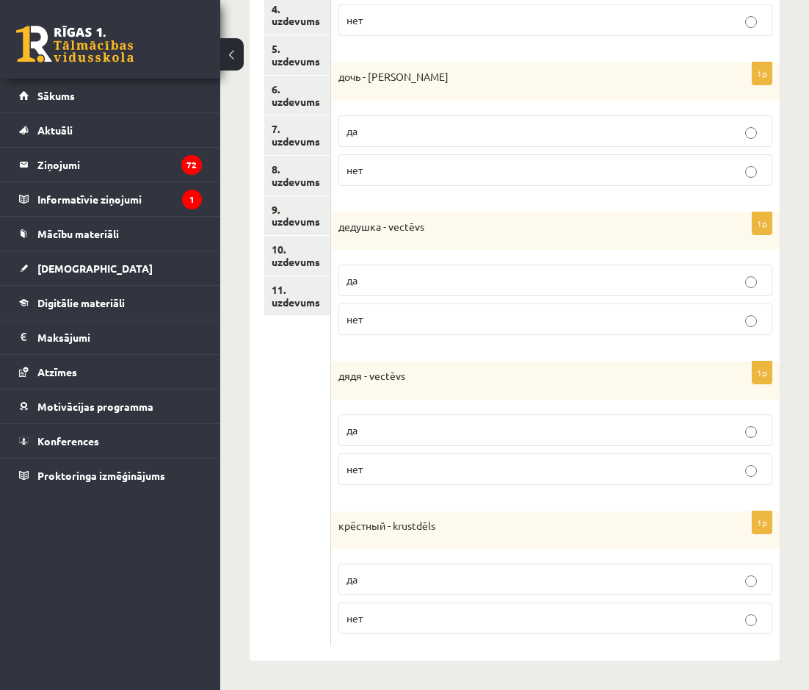
click at [379, 621] on p "нет" at bounding box center [556, 617] width 418 height 15
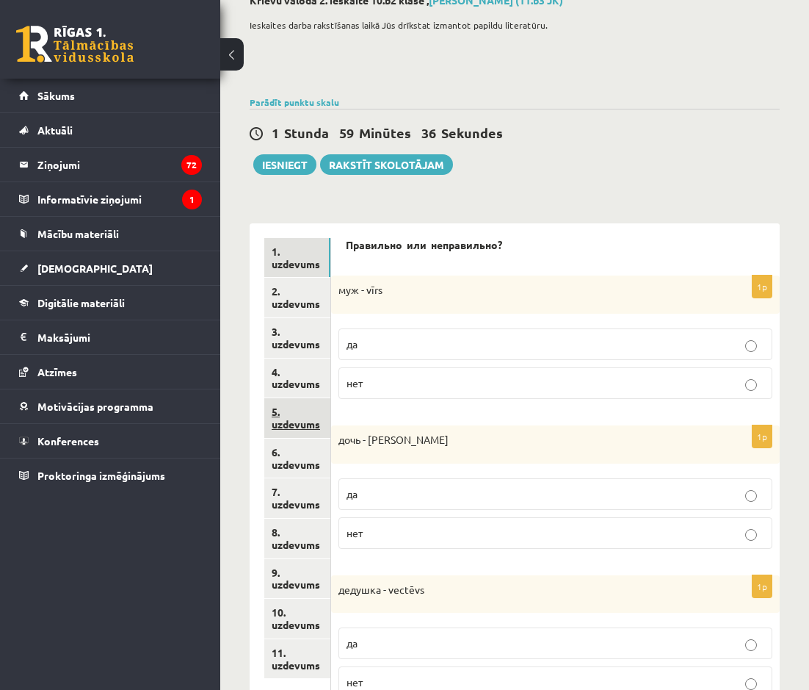
scroll to position [88, 0]
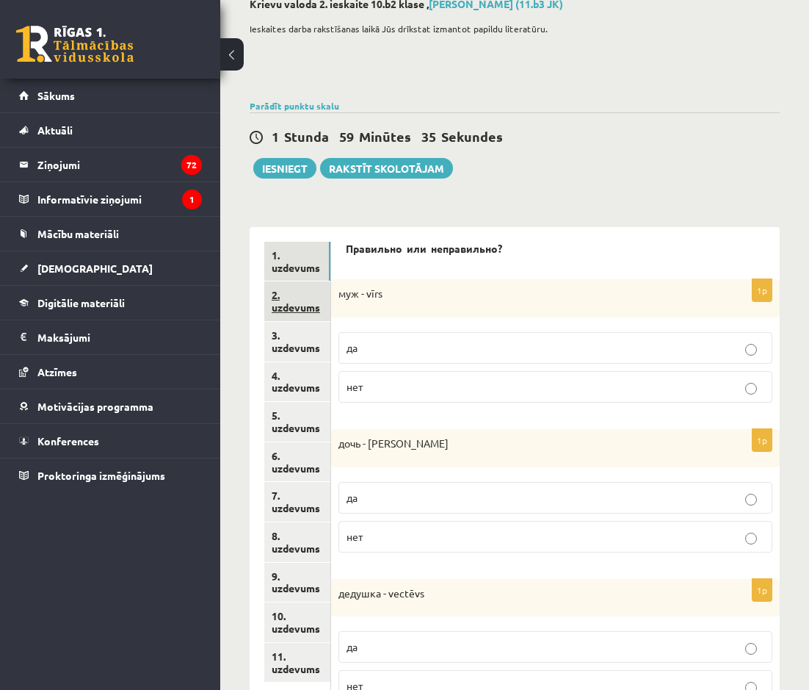
click at [278, 306] on link "2. uzdevums" at bounding box center [297, 301] width 66 height 40
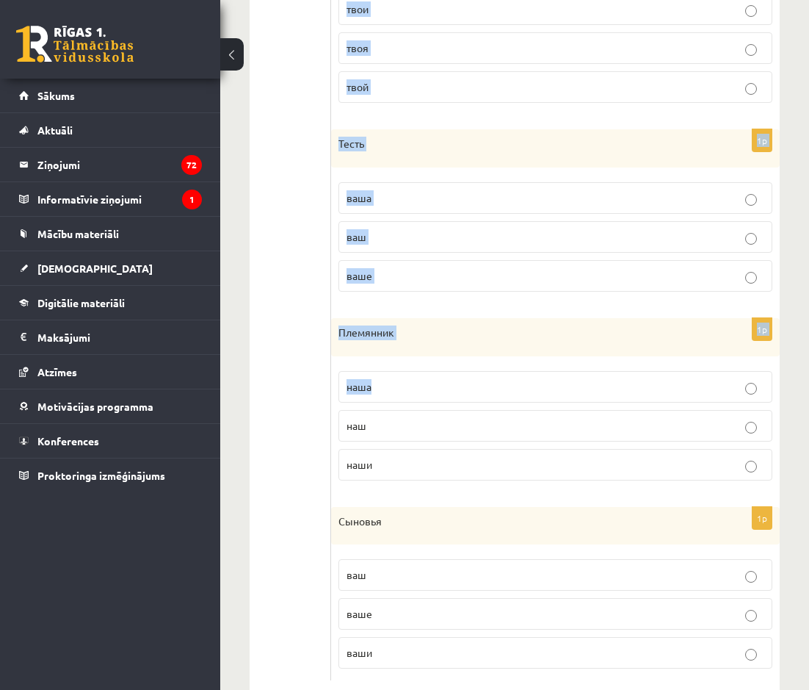
scroll to position [1216, 0]
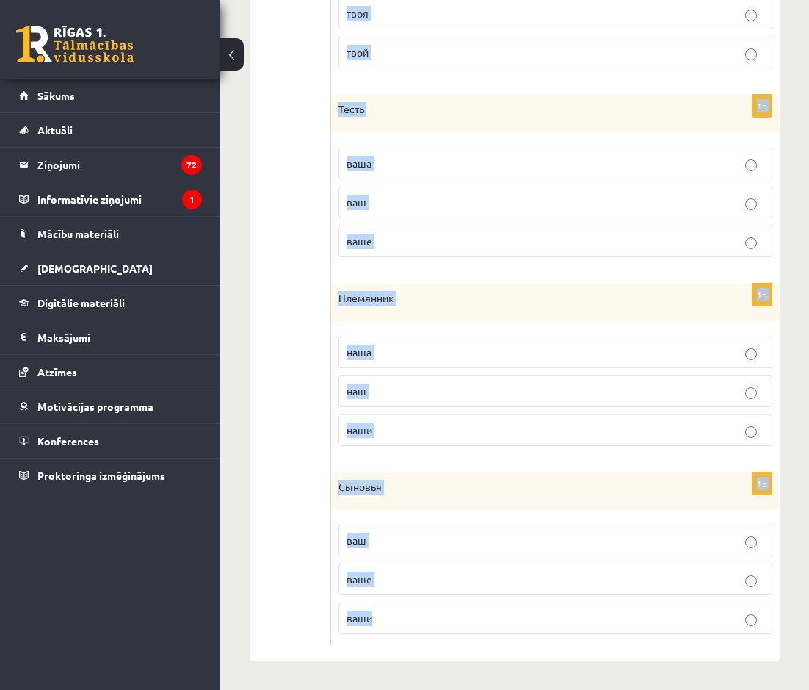
copy form "Какой вариант верный? 1p Дядя наши наш наша 1p Дети наша наше наши 1p Муж моё м…"
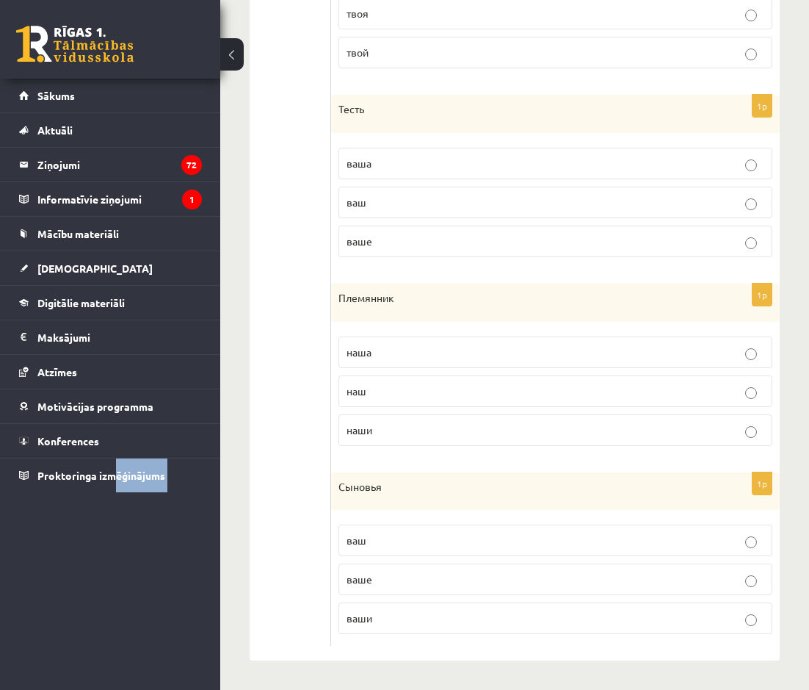
drag, startPoint x: 344, startPoint y: 107, endPoint x: 93, endPoint y: 599, distance: 551.9
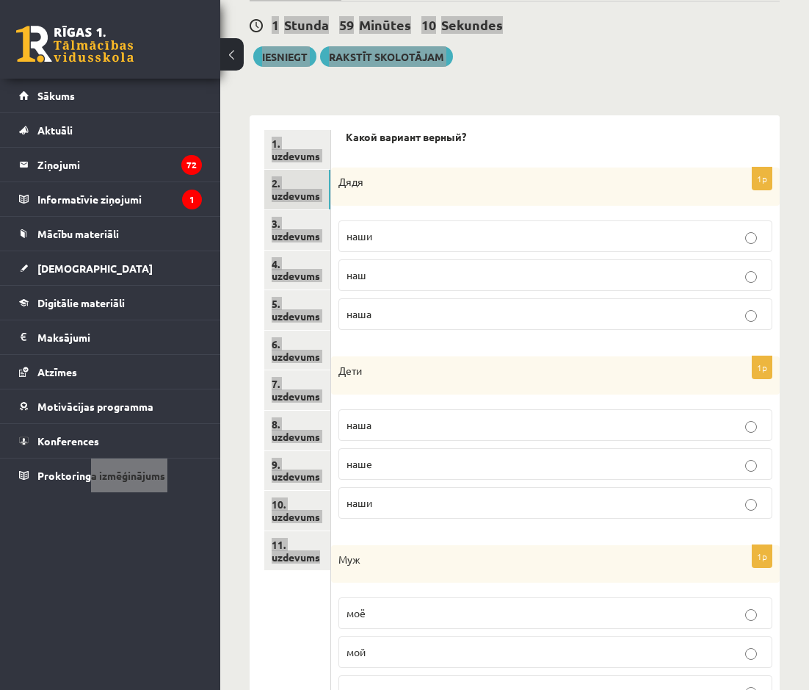
scroll to position [187, 0]
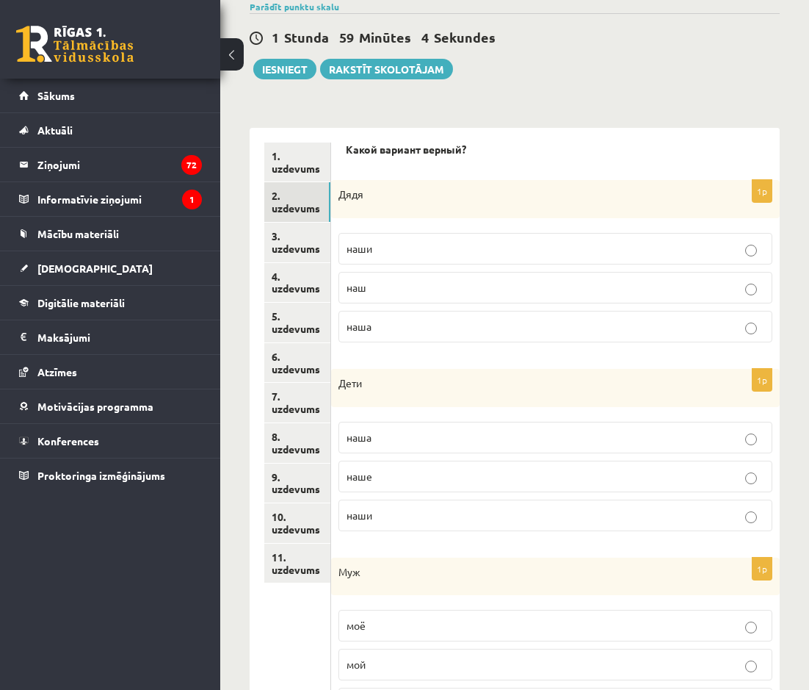
click at [377, 209] on div "Дядя" at bounding box center [555, 199] width 449 height 38
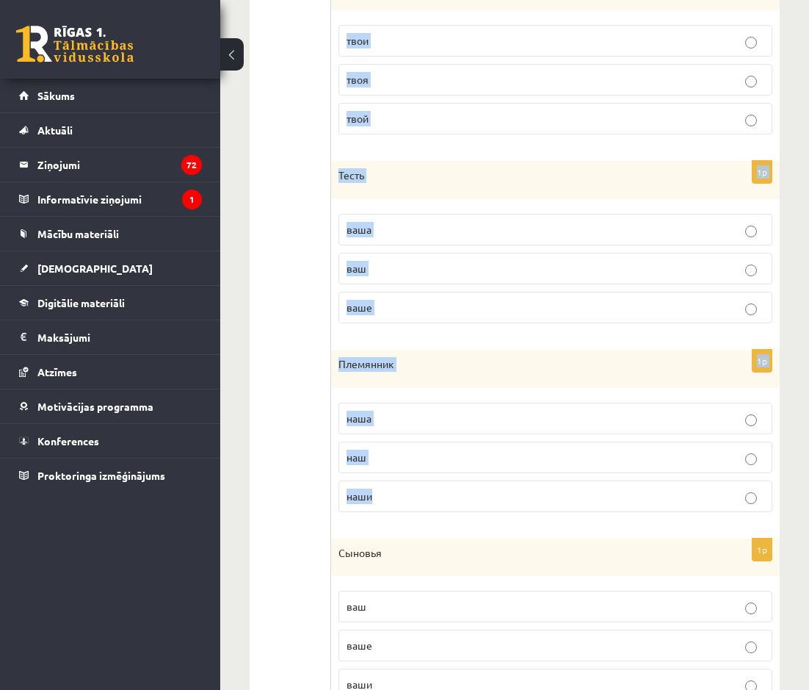
scroll to position [1216, 0]
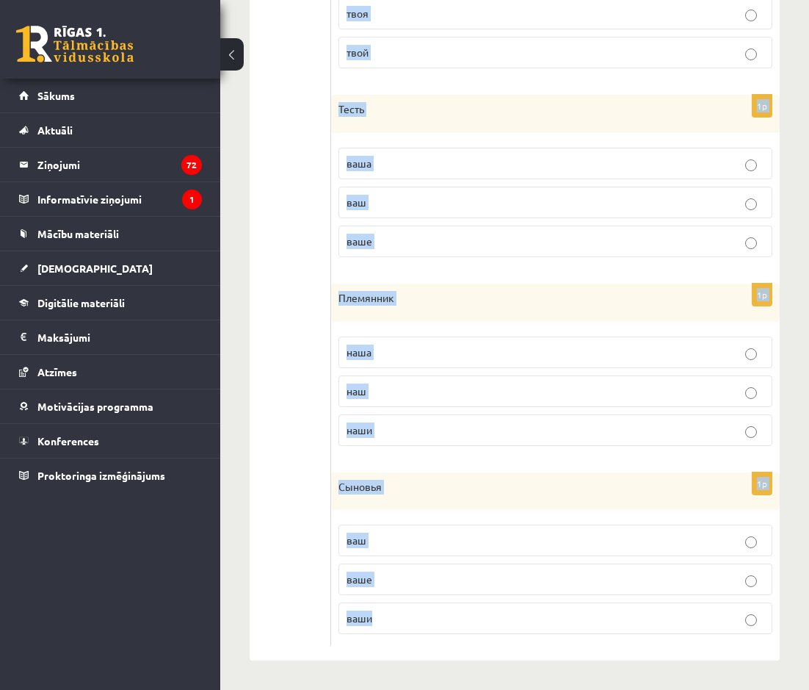
copy form "Дядя наши наш наша 1p Дети наша наше наши 1p Муж моё мой мои 1p Невестка твои т…"
drag, startPoint x: 343, startPoint y: 189, endPoint x: 385, endPoint y: 612, distance: 425.2
copy form "Дядя наши наш наша 1p Дети наша наше наши 1p Муж моё мой мои 1p Невестка твои т…"
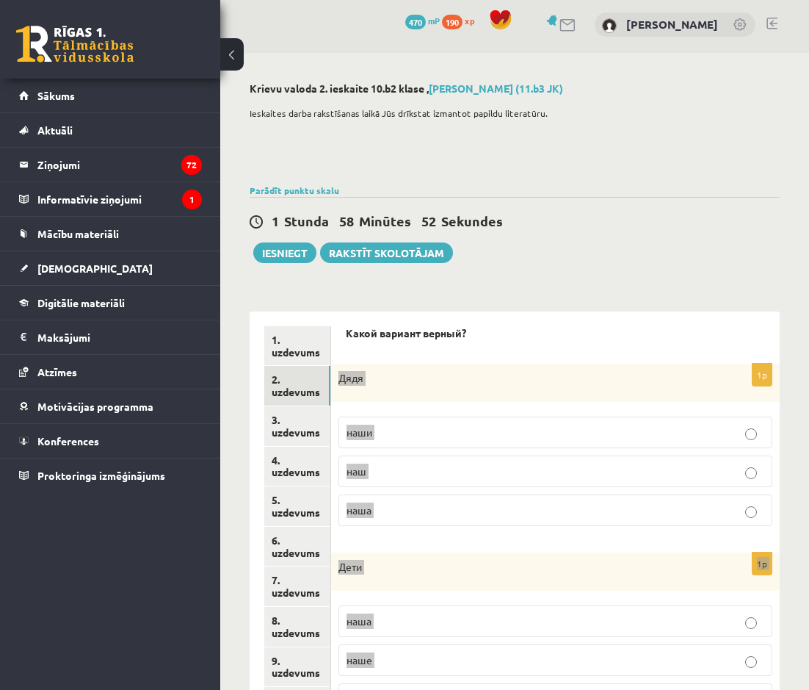
scroll to position [0, 0]
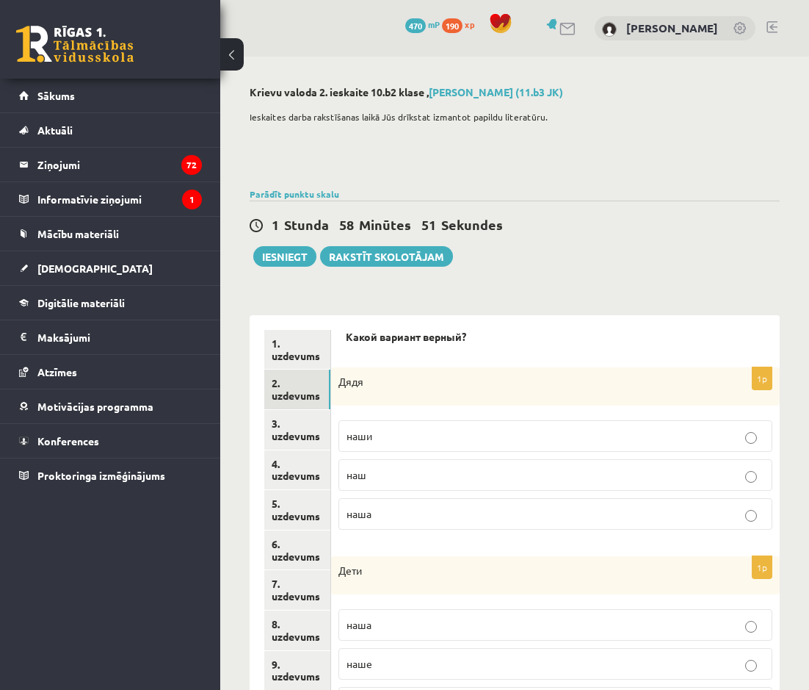
click at [477, 334] on p "Какой вариант верный?" at bounding box center [555, 337] width 419 height 15
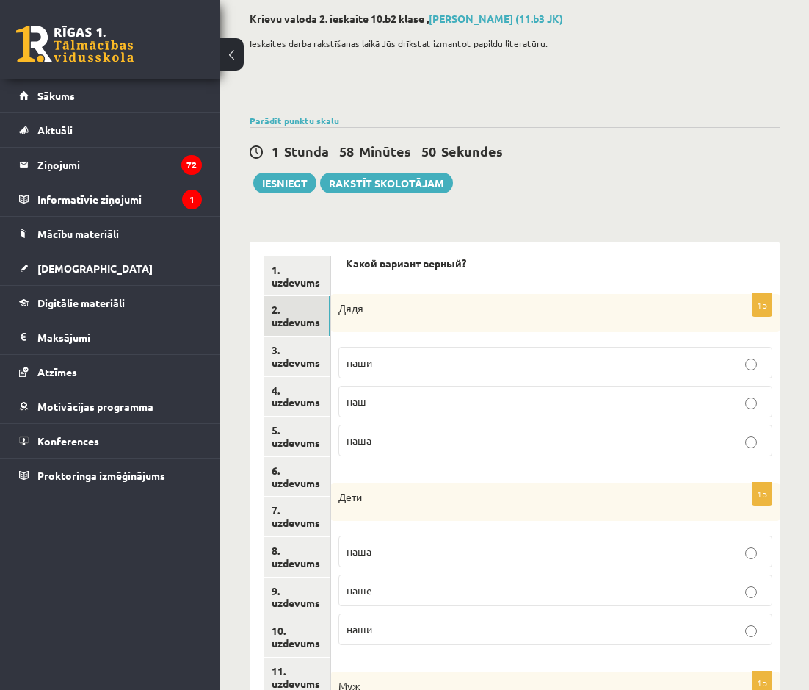
click at [432, 392] on label "наш" at bounding box center [556, 402] width 434 height 32
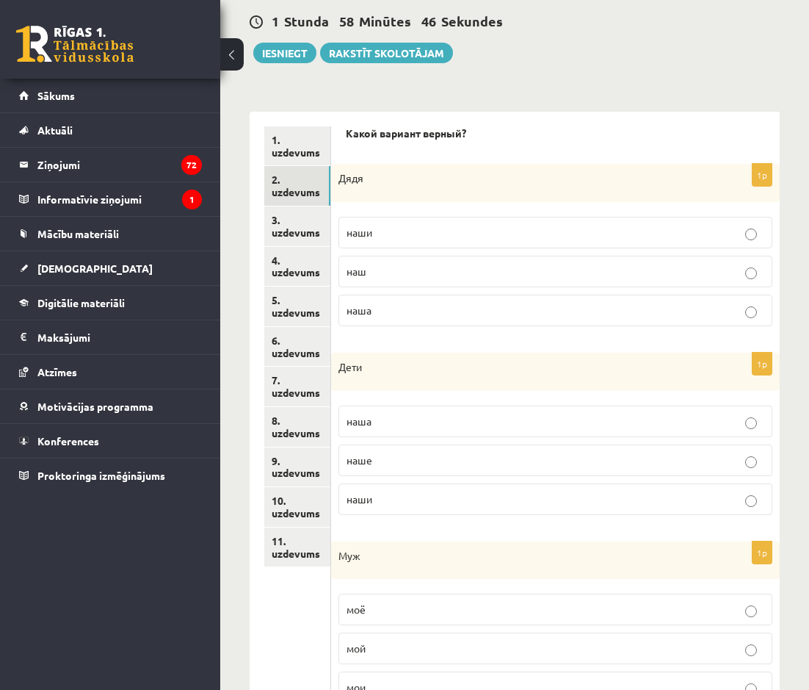
scroll to position [220, 0]
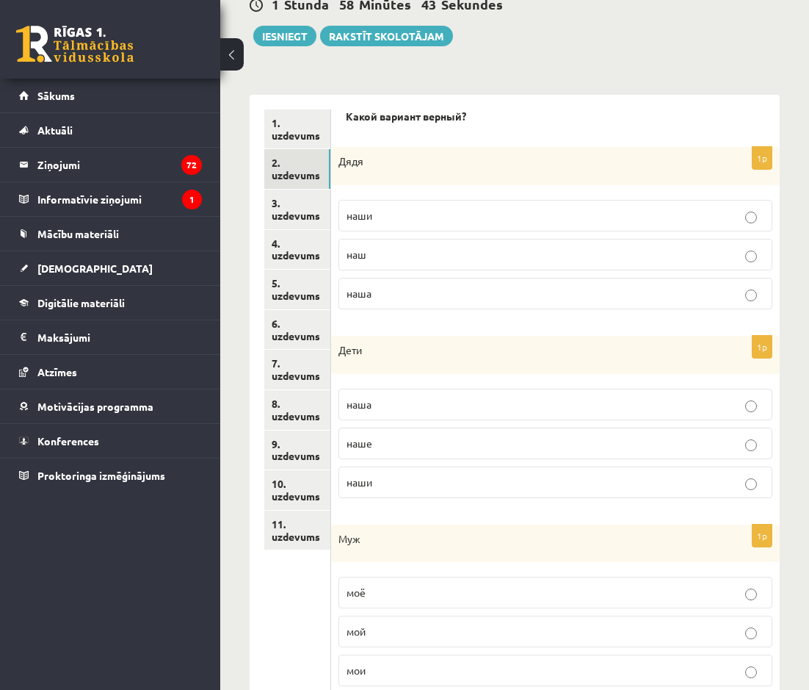
click at [431, 482] on p "наши" at bounding box center [556, 482] width 418 height 15
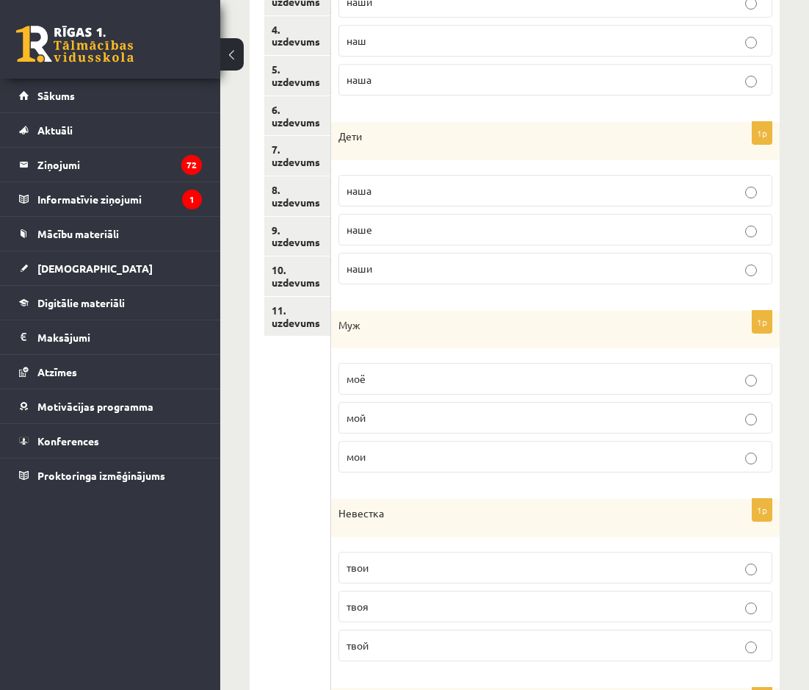
scroll to position [441, 0]
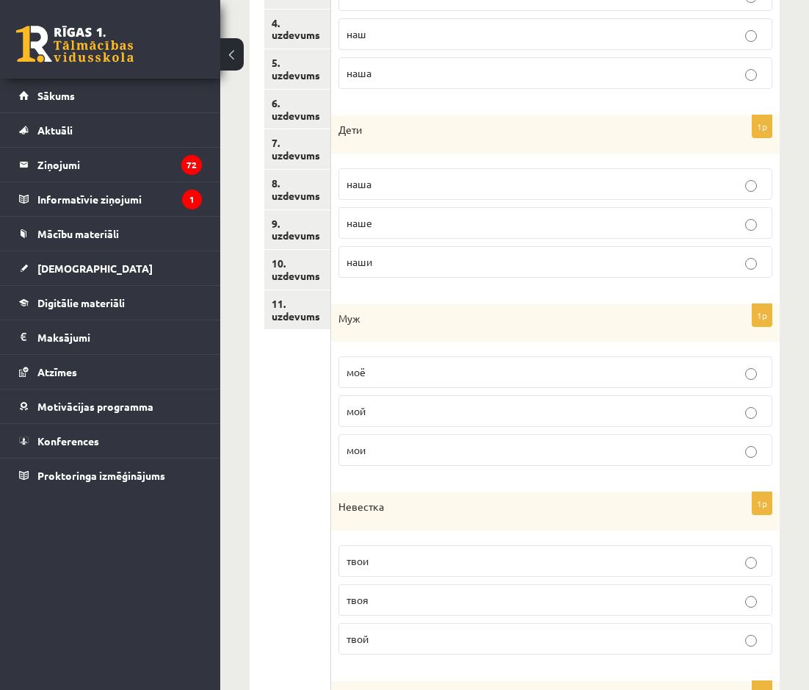
click at [416, 403] on label "мой" at bounding box center [556, 411] width 434 height 32
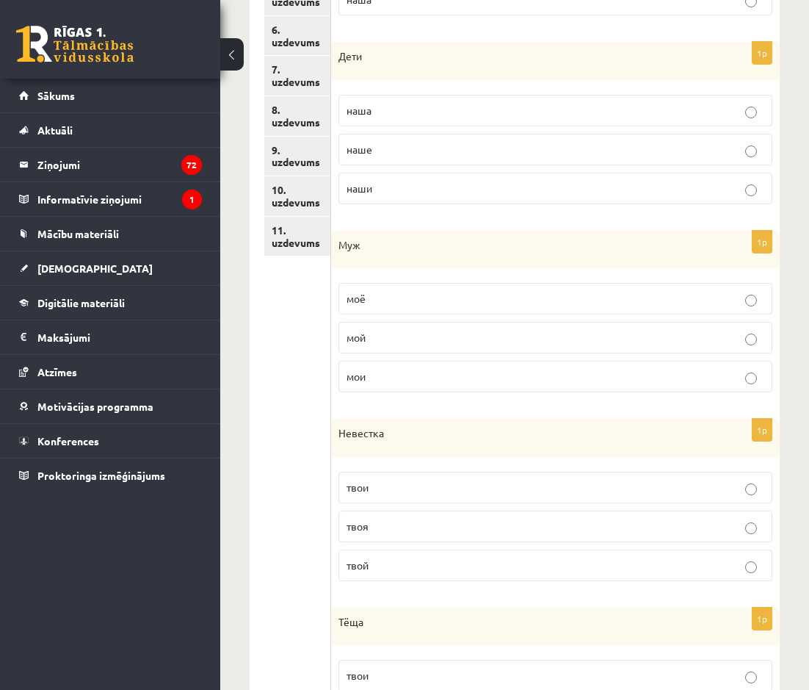
scroll to position [588, 0]
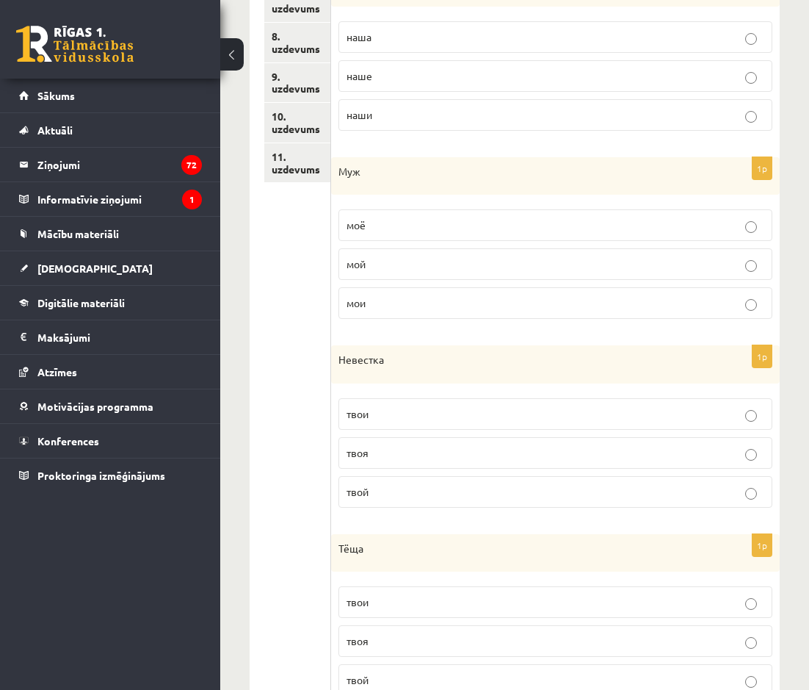
click at [410, 452] on p "твоя" at bounding box center [556, 452] width 418 height 15
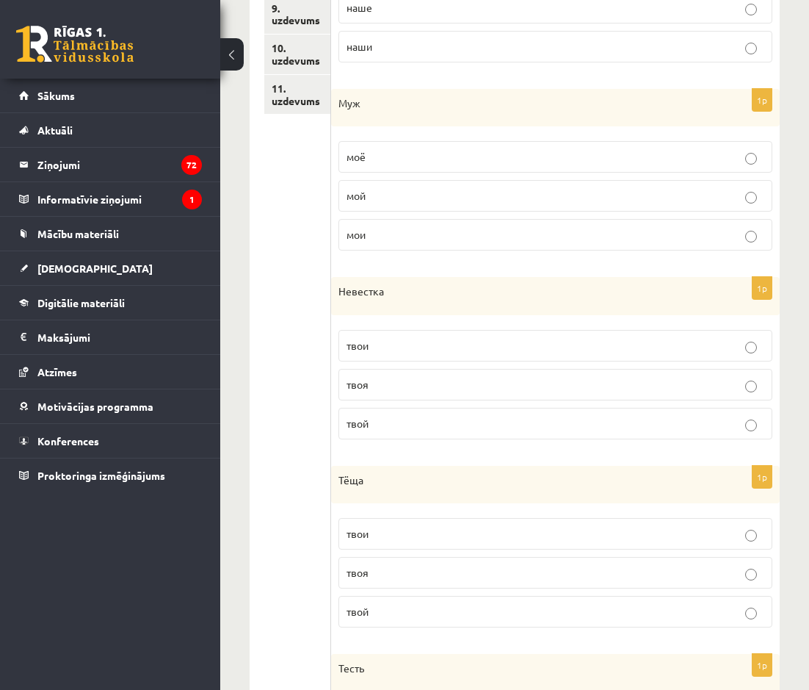
scroll to position [735, 0]
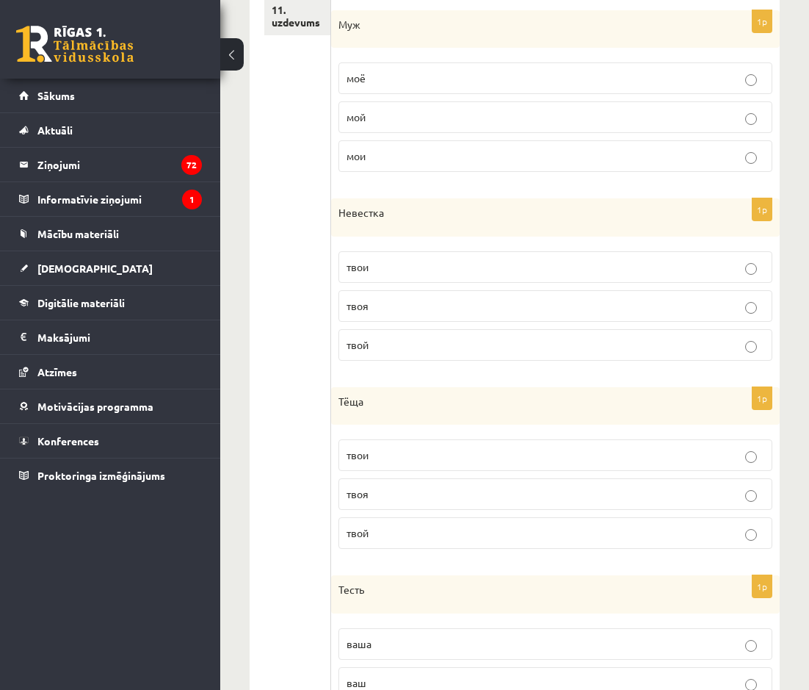
click at [394, 489] on p "твоя" at bounding box center [556, 493] width 418 height 15
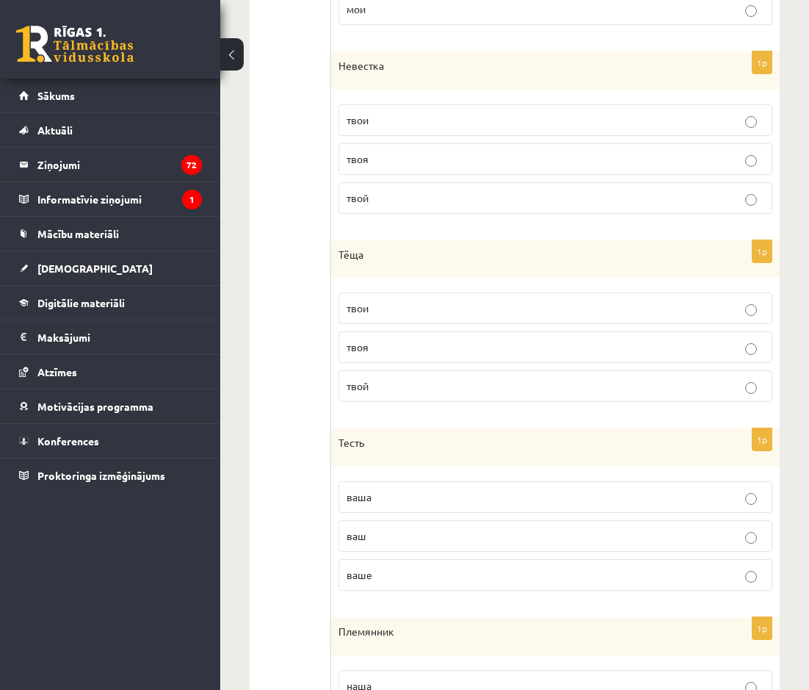
scroll to position [955, 0]
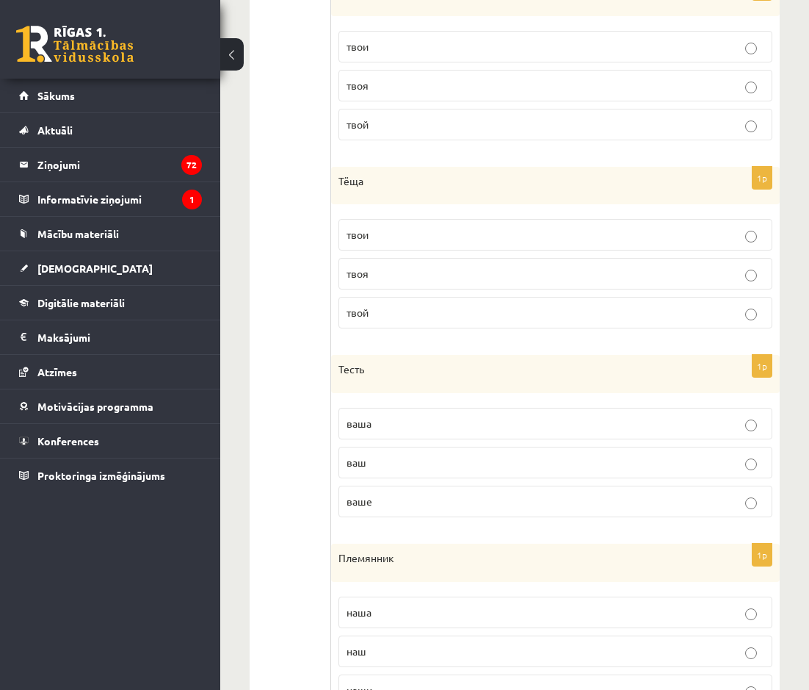
click at [407, 461] on p "ваш" at bounding box center [556, 462] width 418 height 15
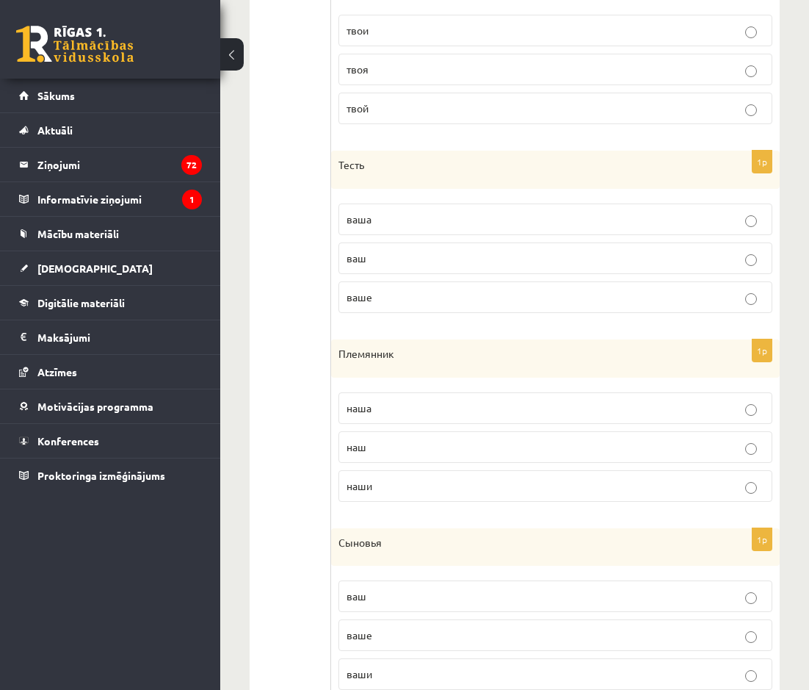
scroll to position [1216, 0]
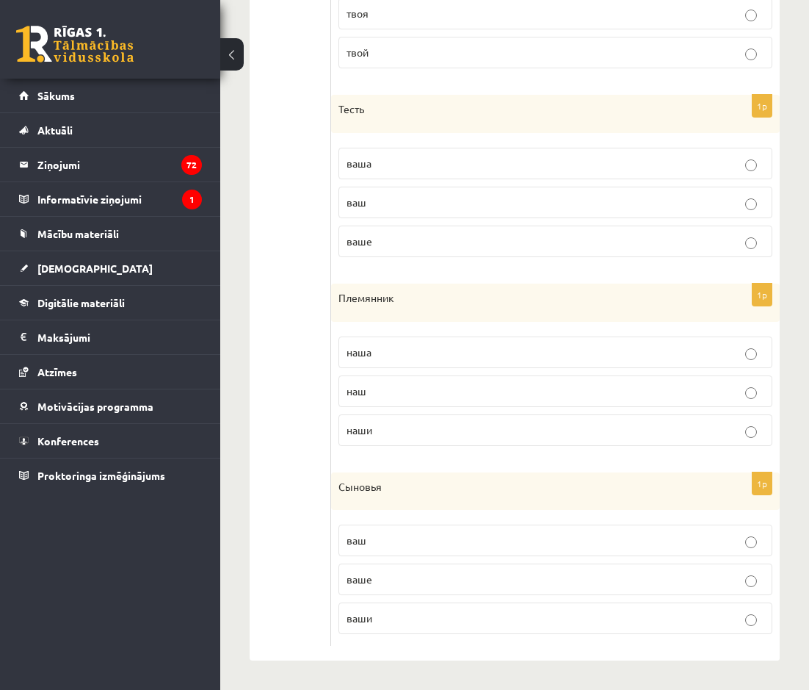
click at [415, 392] on p "наш" at bounding box center [556, 390] width 418 height 15
click at [388, 618] on p "ваши" at bounding box center [556, 617] width 418 height 15
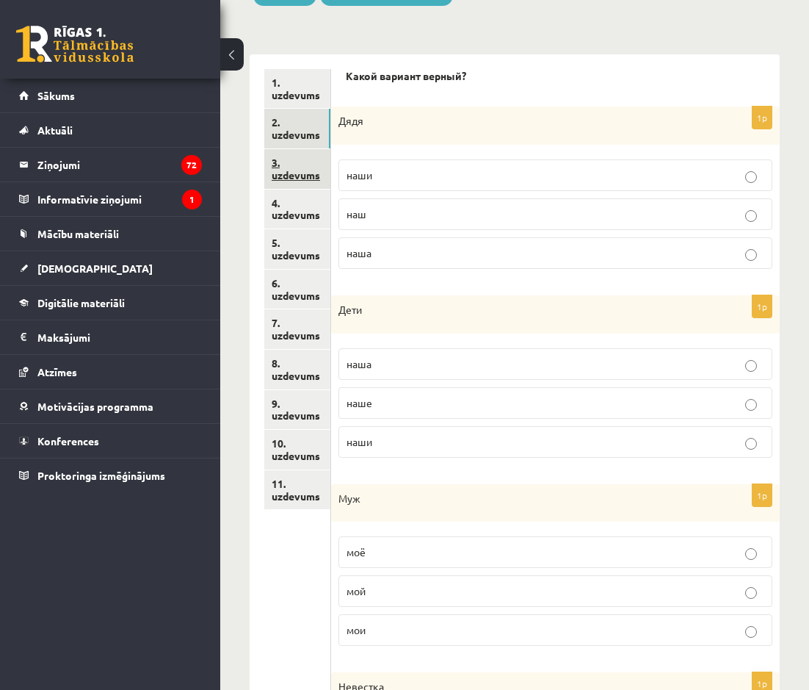
click at [314, 178] on link "3. uzdevums" at bounding box center [297, 169] width 66 height 40
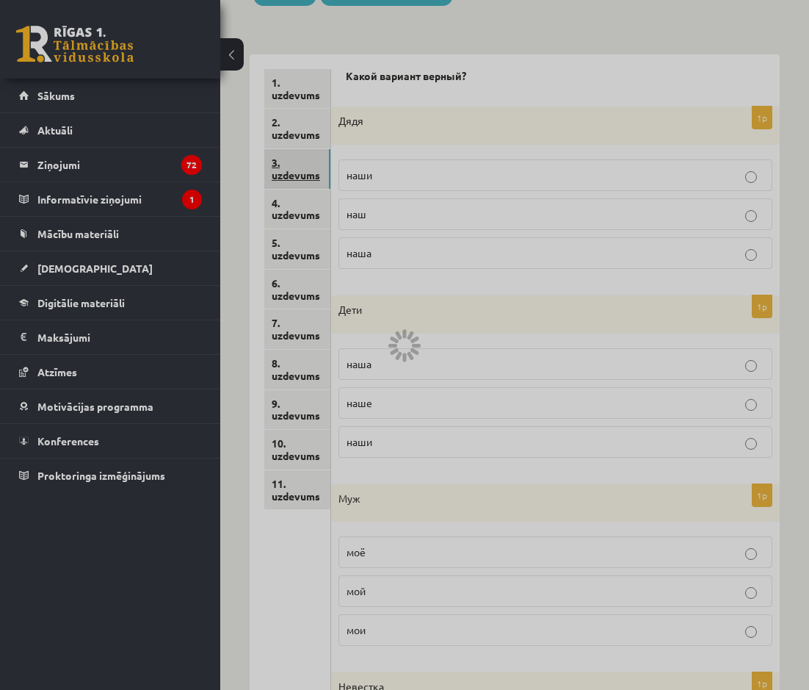
scroll to position [126, 0]
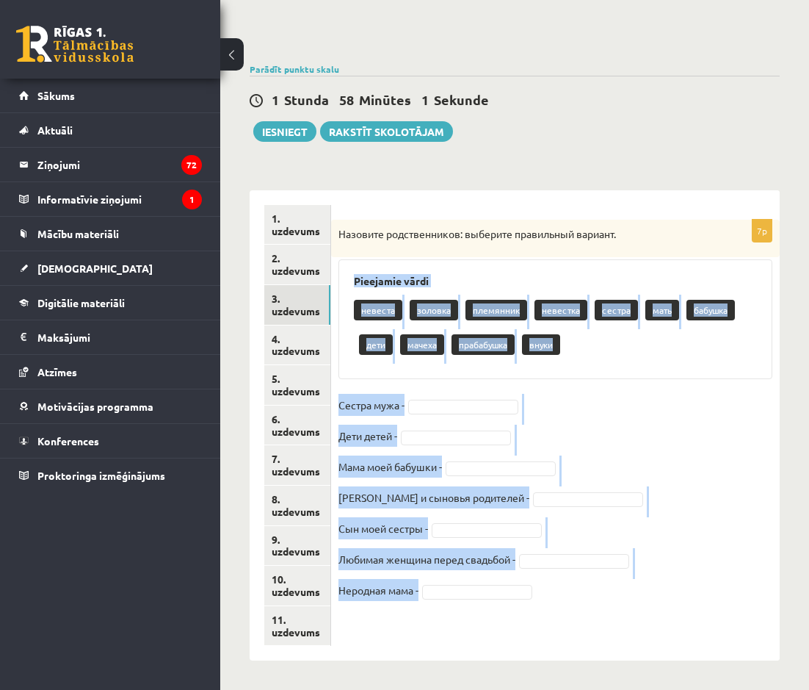
drag, startPoint x: 355, startPoint y: 282, endPoint x: 504, endPoint y: 649, distance: 396.4
click at [504, 649] on div "7p Назовите родственников: выберите правильный вариант. Pieejamie vārdi невеста…" at bounding box center [555, 425] width 449 height 471
copy div "Pieejamie vārdi невеста золовка племянник невестка сестра мать бабушка дети мач…"
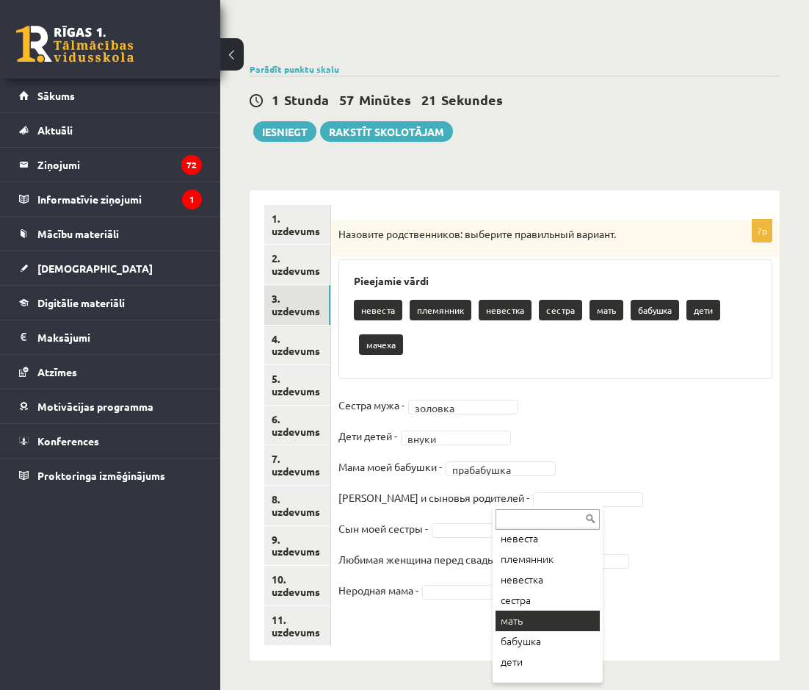
scroll to position [38, 0]
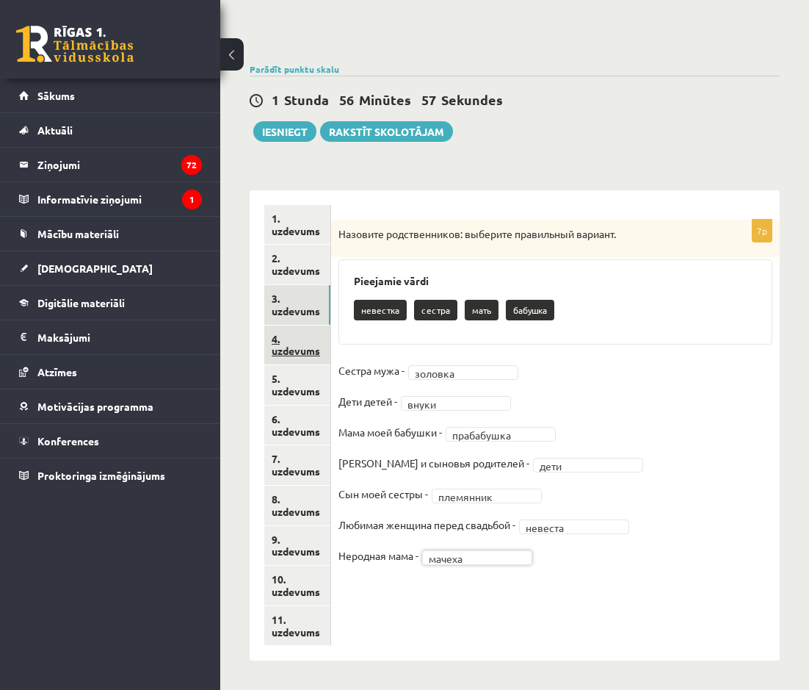
click at [285, 342] on link "4. uzdevums" at bounding box center [297, 345] width 66 height 40
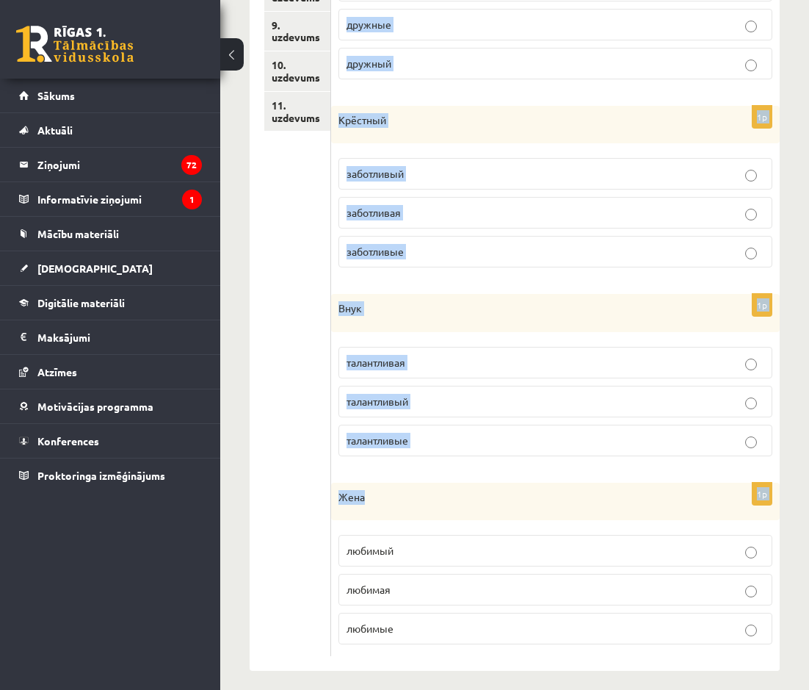
scroll to position [650, 0]
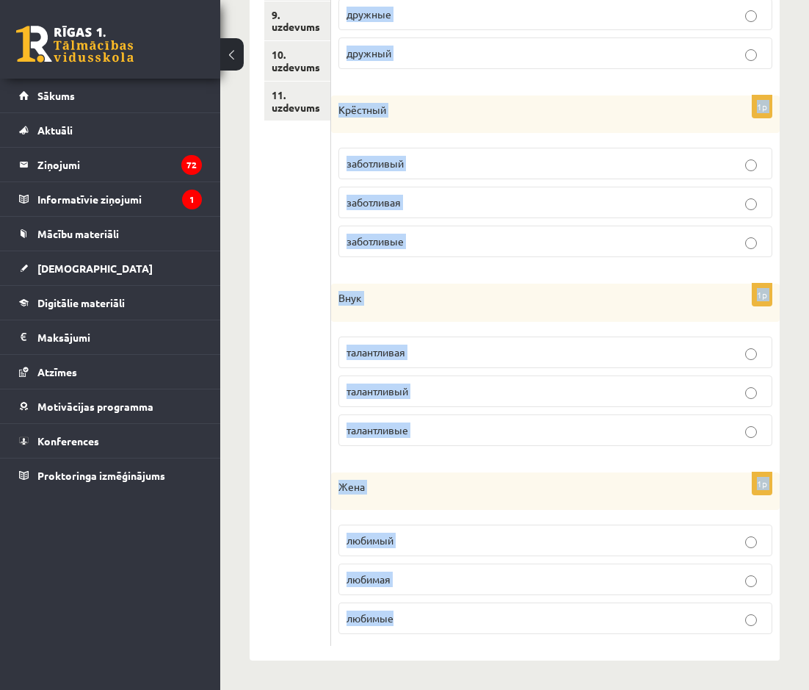
drag, startPoint x: 338, startPoint y: 251, endPoint x: 435, endPoint y: 616, distance: 377.0
click at [435, 616] on form "Выберите нужное слово! 1p Семьи крепкая крепкий крепкие 1p Семьи дружная дружны…" at bounding box center [555, 163] width 419 height 966
copy form "Семьи крепкая крепкий крепкие 1p Семьи дружная дружные дружный 1p Крёстный забо…"
click at [284, 462] on ul "1. uzdevums 2. uzdevums 3. uzdevums 4. uzdevums 5. uzdevums 6. uzdevums 7. uzde…" at bounding box center [297, 163] width 67 height 966
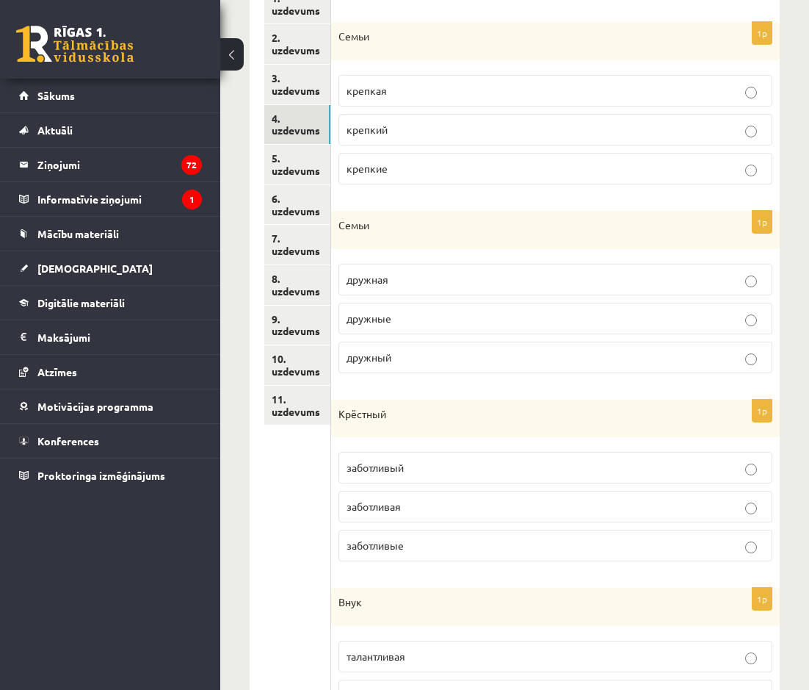
scroll to position [0, 0]
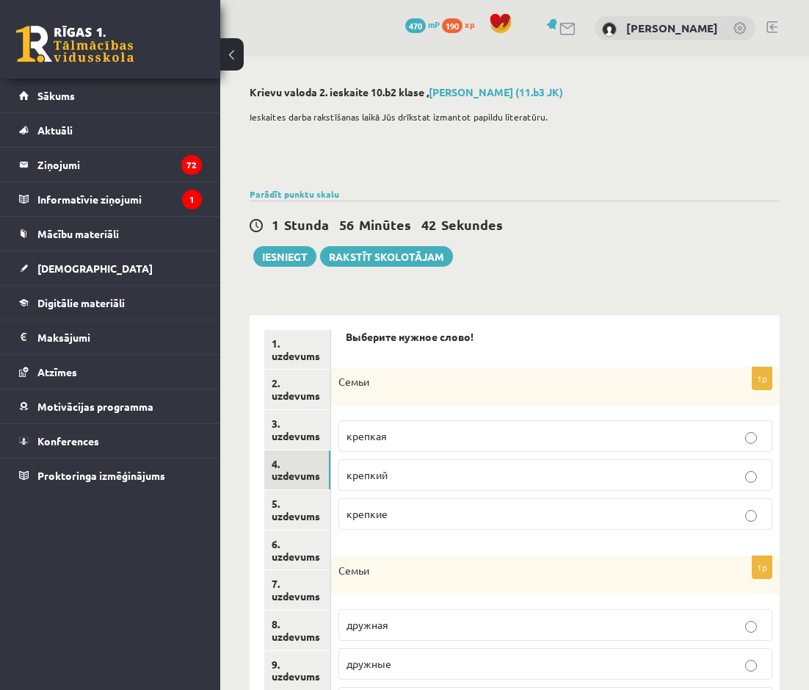
click at [425, 516] on p "крепкие" at bounding box center [556, 513] width 418 height 15
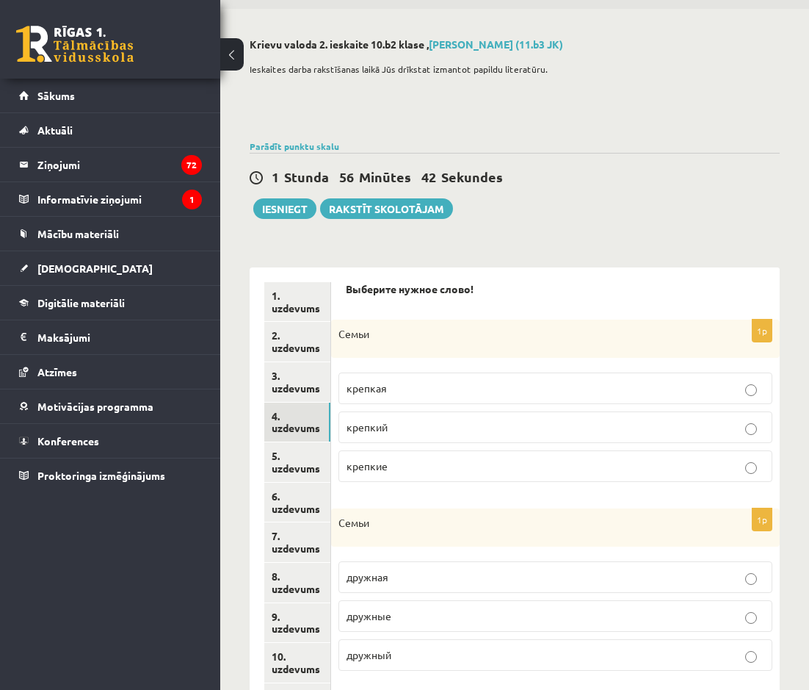
scroll to position [147, 0]
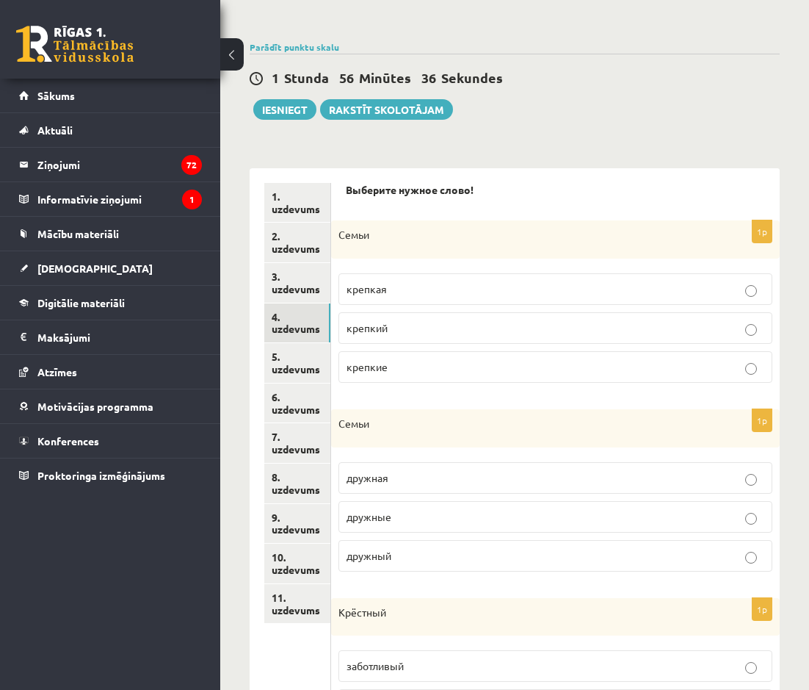
click at [420, 519] on p "дружные" at bounding box center [556, 516] width 418 height 15
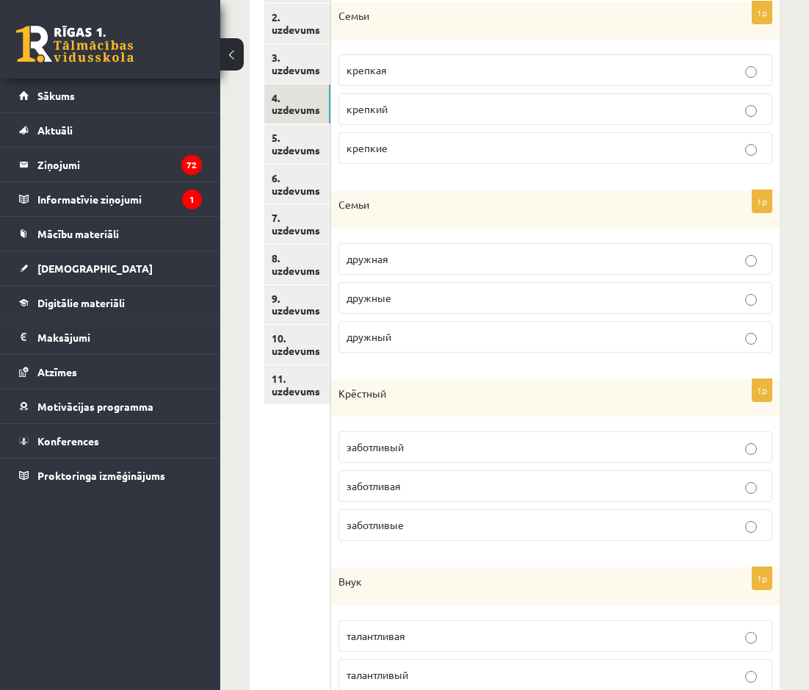
scroll to position [367, 0]
click at [423, 450] on p "заботливый" at bounding box center [556, 445] width 418 height 15
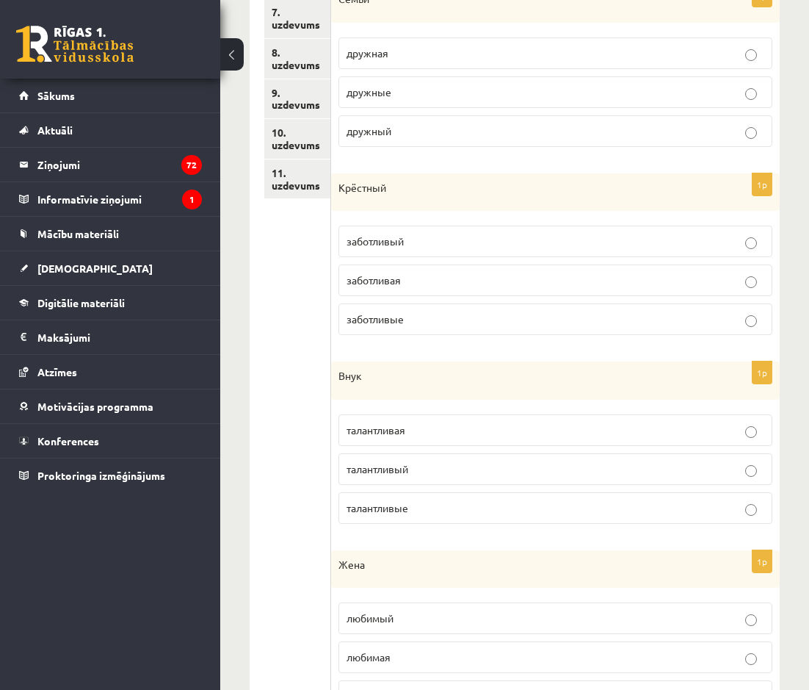
scroll to position [588, 0]
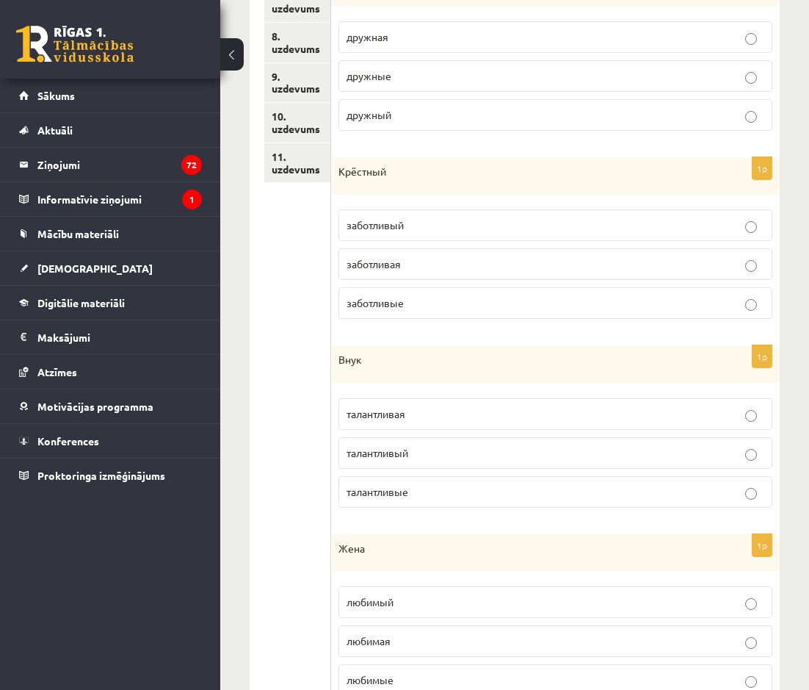
click at [429, 449] on p "талантливый" at bounding box center [556, 452] width 418 height 15
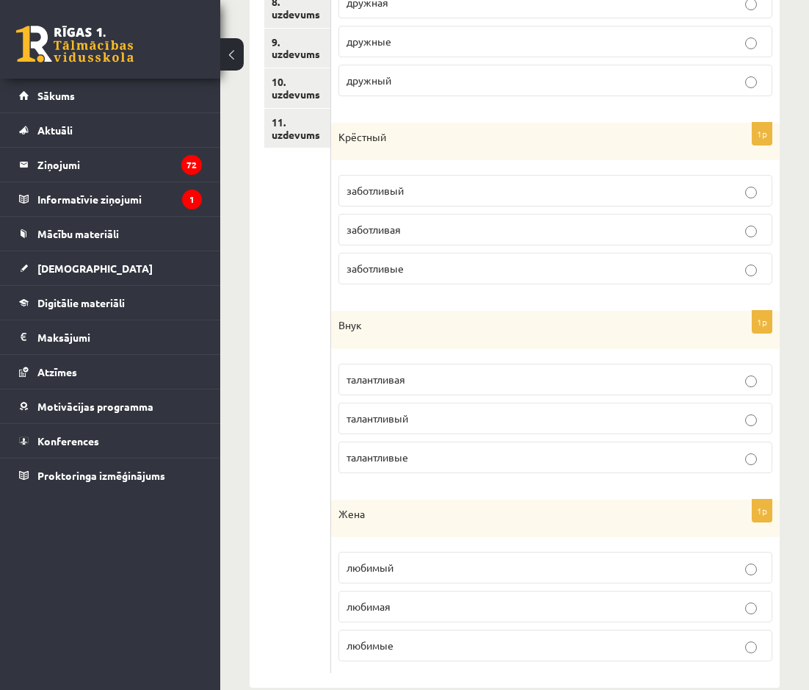
scroll to position [650, 0]
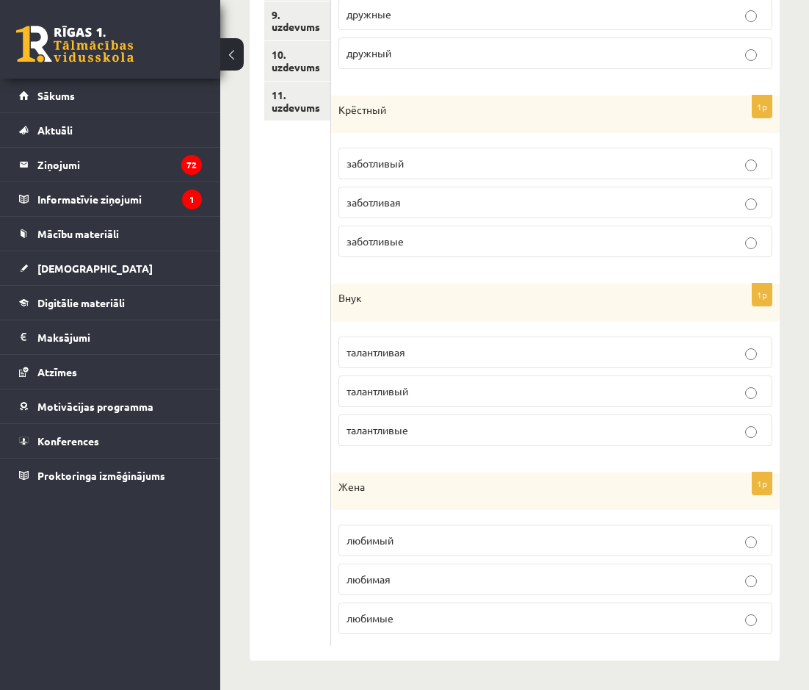
click at [418, 577] on p "любимая" at bounding box center [556, 578] width 418 height 15
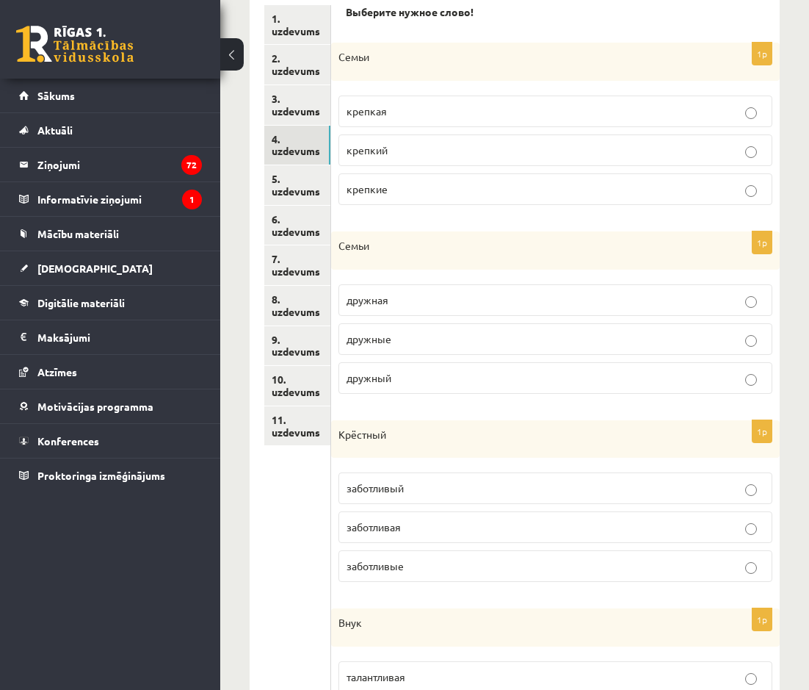
scroll to position [209, 0]
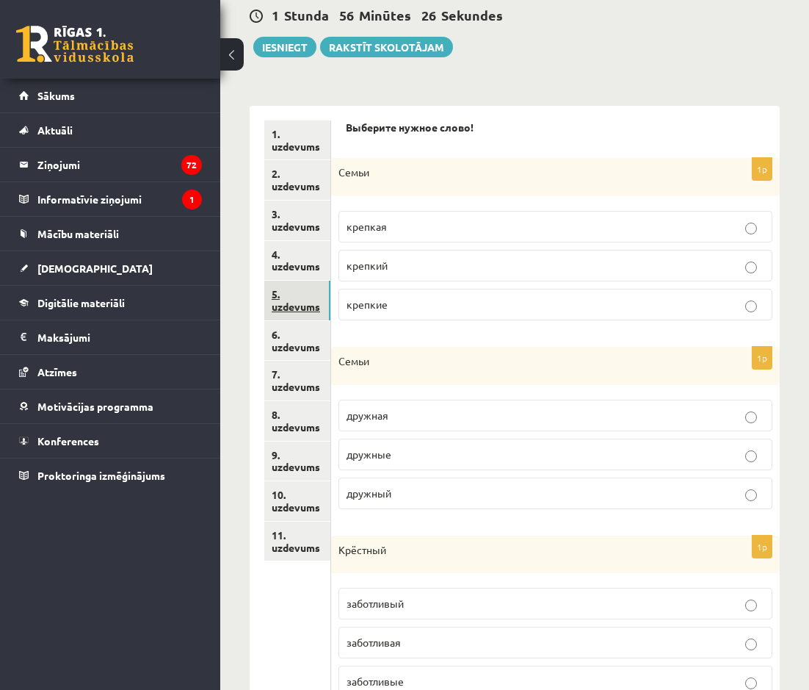
click at [298, 307] on link "5. uzdevums" at bounding box center [297, 301] width 66 height 40
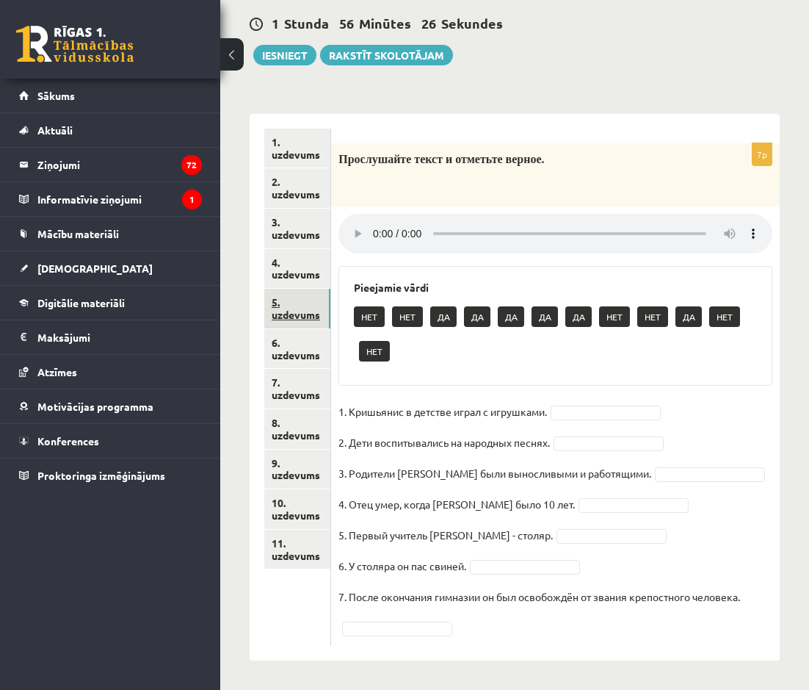
scroll to position [203, 0]
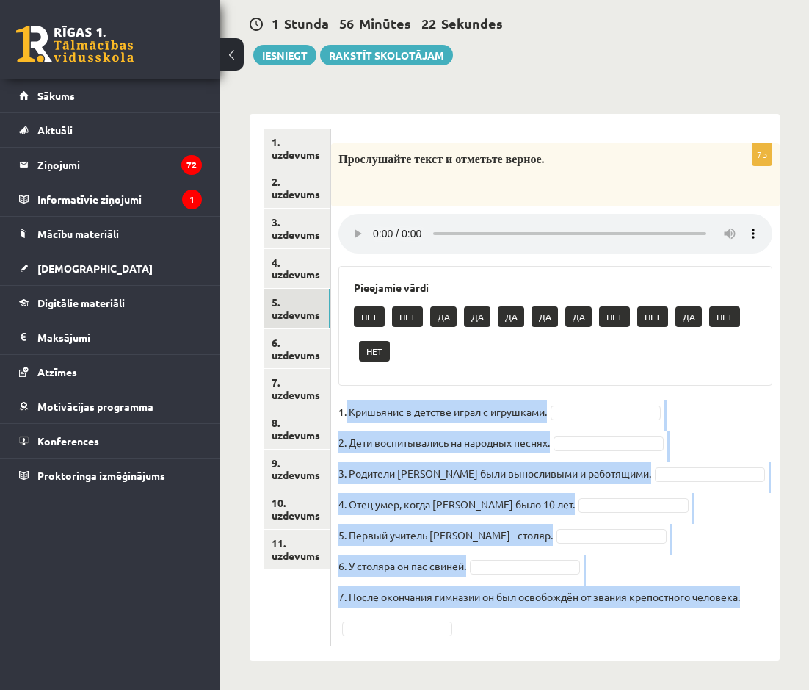
drag, startPoint x: 347, startPoint y: 411, endPoint x: 544, endPoint y: 644, distance: 304.9
click at [544, 644] on div "7p Прослушайте текст и отметьте верное. Pieejamie vārdi НЕТ НЕТ ДА ДА ДА ДА ДА …" at bounding box center [555, 394] width 449 height 502
drag, startPoint x: 544, startPoint y: 644, endPoint x: 511, endPoint y: 602, distance: 53.9
copy fieldset "Кришьянис в детстве играл с игрушками. 2. Дети воспитывались на народных песнях…"
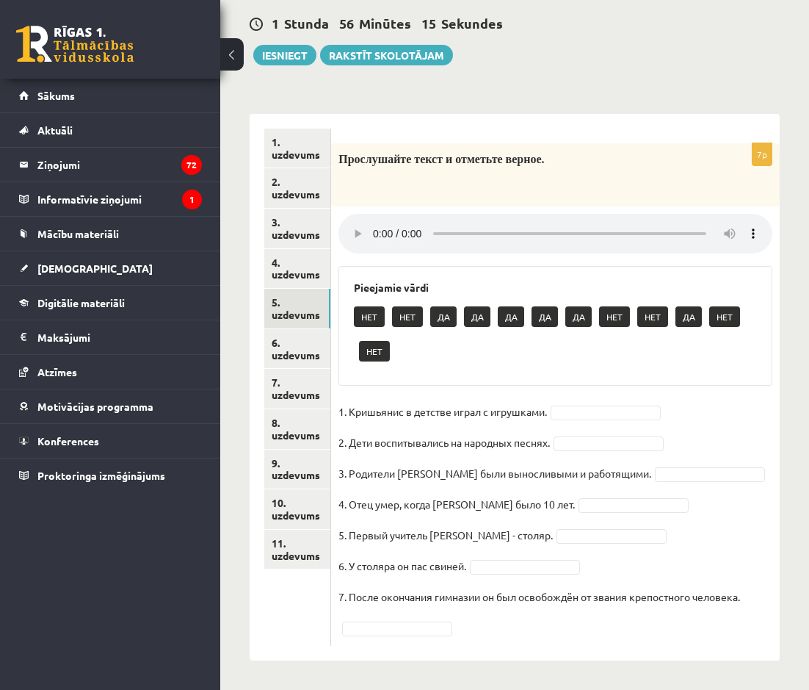
click at [304, 607] on ul "1. uzdevums 2. uzdevums 3. uzdevums 4. uzdevums 5. uzdevums 6. uzdevums 7. uzde…" at bounding box center [297, 387] width 67 height 517
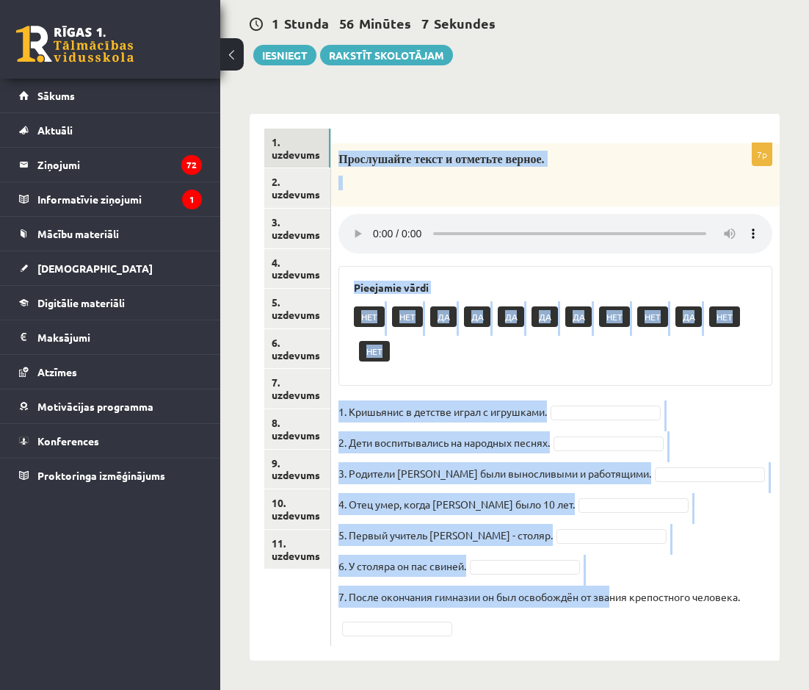
drag, startPoint x: 342, startPoint y: 150, endPoint x: 613, endPoint y: 591, distance: 517.4
click at [613, 591] on div "7p Прослушайте текст и отметьте верное. Pieejamie vārdi НЕТ НЕТ ДА ДА ДА ДА ДА …" at bounding box center [555, 394] width 449 height 502
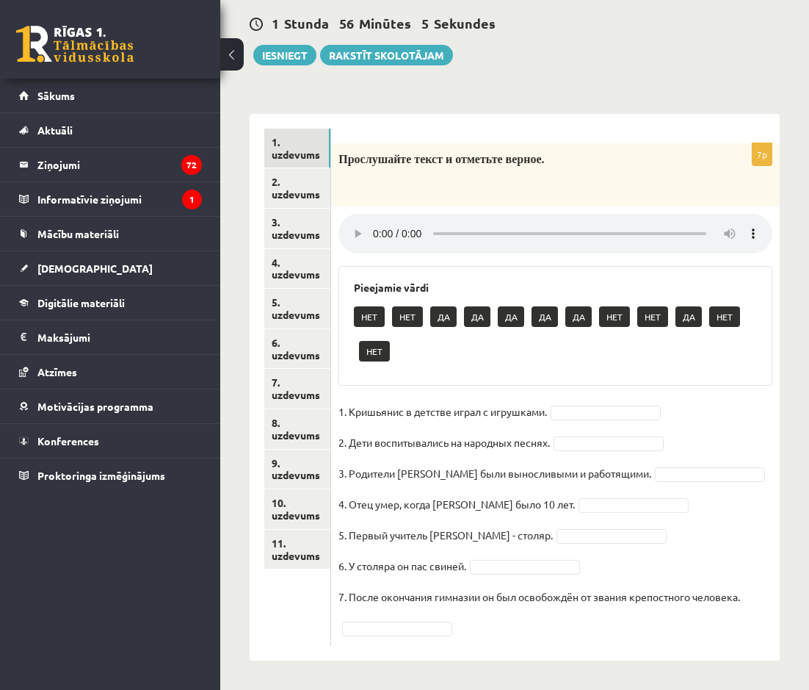
drag, startPoint x: 613, startPoint y: 591, endPoint x: 605, endPoint y: 615, distance: 25.6
click at [605, 624] on fieldset "1. Кришьянис в детстве играл с игрушками. 2. Дети воспитывались на народных пес…" at bounding box center [556, 519] width 434 height 238
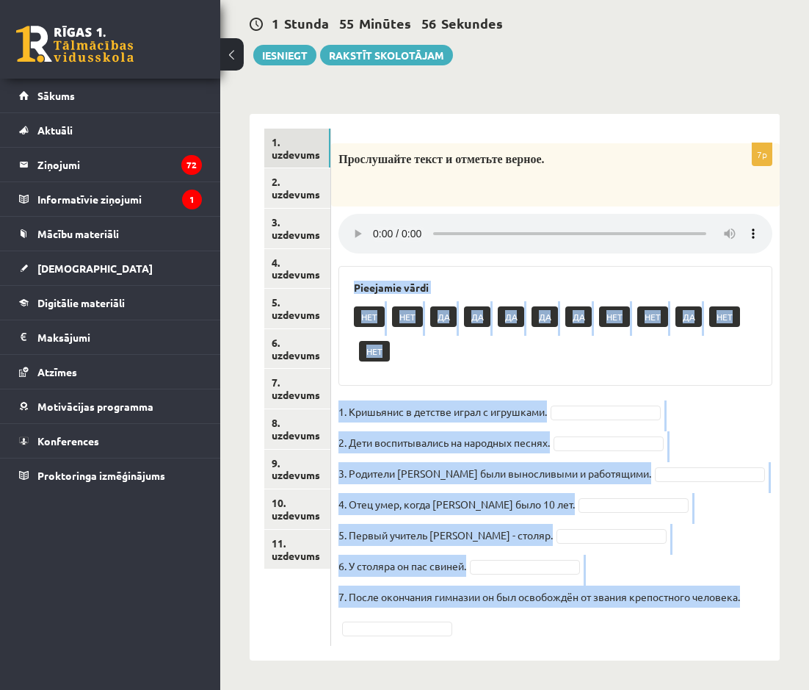
drag, startPoint x: 348, startPoint y: 349, endPoint x: 791, endPoint y: 622, distance: 520.5
click at [686, 622] on div "Krievu valoda 2. ieskaite 10.b2 klase , Emīls Vite (11.b3 JK) Ieskaites darba r…" at bounding box center [514, 272] width 589 height 834
drag, startPoint x: 791, startPoint y: 622, endPoint x: 735, endPoint y: 599, distance: 61.0
copy div "Pieejamie vārdi НЕТ НЕТ ДА ДА ДА ДА ДА НЕТ НЕТ ДА НЕТ НЕТ 1. Кришьянис в детств…"
click at [577, 403] on fieldset "1. Кришьянис в детстве играл с игрушками. 2. Дети воспитывались на народных пес…" at bounding box center [556, 519] width 434 height 238
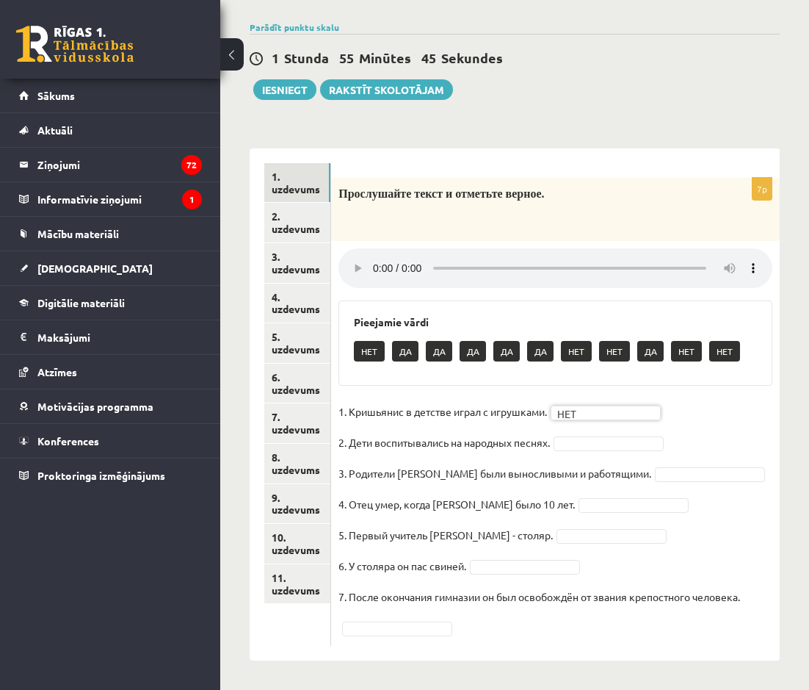
scroll to position [168, 0]
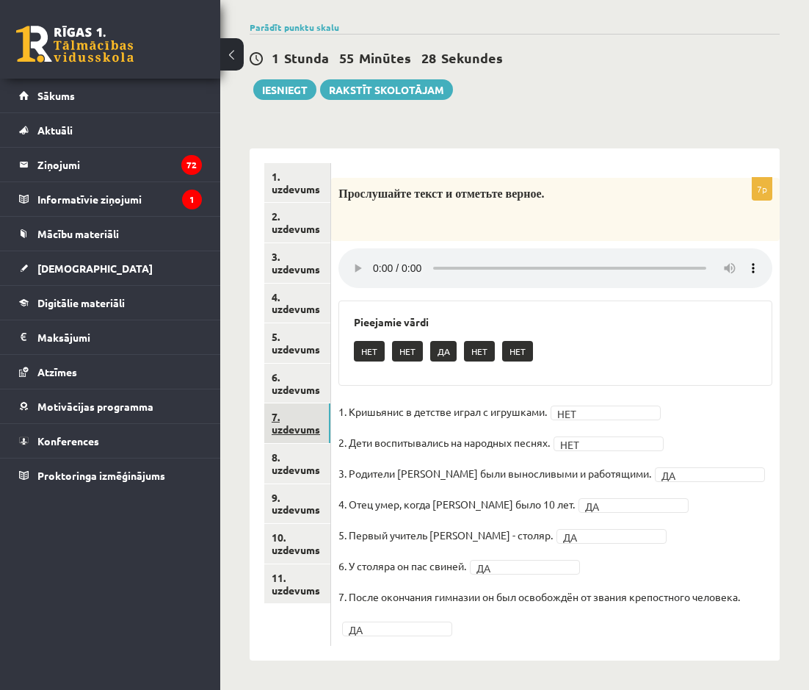
click at [294, 430] on link "7. uzdevums" at bounding box center [297, 423] width 66 height 40
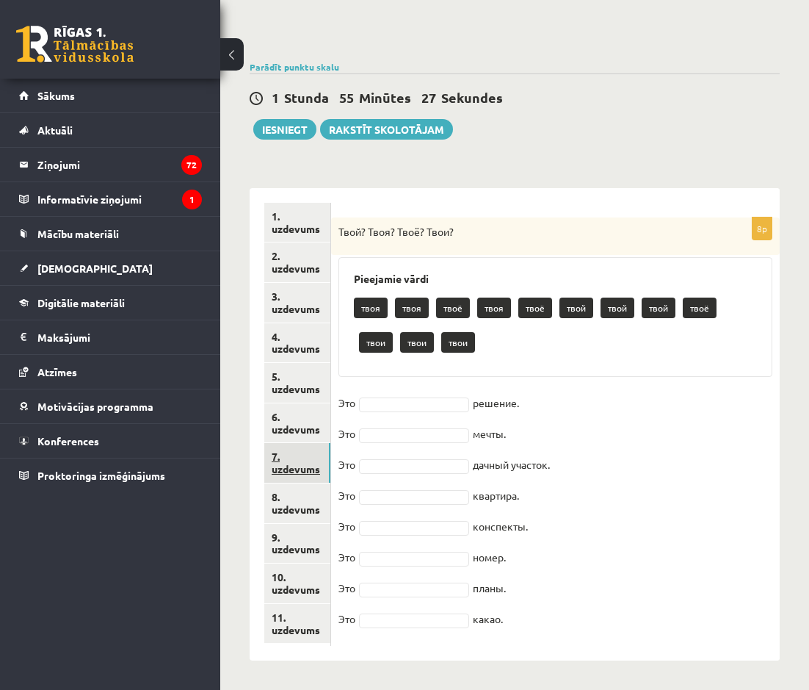
scroll to position [128, 0]
drag, startPoint x: 354, startPoint y: 273, endPoint x: 564, endPoint y: 609, distance: 396.6
click at [564, 609] on div "8p Твой? Твоя? Твоё? Твои? Pieejamie vārdi твоя твоя твоё твоя твоё твой твой т…" at bounding box center [555, 431] width 449 height 428
drag, startPoint x: 564, startPoint y: 609, endPoint x: 491, endPoint y: 569, distance: 82.8
copy div "Pieejamie vārdi твоя твоя твоё твоя твоё твой твой твой твоё твои твои твои Это…"
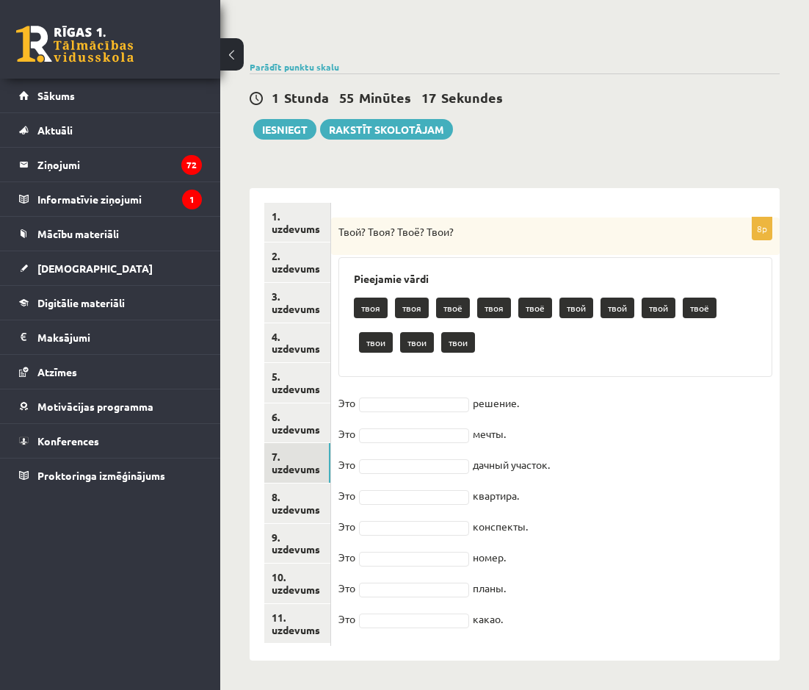
click at [686, 501] on fieldset "Это решение. Это мечты. Это дачный участок. Это квартира. Это конспекты. Это но…" at bounding box center [556, 515] width 434 height 247
drag, startPoint x: 348, startPoint y: 281, endPoint x: 507, endPoint y: 624, distance: 378.0
click at [507, 624] on div "8p Твой? Твоя? Твоё? Твои? Pieejamie vārdi твоя твоя твоё твоя твоё твой твой т…" at bounding box center [555, 431] width 449 height 428
drag, startPoint x: 507, startPoint y: 624, endPoint x: 477, endPoint y: 619, distance: 29.7
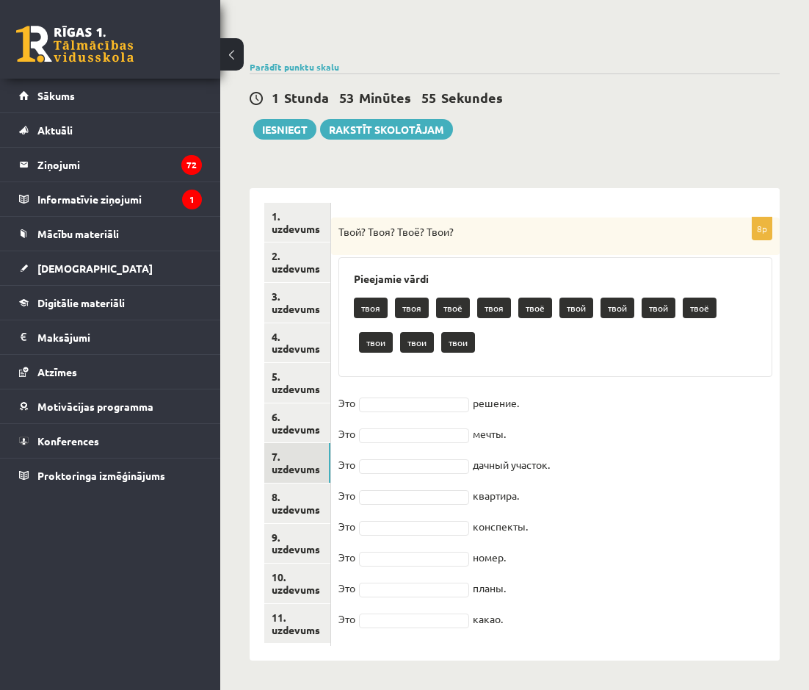
copy div "Pieejamie vārdi твоя твоя твоё твоя твоё твой твой твой твоё твои твои твои Это…"
click at [686, 428] on fieldset "Это решение. Это мечты. Это дачный участок. Это квартира. Это конспекты. Это но…" at bounding box center [556, 515] width 434 height 247
type input "*"
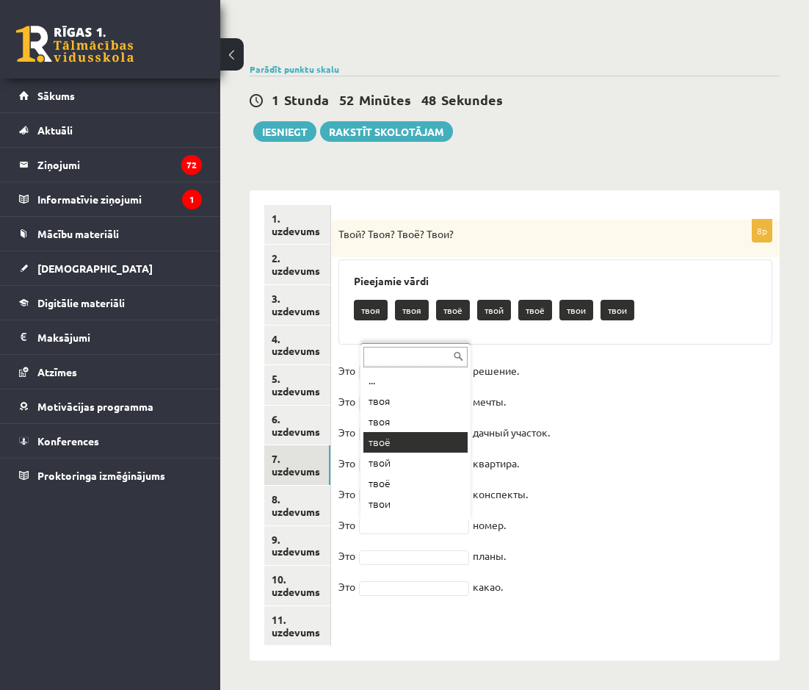
scroll to position [18, 0]
drag, startPoint x: 568, startPoint y: 547, endPoint x: 504, endPoint y: 505, distance: 76.4
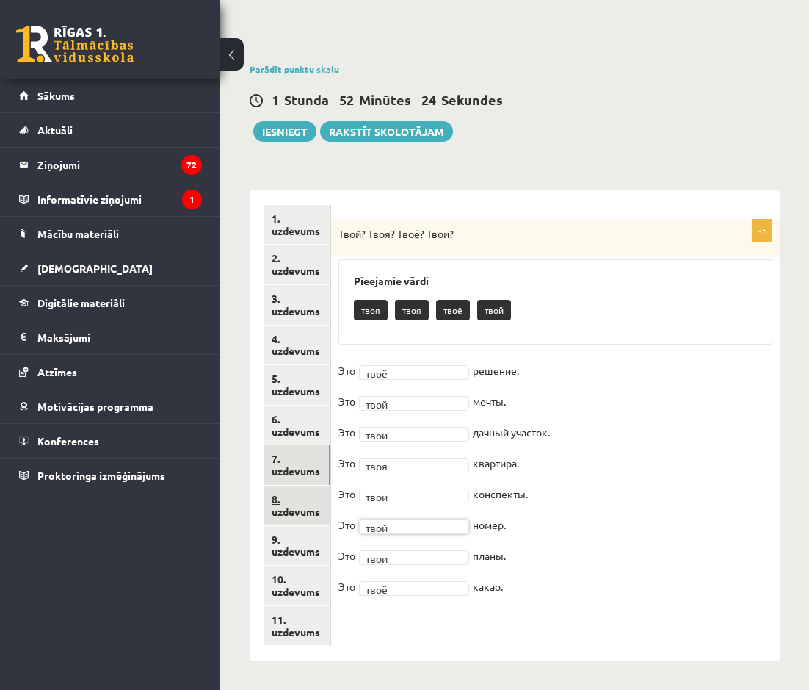
click at [316, 498] on link "8. uzdevums" at bounding box center [297, 506] width 66 height 40
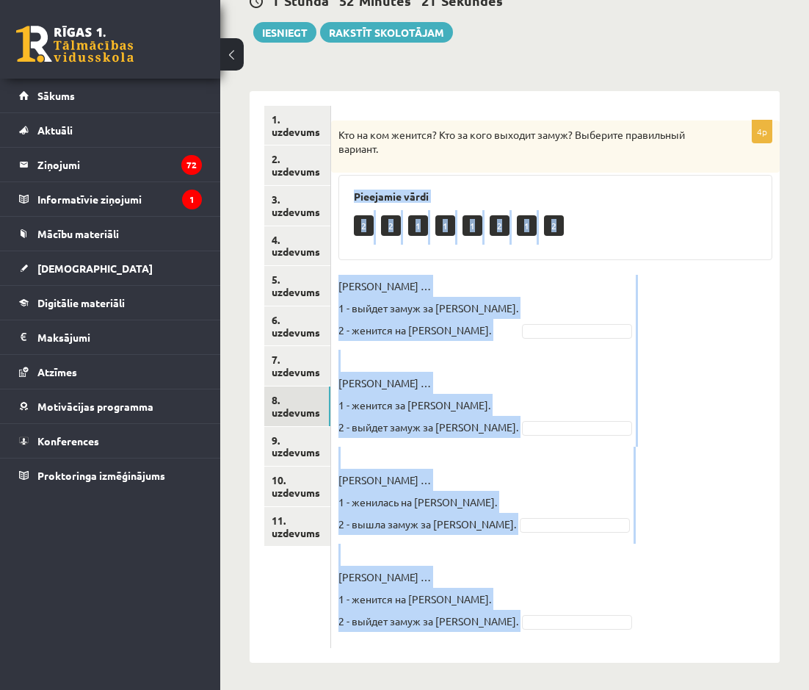
scroll to position [227, 0]
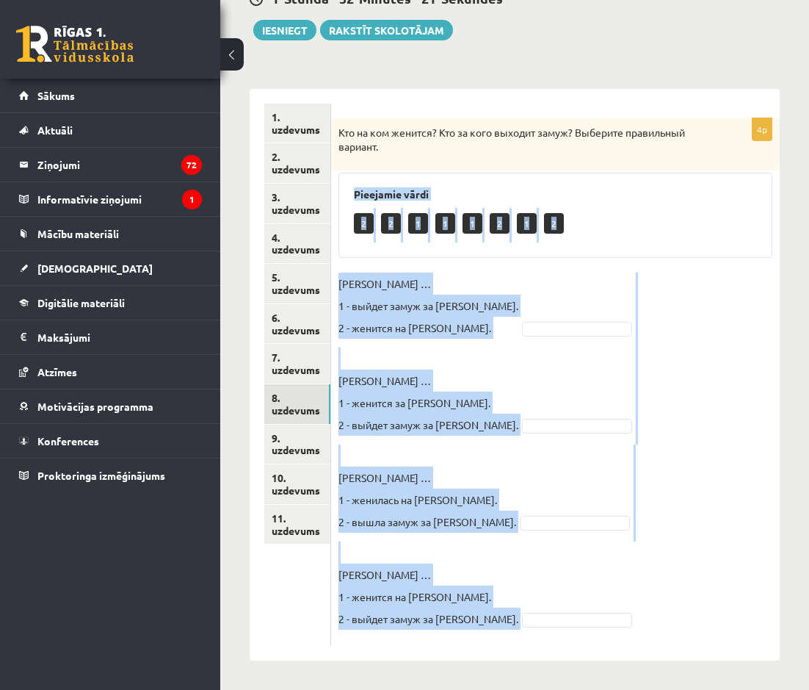
drag, startPoint x: 345, startPoint y: 292, endPoint x: 570, endPoint y: 598, distance: 379.9
click at [570, 598] on div "4p Кто на ком женится? Кто за кого выходит замуж? Выберите правильный вариант. …" at bounding box center [555, 381] width 449 height 527
click at [686, 400] on fieldset "Светлана … 1 - выйдет замуж за Николая. 2 - женится на Николае. Галина … 1 - же…" at bounding box center [556, 456] width 434 height 366
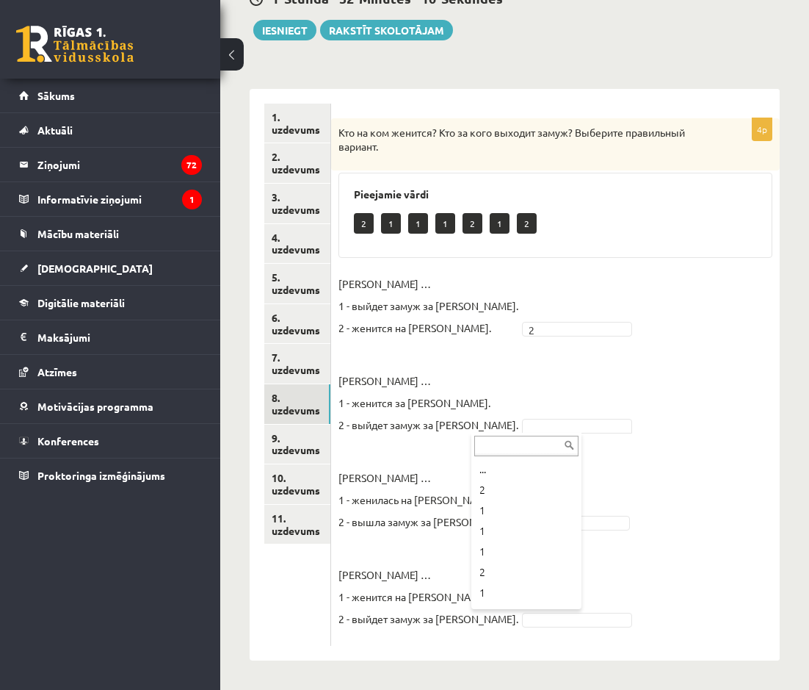
click at [473, 485] on ul "... 2 1 1 1 2 1 2" at bounding box center [525, 532] width 107 height 147
click at [267, 444] on link "9. uzdevums" at bounding box center [297, 445] width 66 height 40
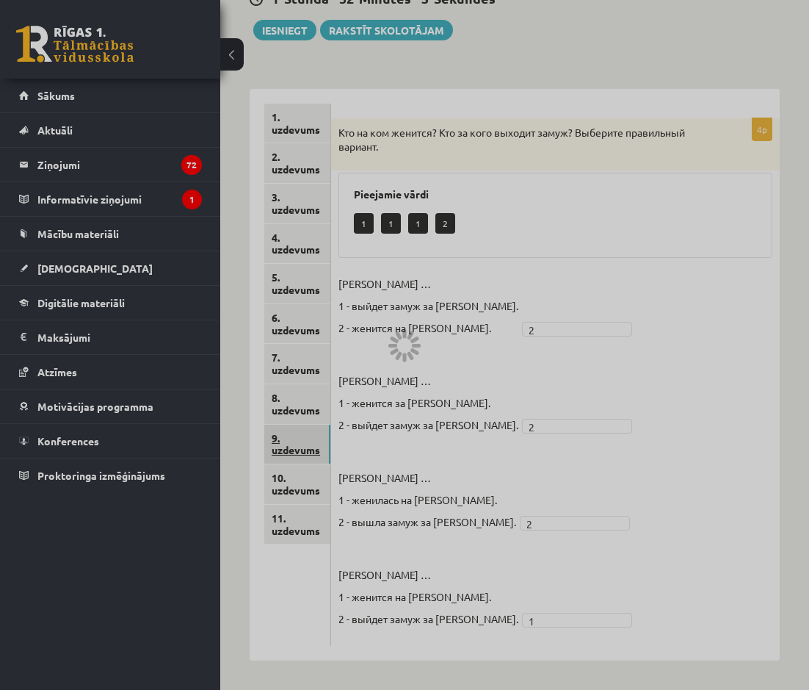
scroll to position [143, 0]
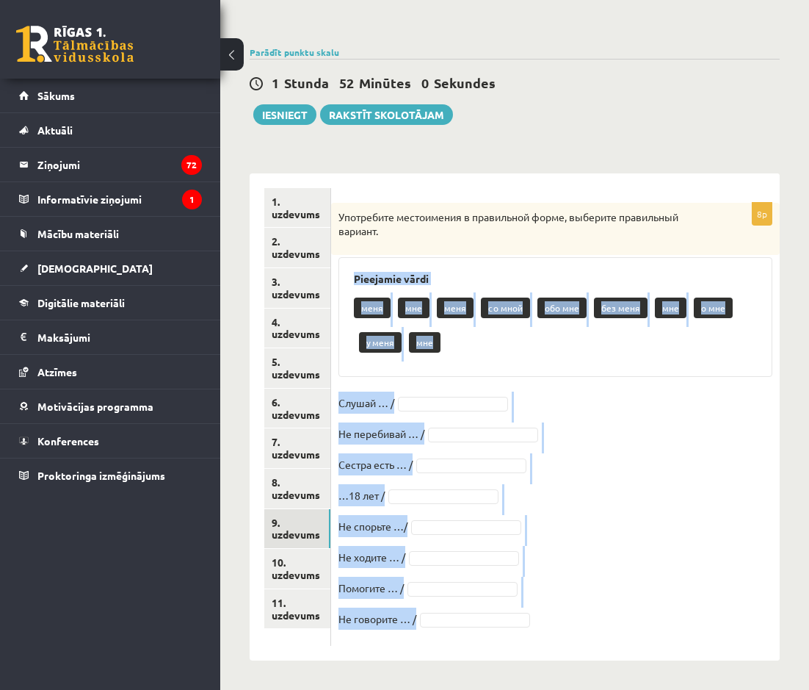
drag, startPoint x: 355, startPoint y: 272, endPoint x: 519, endPoint y: 622, distance: 387.1
click at [519, 622] on div "8p Употребите местоимения в правильной форме, выберите правильный вариант. Piee…" at bounding box center [555, 424] width 449 height 443
click at [613, 518] on fieldset "Слушай … / Не перебивай … / Сестра есть … / …18 лет / Не спорьте …/ Не ходите ……" at bounding box center [556, 515] width 434 height 247
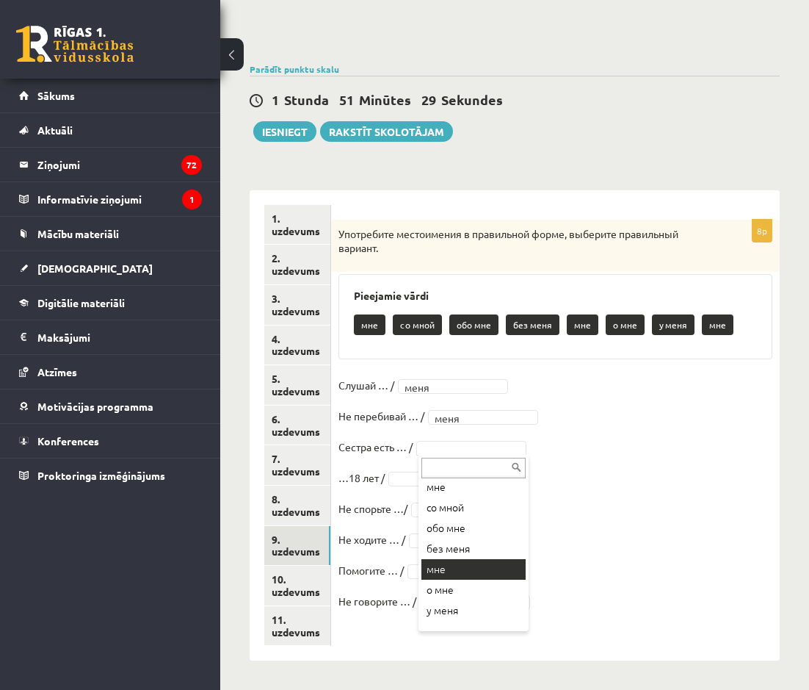
scroll to position [38, 0]
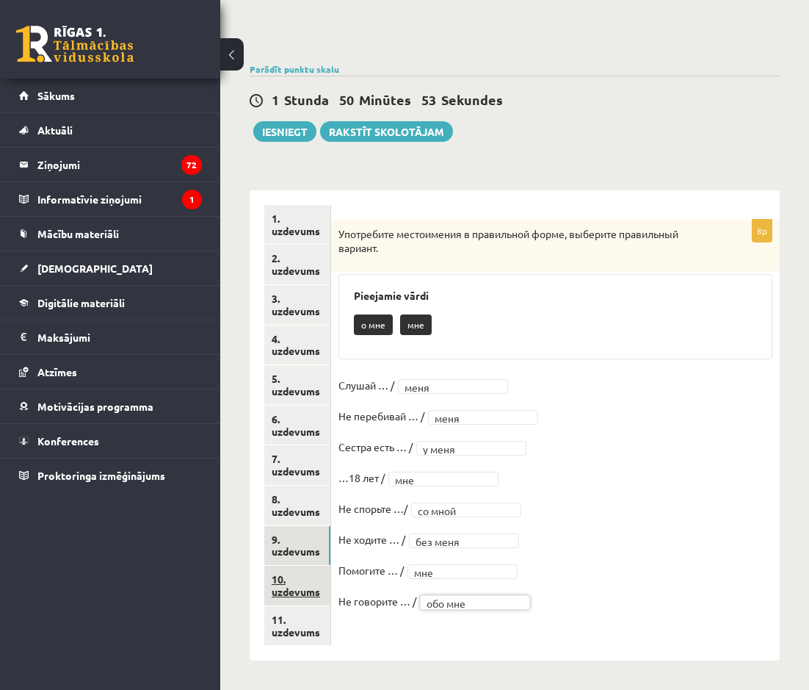
click at [306, 583] on link "10. uzdevums" at bounding box center [297, 586] width 66 height 40
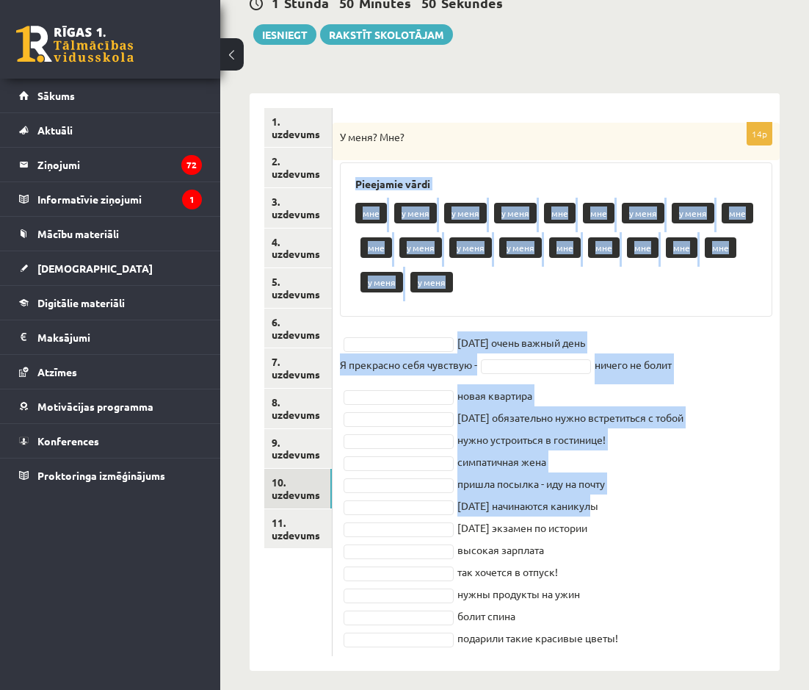
scroll to position [233, 0]
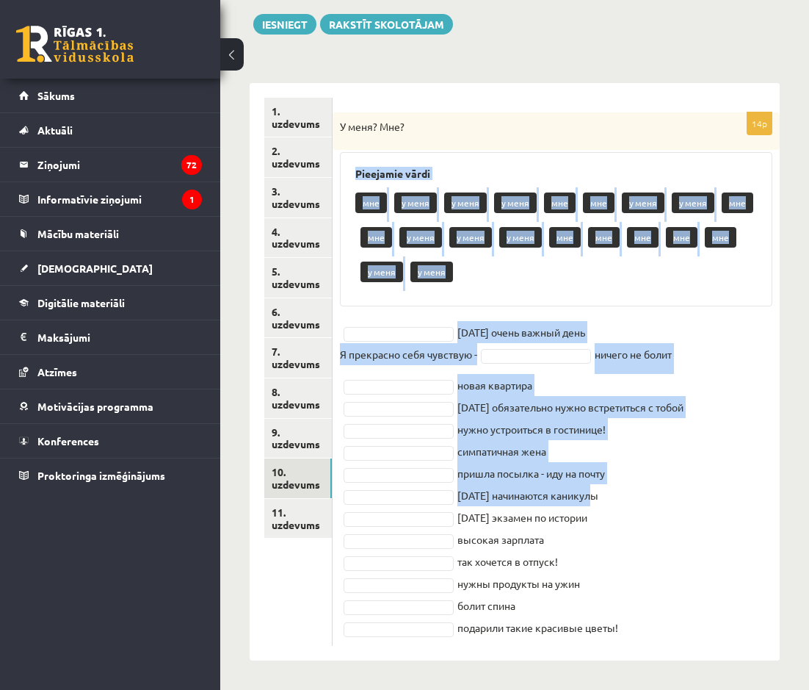
drag, startPoint x: 350, startPoint y: 281, endPoint x: 649, endPoint y: 632, distance: 460.7
click at [649, 632] on div "14p У меня? Мне? Pieejamie vārdi мне у меня у меня у меня мне мне у меня у меня…" at bounding box center [556, 378] width 447 height 533
drag, startPoint x: 649, startPoint y: 632, endPoint x: 534, endPoint y: 624, distance: 114.9
click at [686, 458] on fieldset "завтра очень важный день Я прекрасно себя чувствую - ничего не болит новая квар…" at bounding box center [556, 479] width 433 height 317
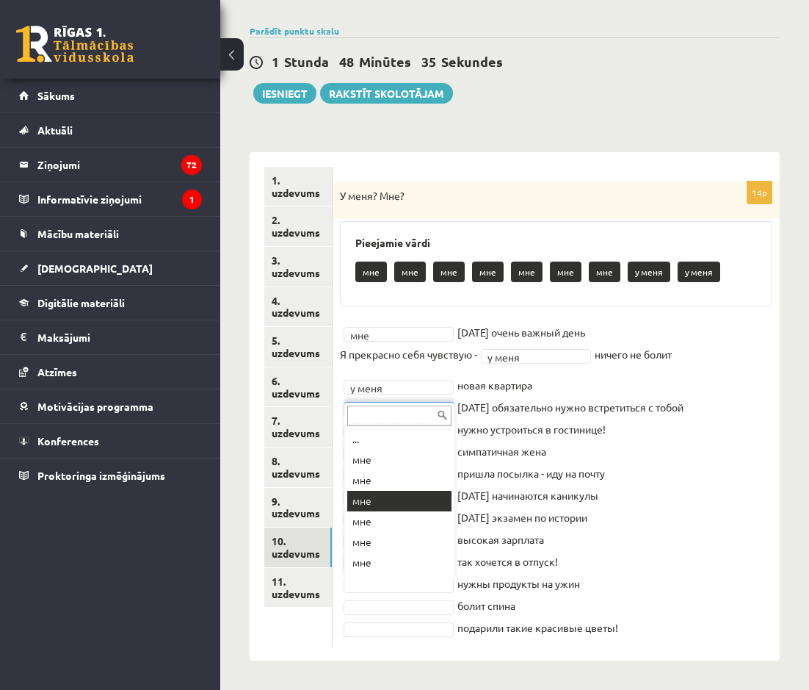
scroll to position [59, 0]
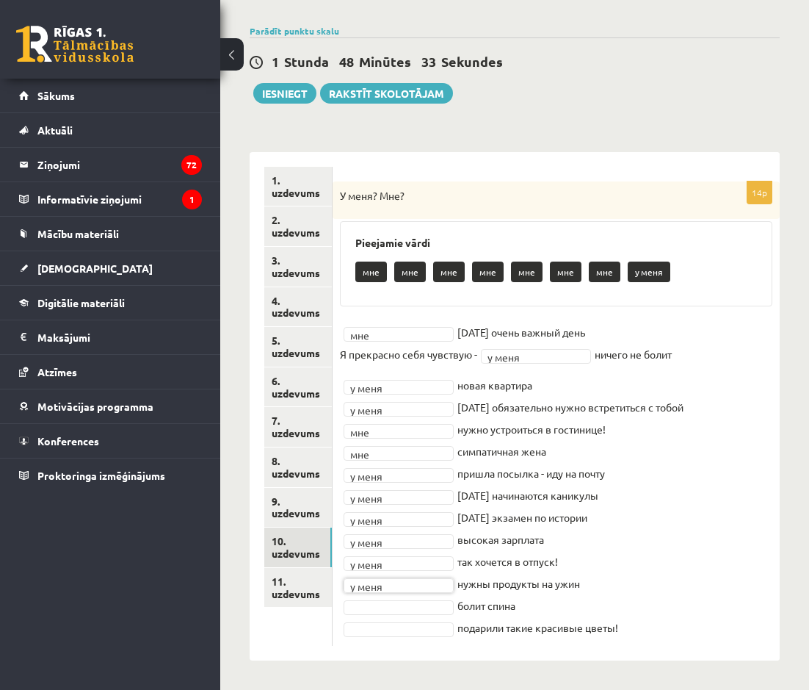
click at [404, 616] on fieldset "мне *** завтра очень важный день Я прекрасно себя чувствую - у меня ****** ниче…" at bounding box center [556, 479] width 433 height 317
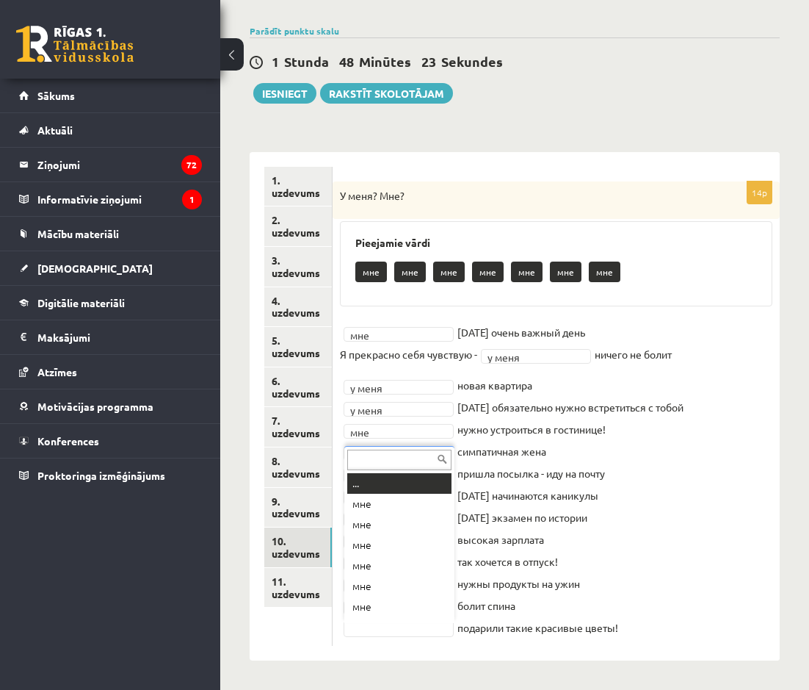
scroll to position [18, 0]
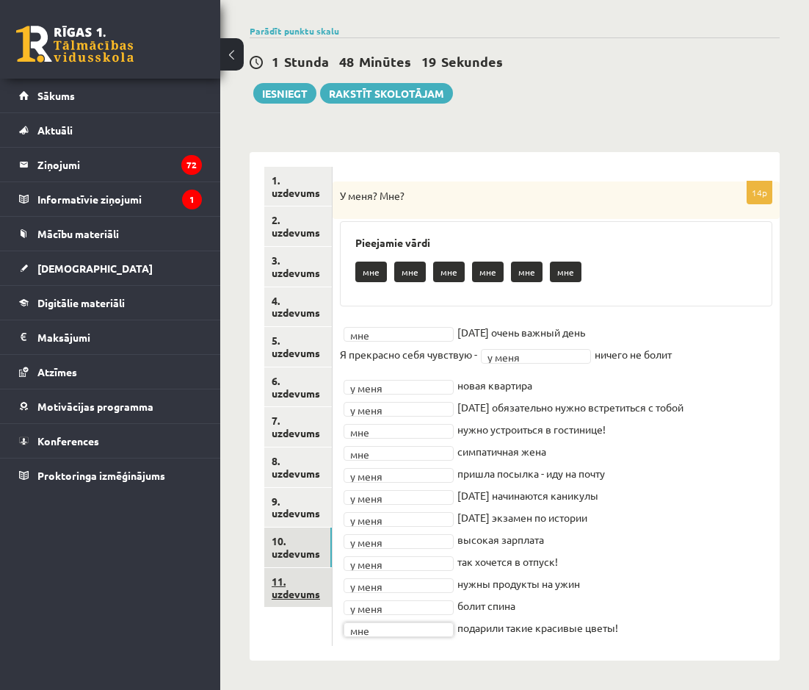
click at [289, 590] on link "11. uzdevums" at bounding box center [298, 588] width 68 height 40
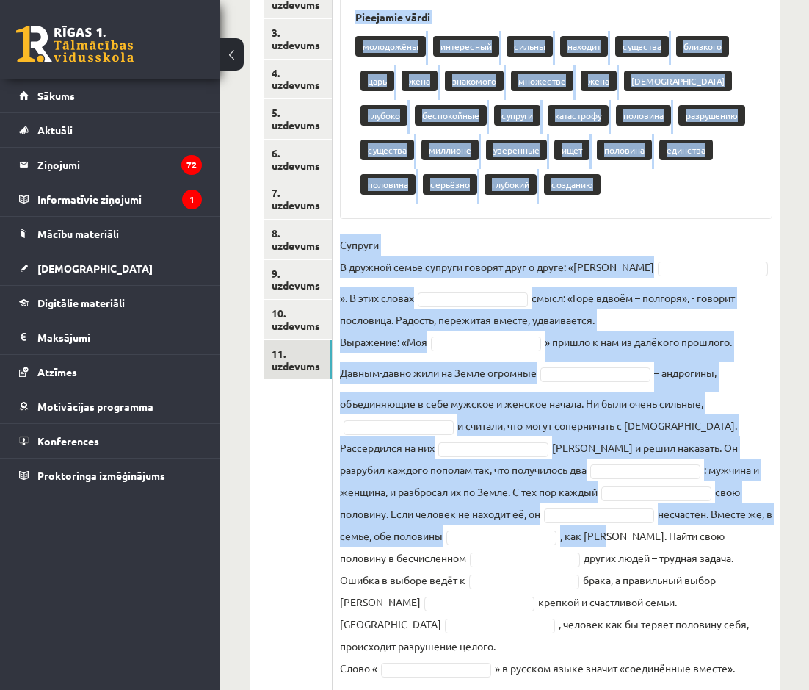
scroll to position [419, 0]
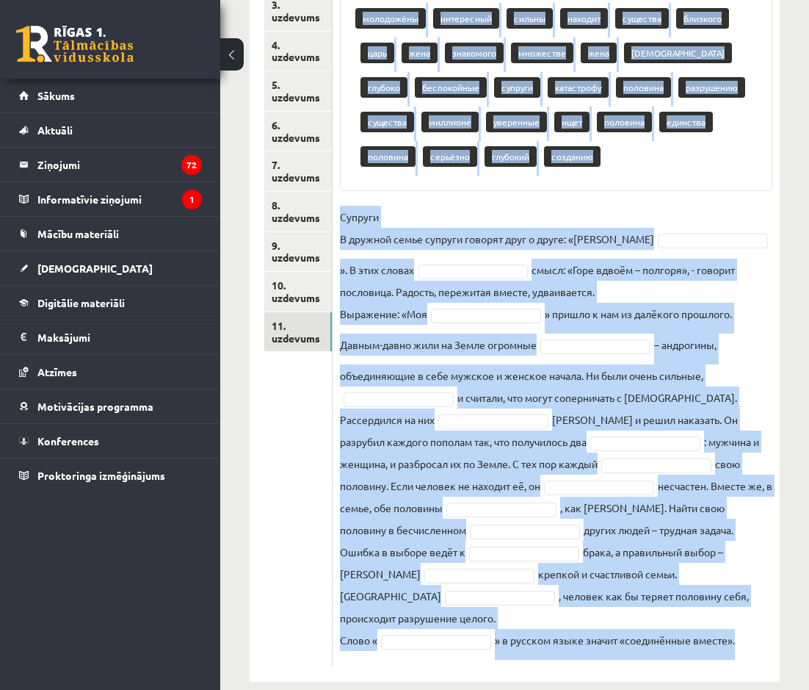
drag, startPoint x: 350, startPoint y: 246, endPoint x: 773, endPoint y: 629, distance: 570.5
click at [686, 629] on div "15p Прочитайте и восстановите текст. Pieejamie vārdi молодожёны интересный силь…" at bounding box center [556, 296] width 447 height 741
drag, startPoint x: 773, startPoint y: 629, endPoint x: 704, endPoint y: 624, distance: 69.2
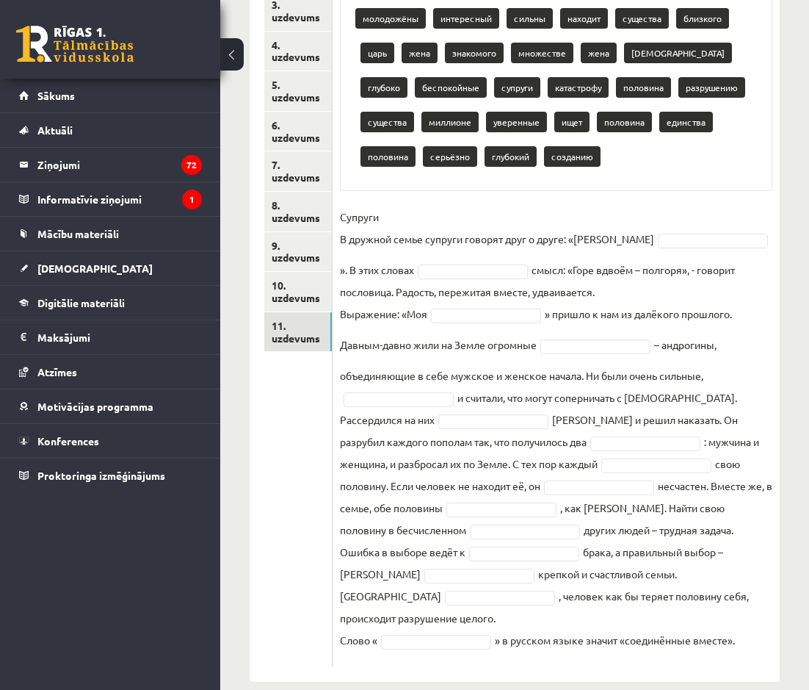
click at [284, 500] on ul "1. uzdevums 2. uzdevums 3. uzdevums 4. uzdevums 5. uzdevums 6. uzdevums 7. uzde…" at bounding box center [298, 289] width 68 height 756
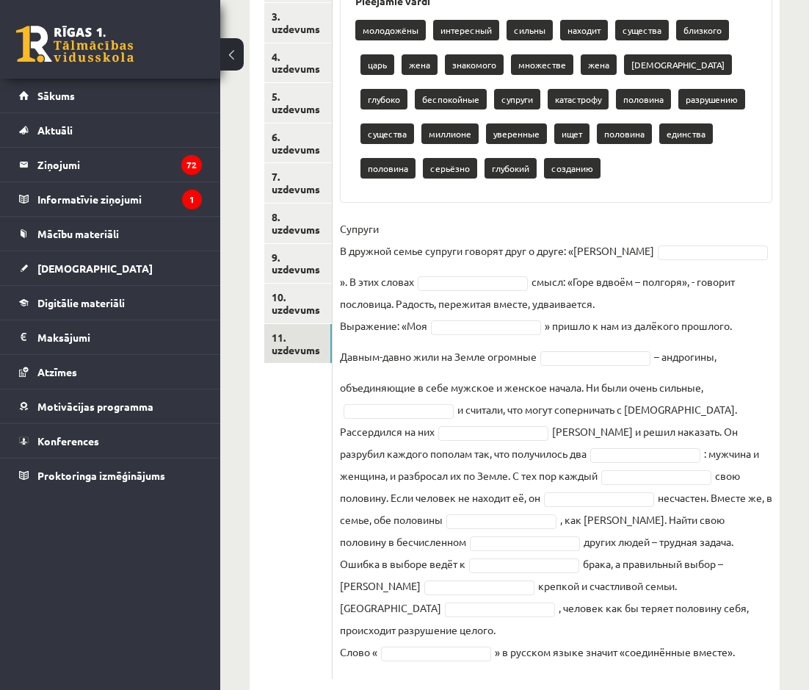
scroll to position [125, 0]
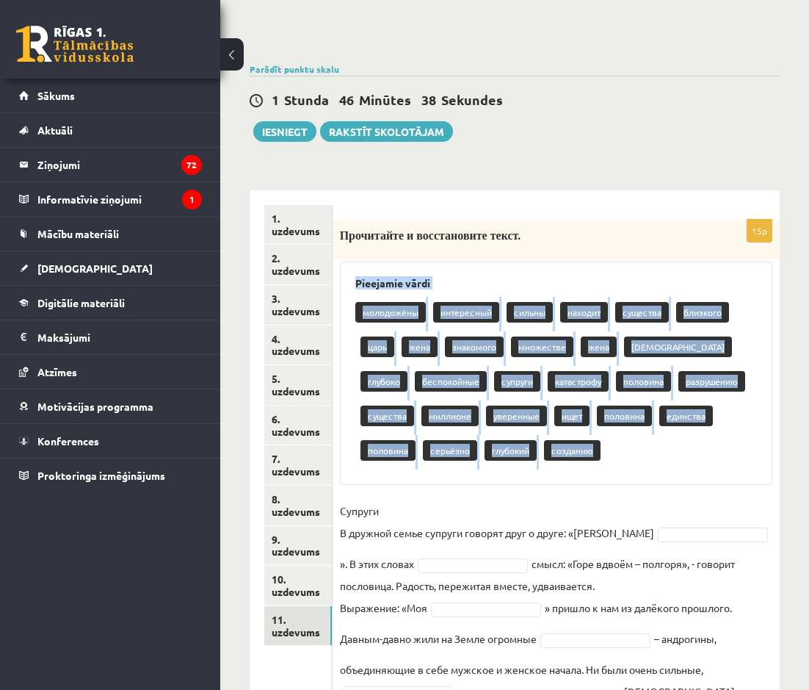
drag, startPoint x: 355, startPoint y: 284, endPoint x: 592, endPoint y: 464, distance: 298.2
click at [592, 464] on div "Pieejamie vārdi молодожёны интересный сильны находит существа близкого царь жен…" at bounding box center [556, 373] width 433 height 223
drag, startPoint x: 592, startPoint y: 464, endPoint x: 511, endPoint y: 451, distance: 82.6
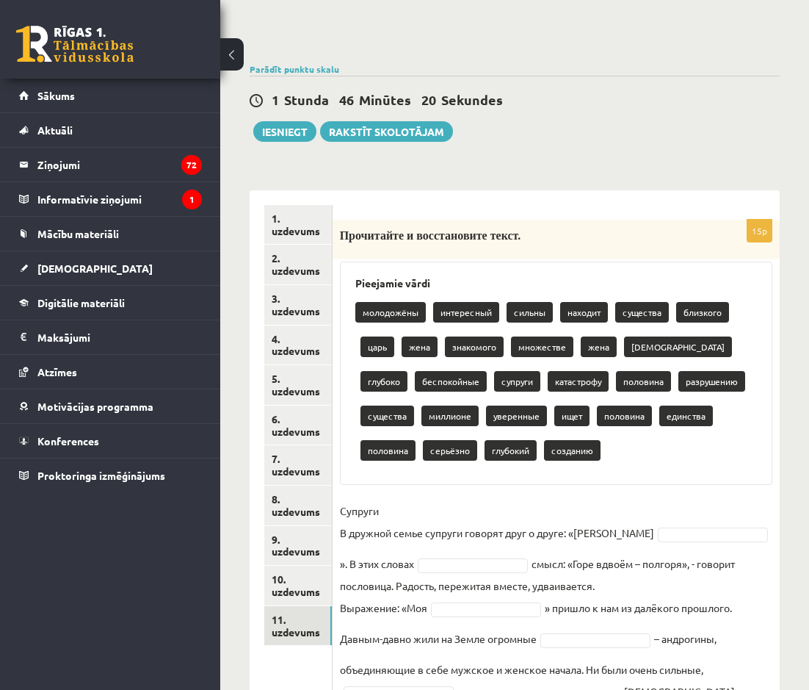
click at [580, 469] on div "молодожёны интересный сильны находит существа близкого царь жена знакомого множ…" at bounding box center [557, 383] width 402 height 173
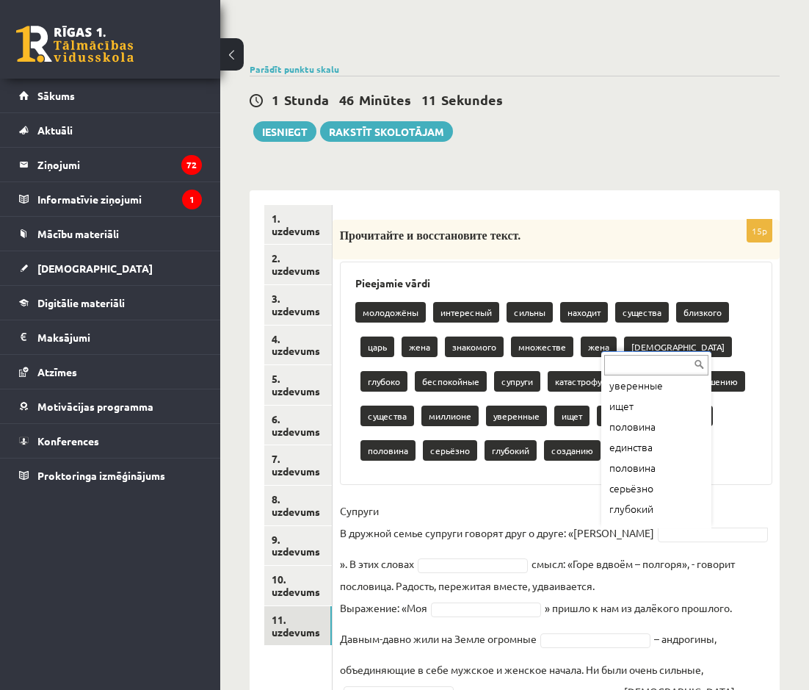
scroll to position [450, 0]
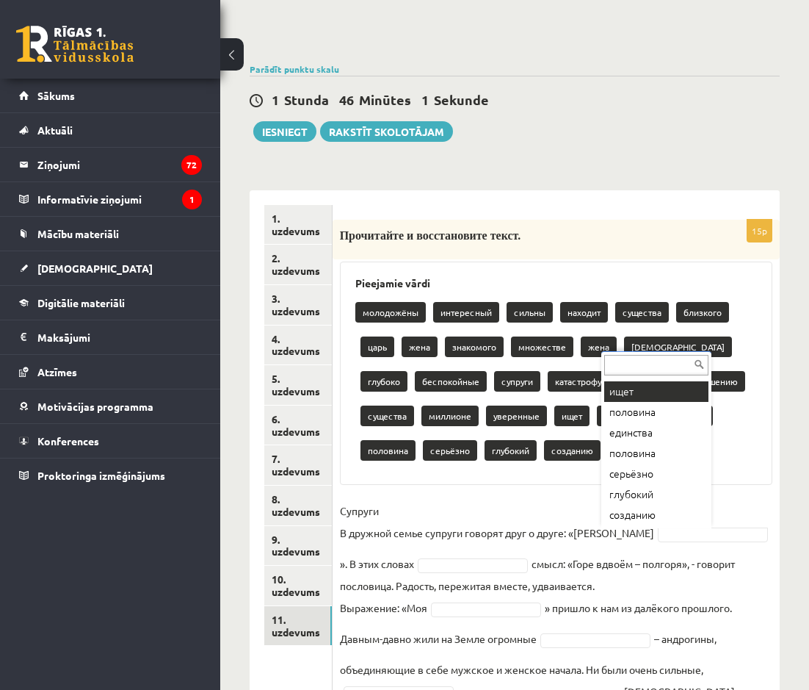
paste input "********"
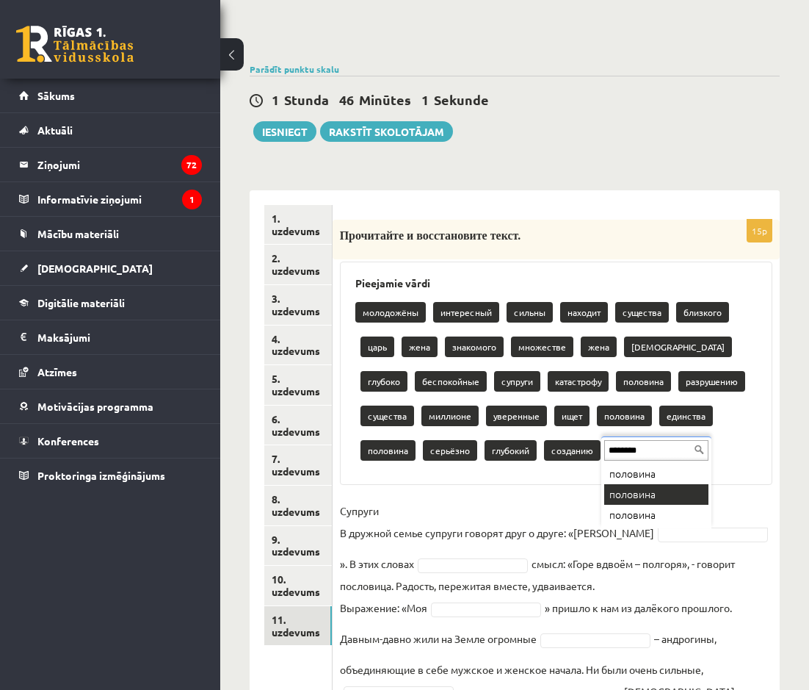
scroll to position [0, 0]
type input "********"
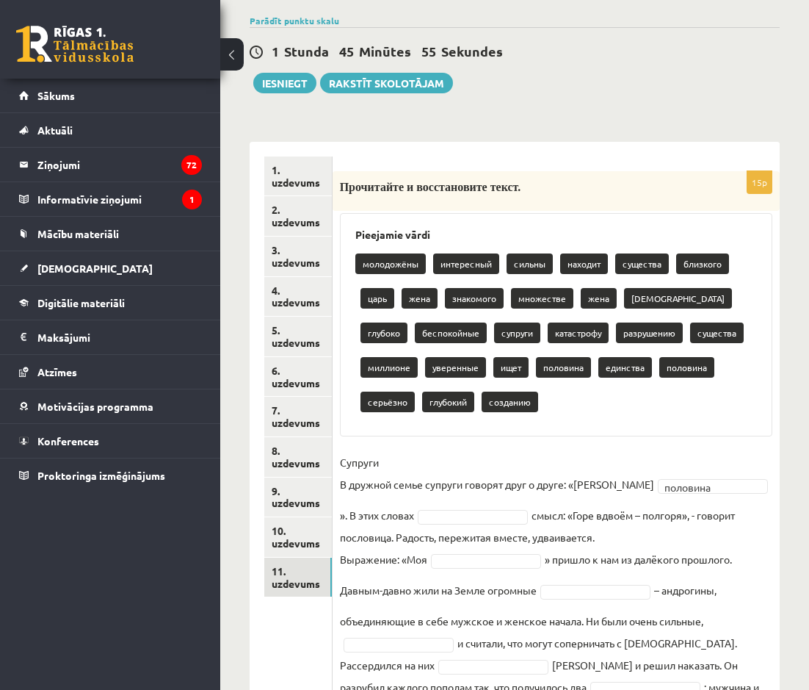
scroll to position [198, 0]
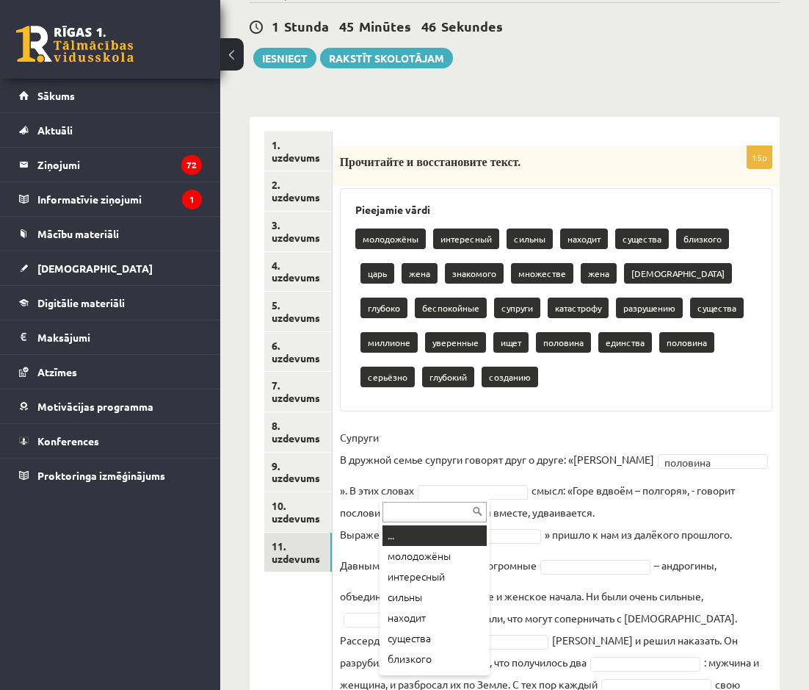
drag, startPoint x: 433, startPoint y: 488, endPoint x: 426, endPoint y: 493, distance: 7.9
click at [404, 515] on input "text" at bounding box center [435, 512] width 104 height 21
paste input "********"
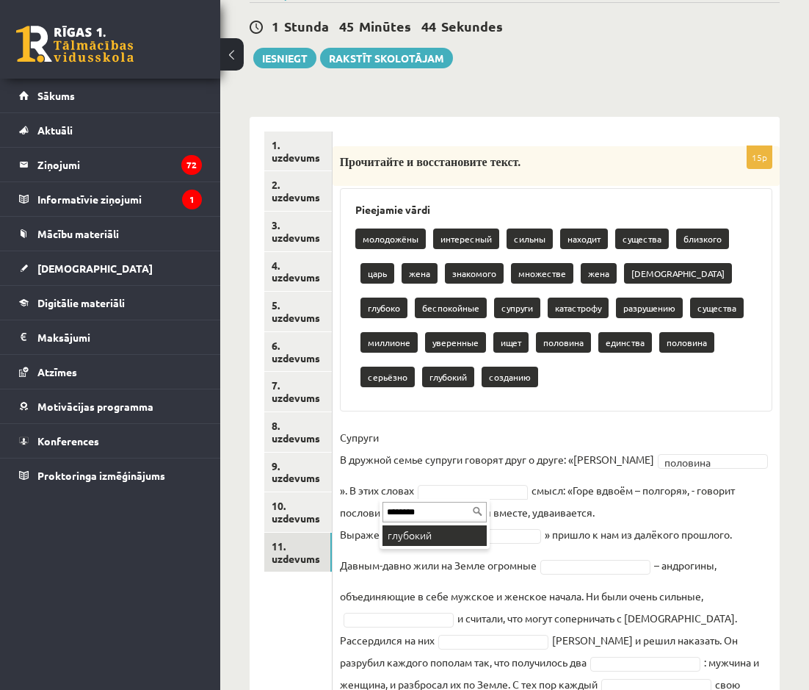
type input "********"
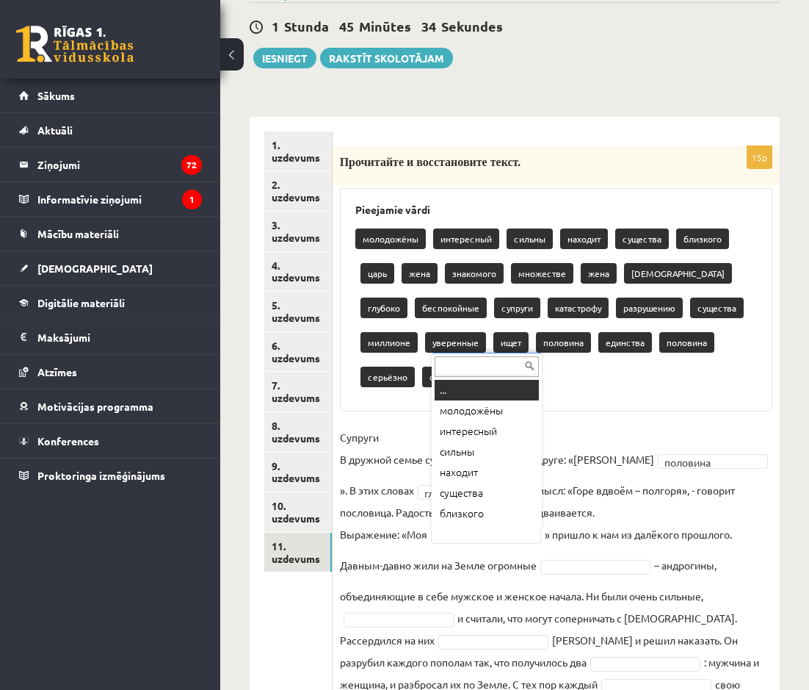
paste input "********"
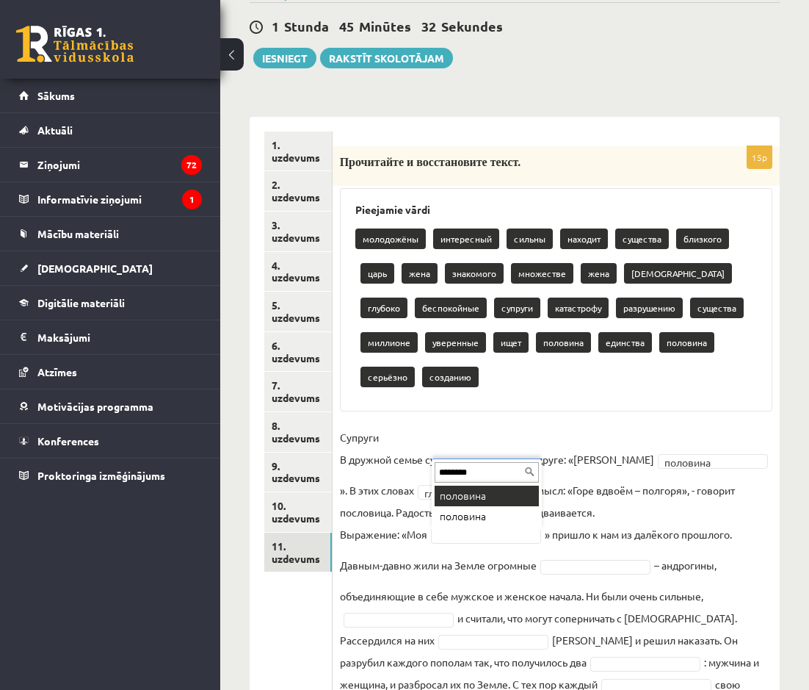
type input "********"
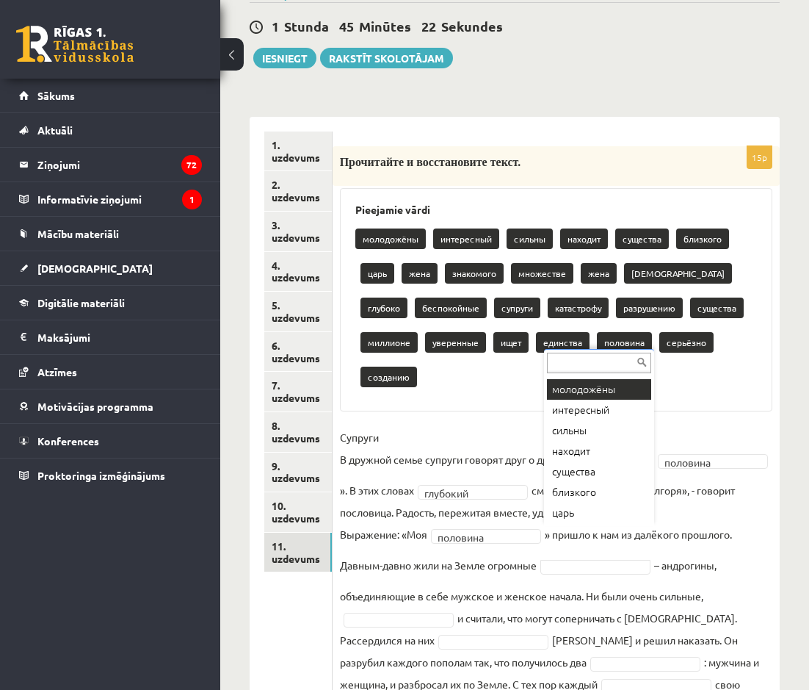
scroll to position [0, 0]
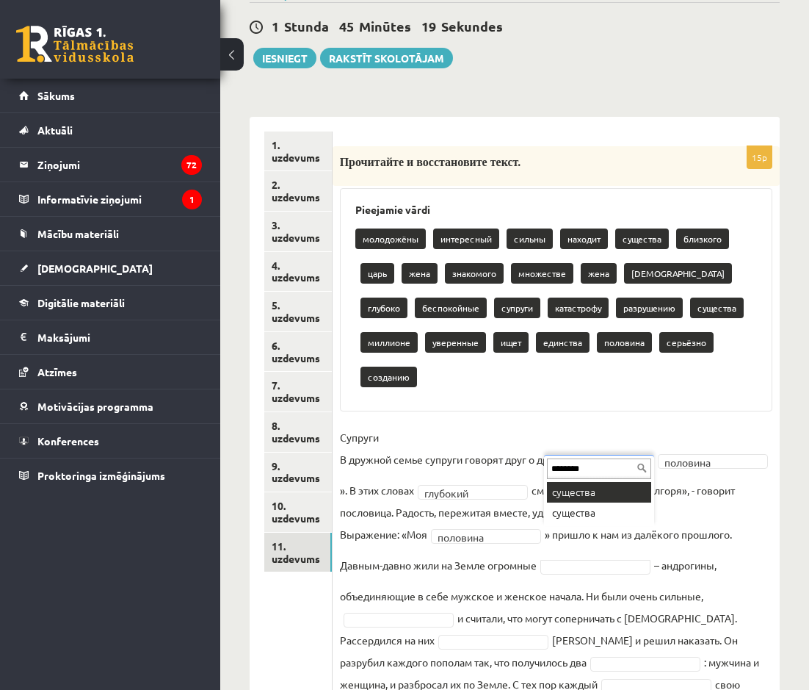
type input "********"
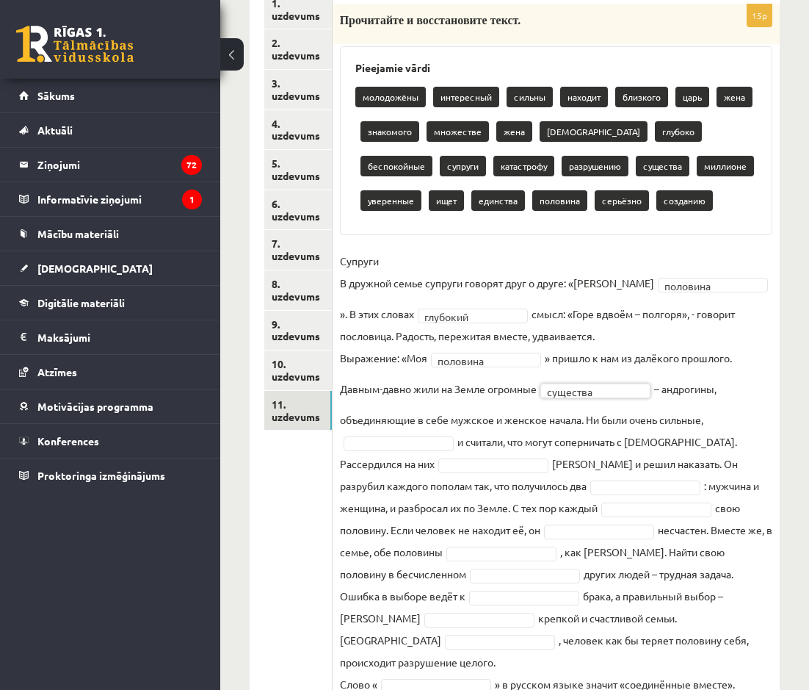
scroll to position [345, 0]
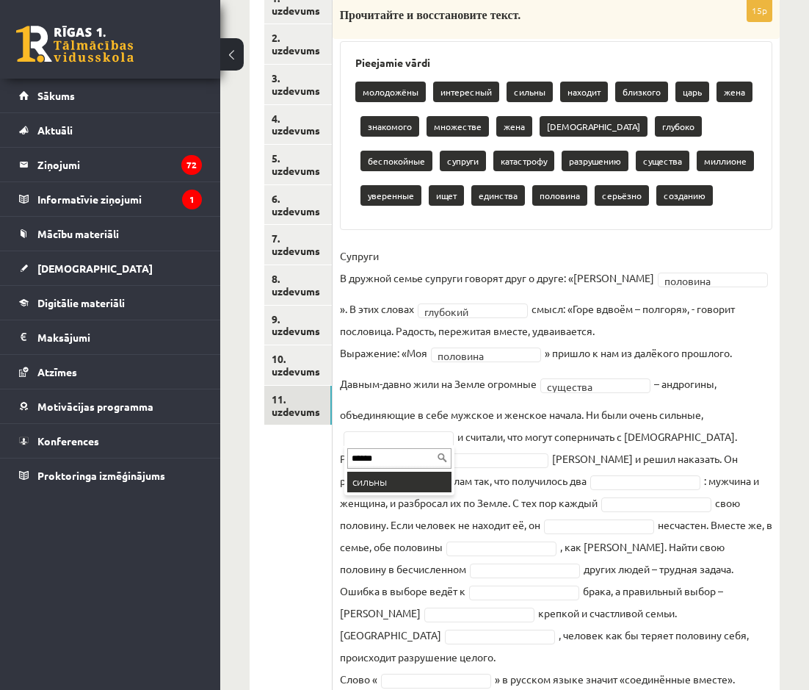
type input "******"
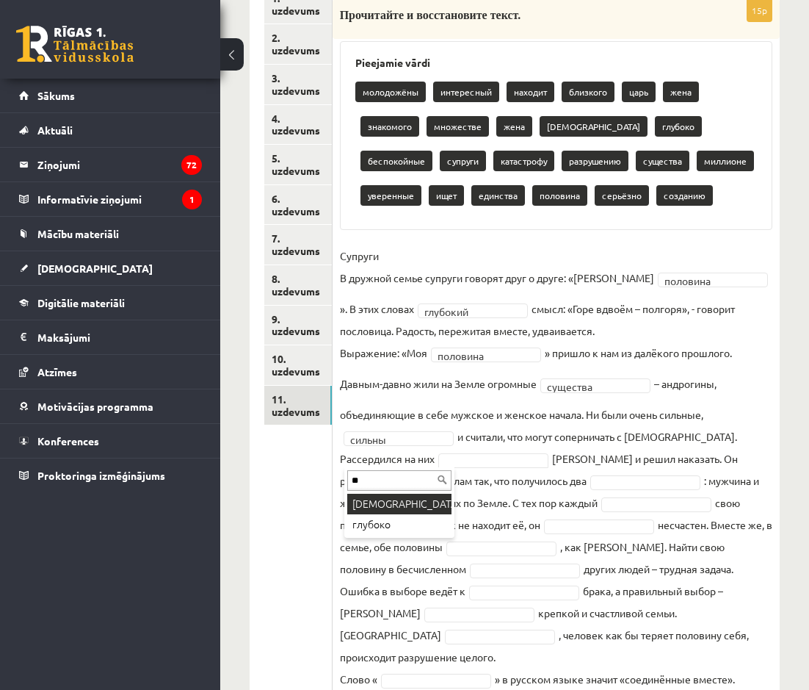
type input "*"
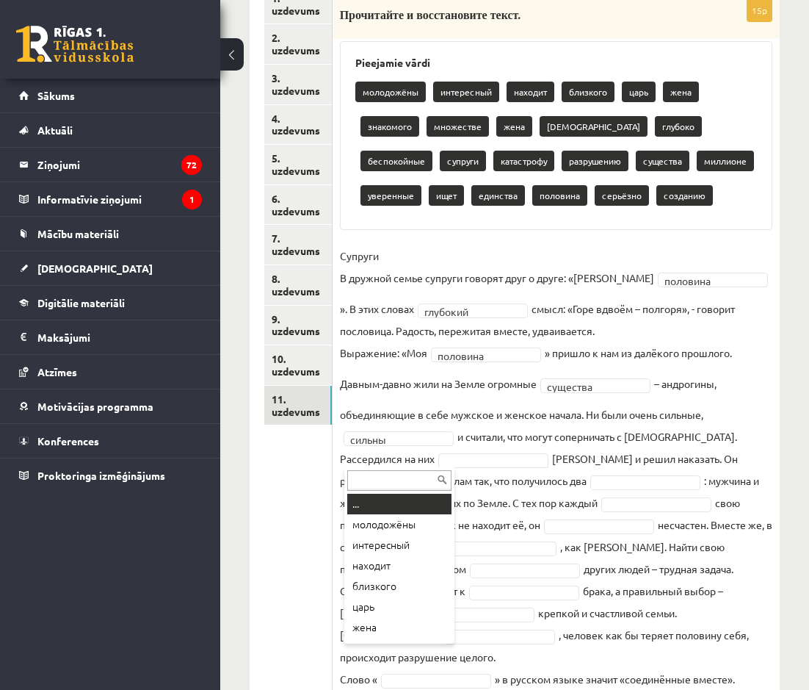
paste input "****"
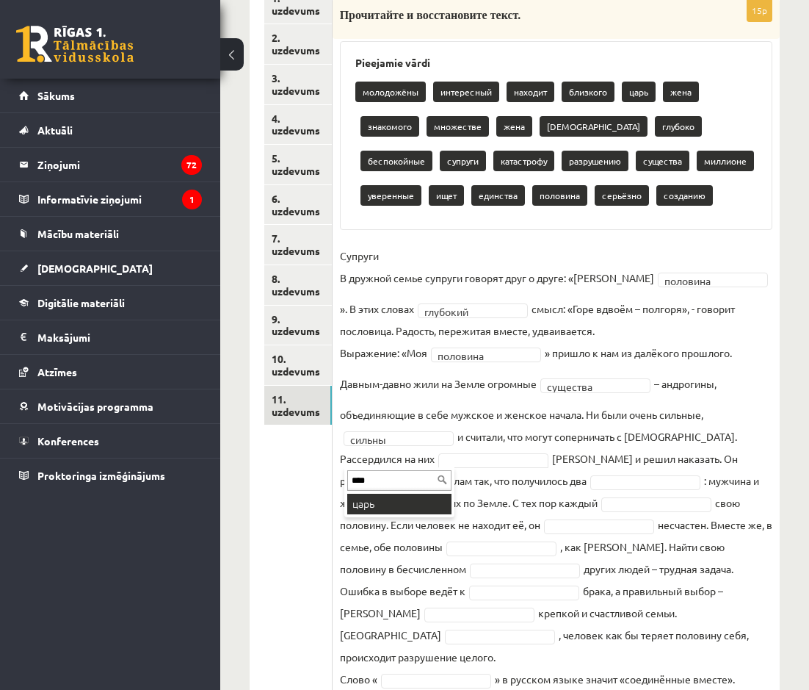
type input "****"
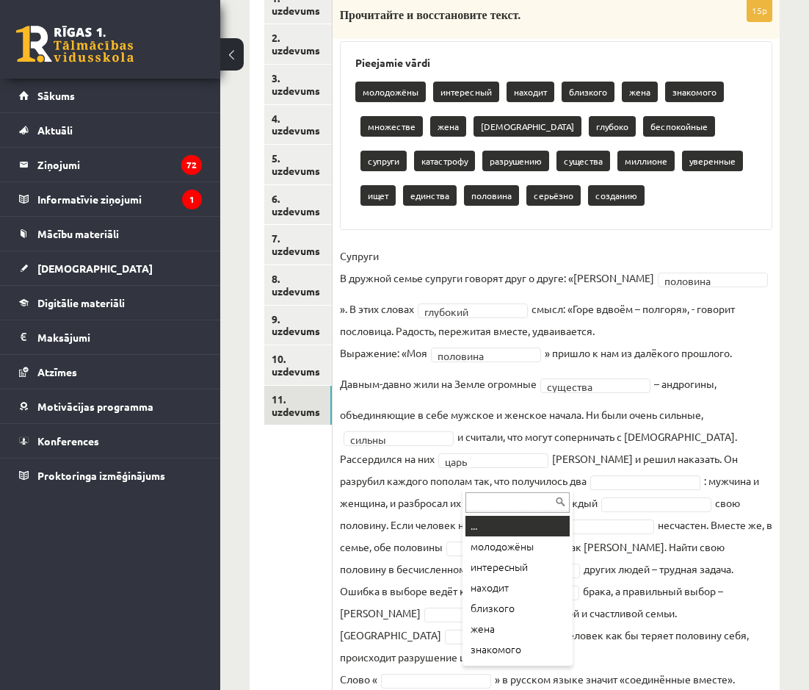
click at [494, 501] on input "text" at bounding box center [518, 502] width 104 height 21
paste input "*******"
type input "*******"
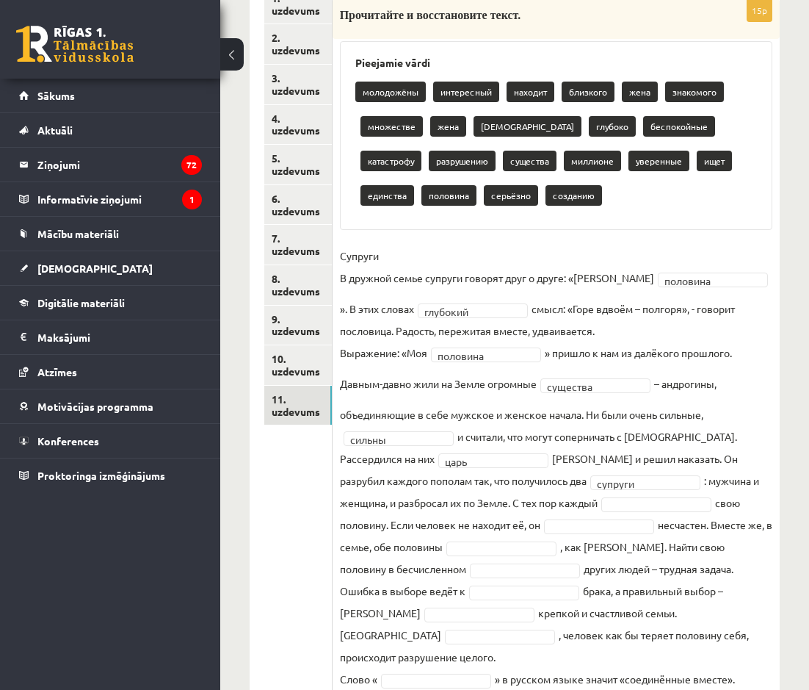
click at [537, 497] on fieldset "Супруги В дружной семье супруги говорят друг о друге: «Моя половина ******** ».…" at bounding box center [556, 472] width 433 height 454
type input "****"
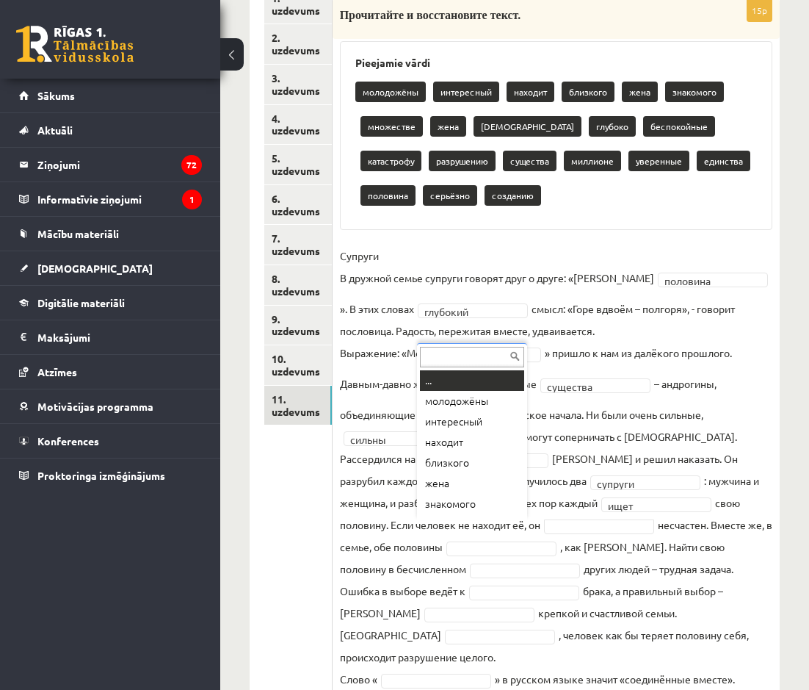
click at [450, 361] on input "text" at bounding box center [472, 357] width 104 height 21
paste input "**********"
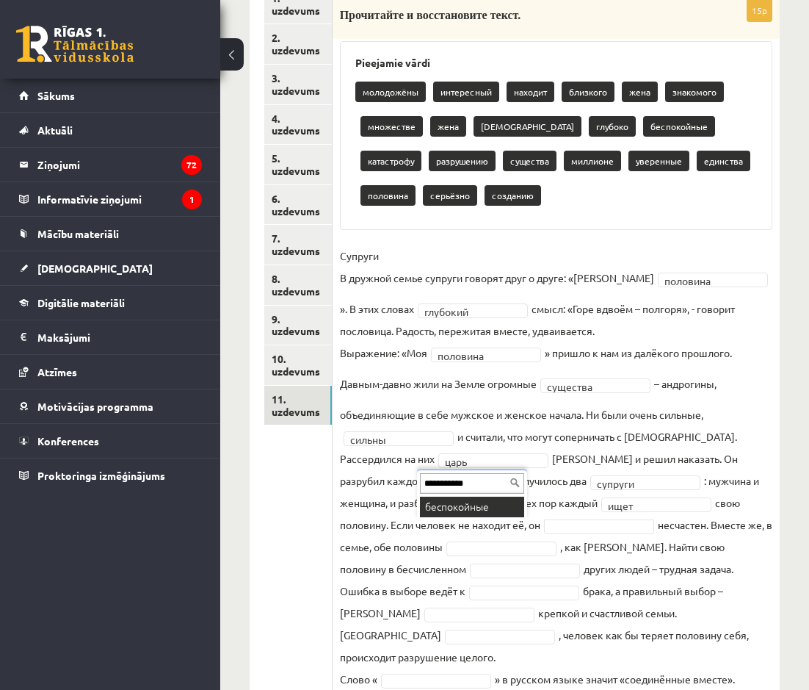
type input "**********"
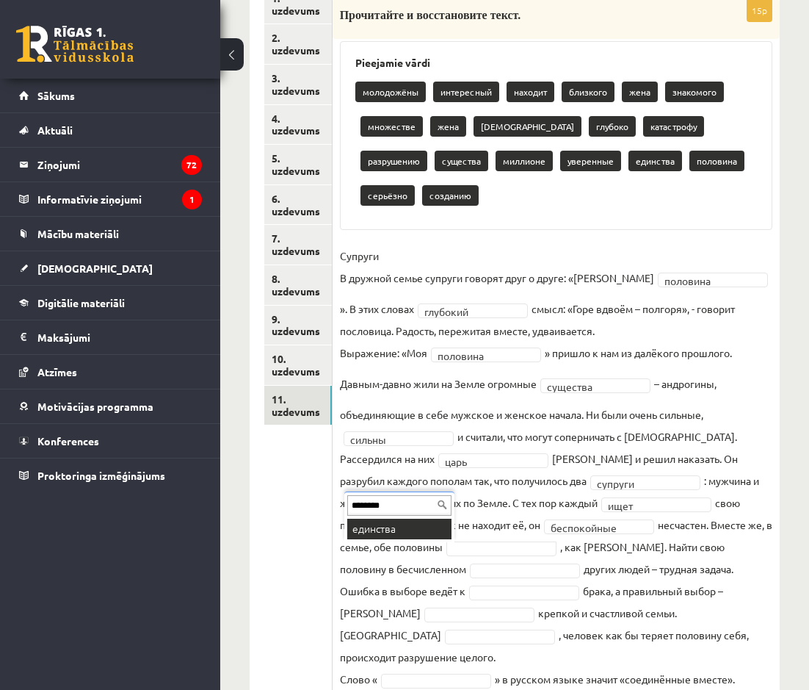
type input "********"
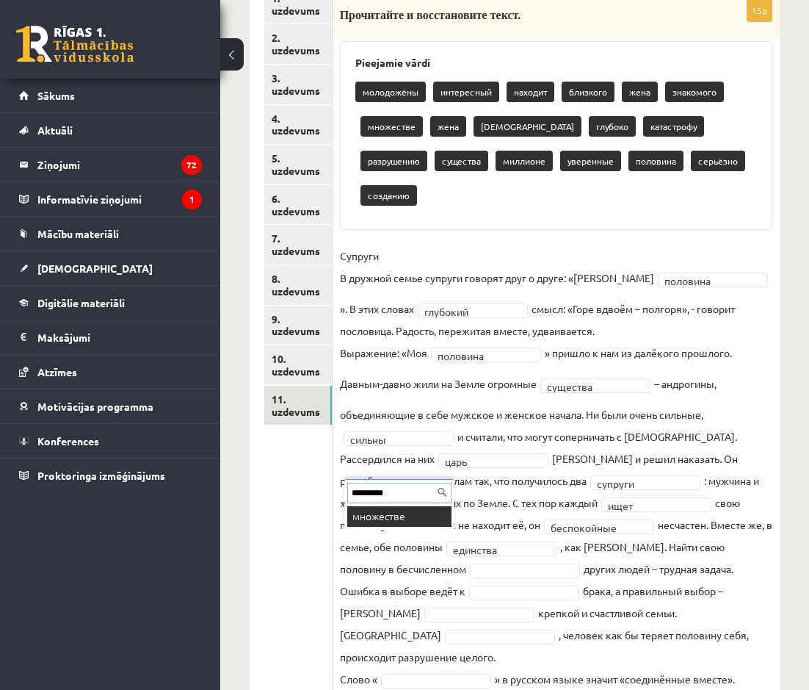
type input "*********"
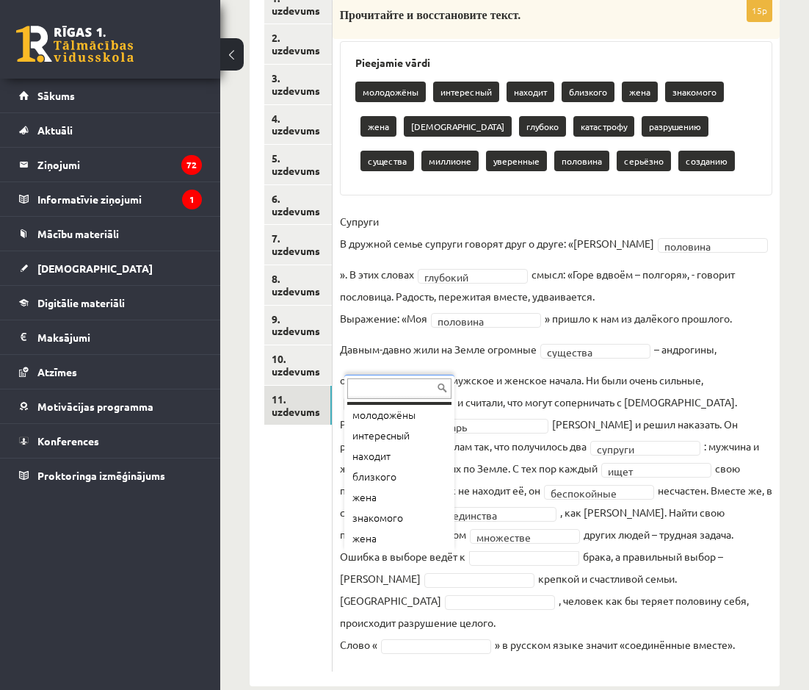
scroll to position [0, 0]
paste input "**********"
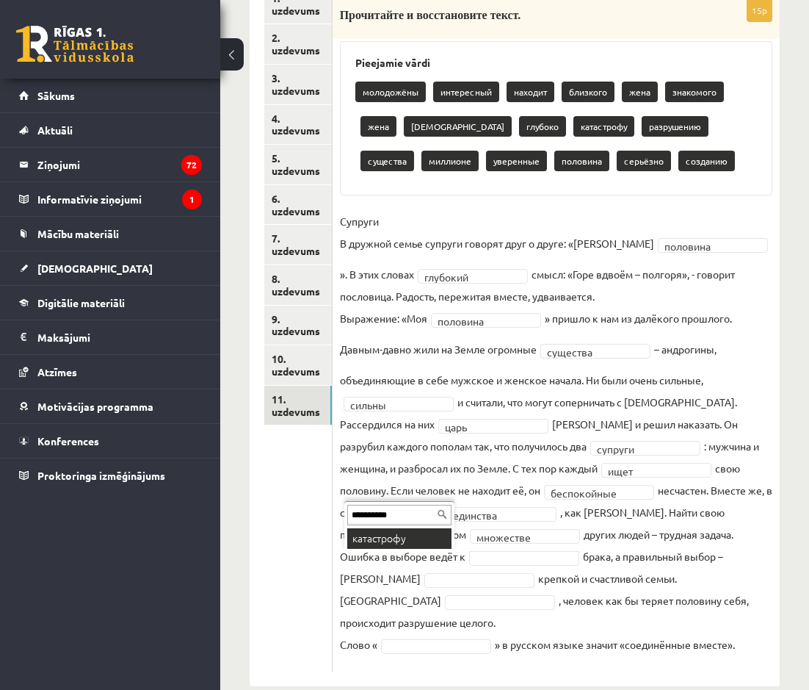
type input "**********"
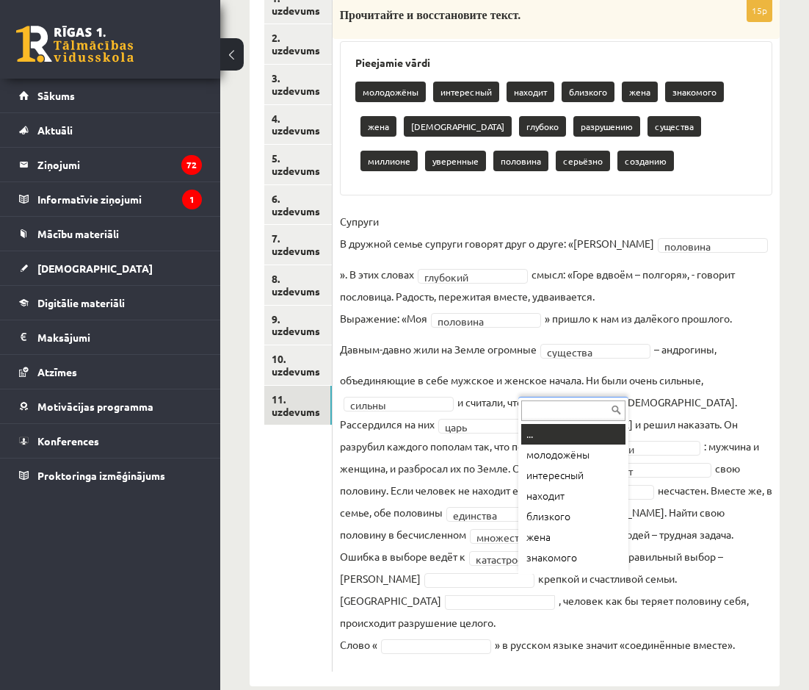
click at [547, 406] on input "text" at bounding box center [574, 410] width 104 height 21
paste input "********"
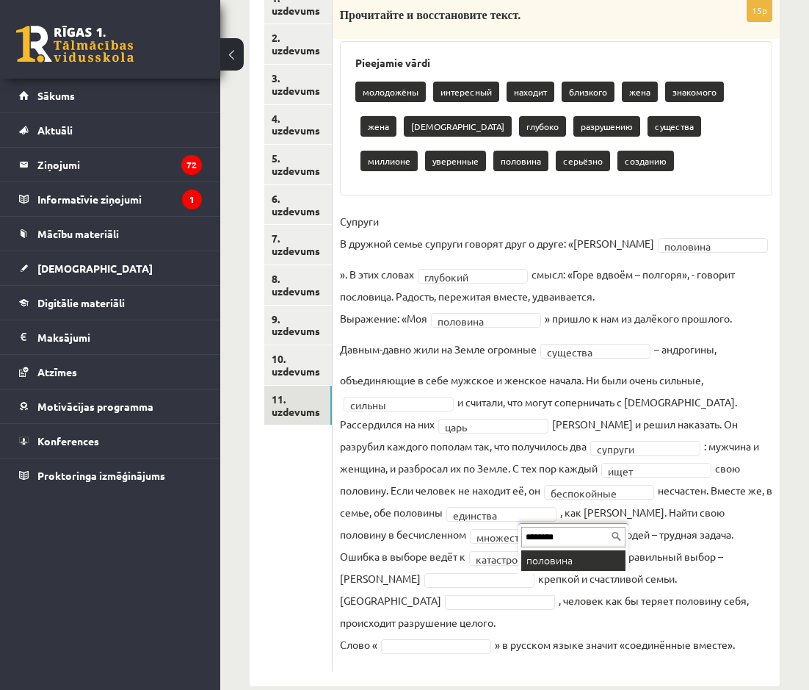
type input "********"
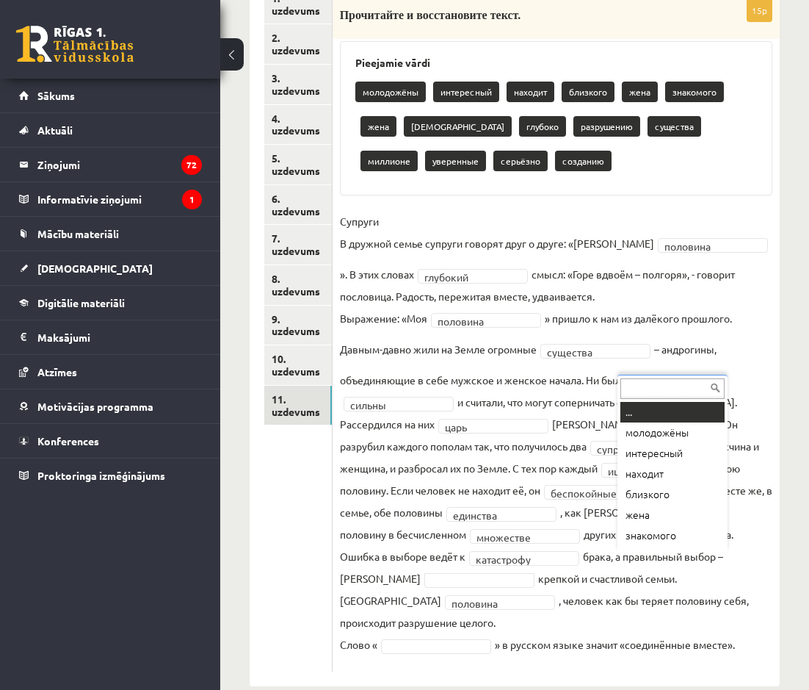
type input "**********"
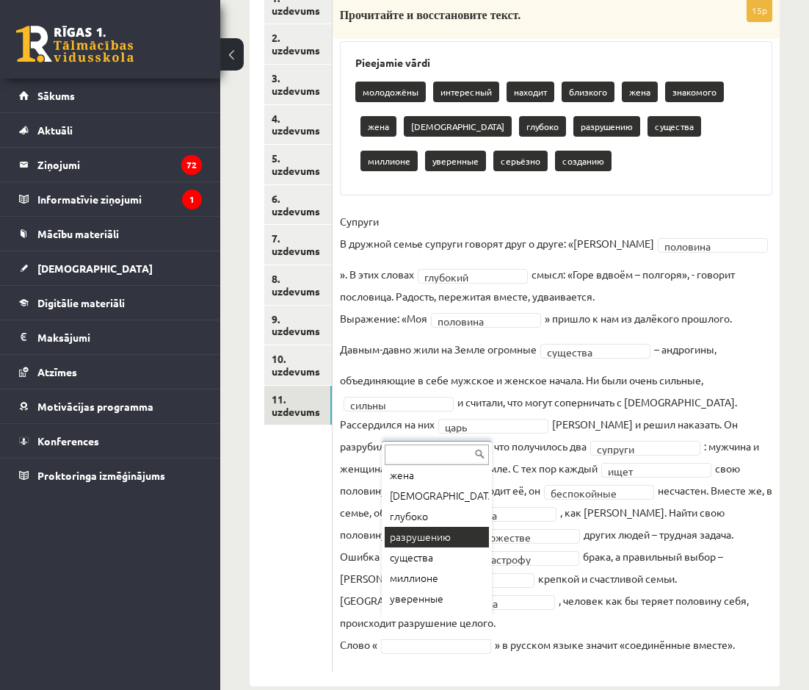
scroll to position [182, 0]
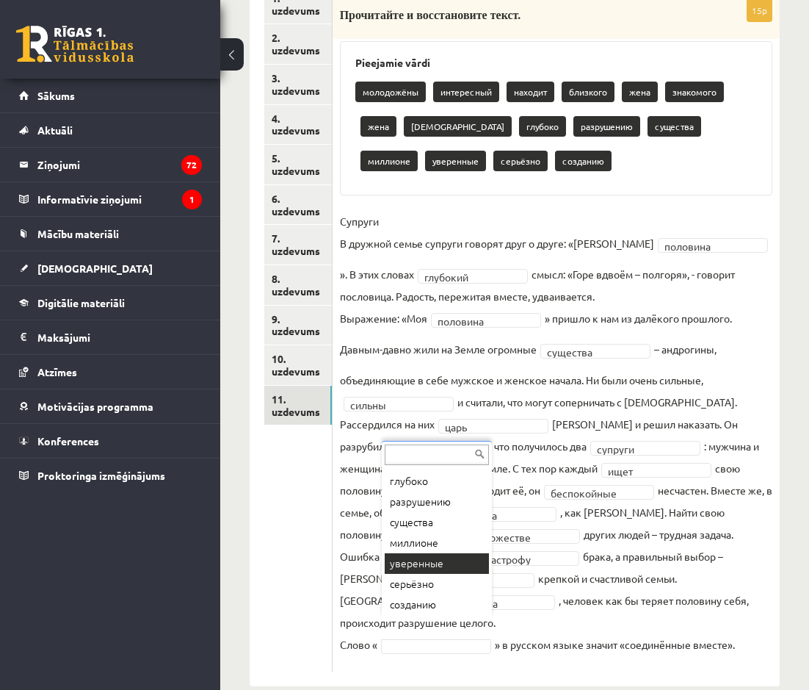
click at [404, 451] on input "text" at bounding box center [437, 454] width 104 height 21
paste input "*******"
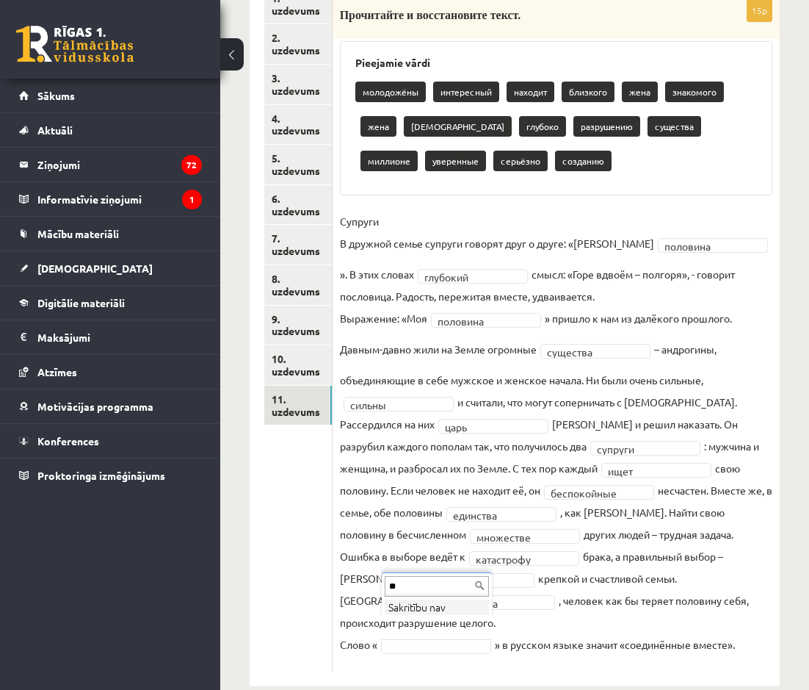
type input "*"
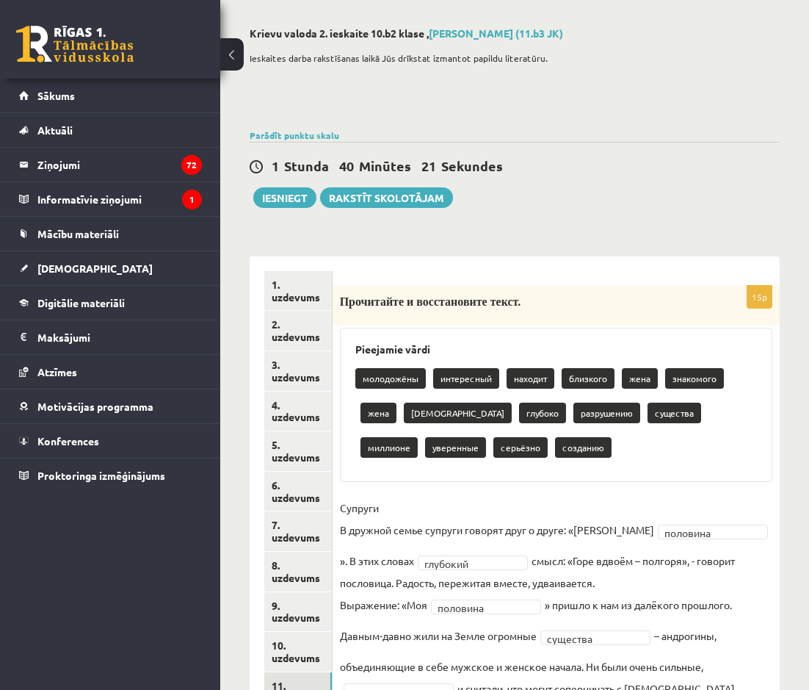
scroll to position [56, 0]
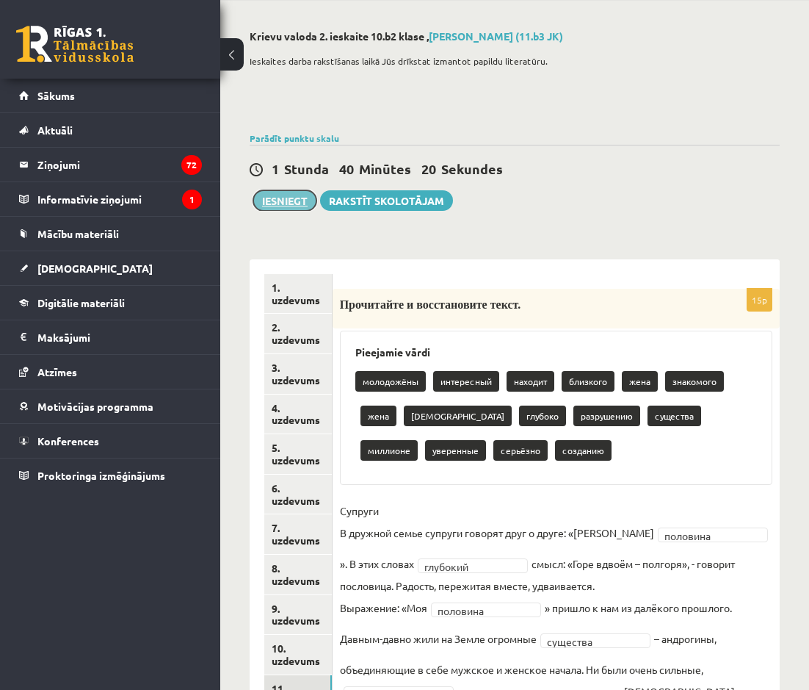
click at [298, 205] on button "Iesniegt" at bounding box center [284, 200] width 63 height 21
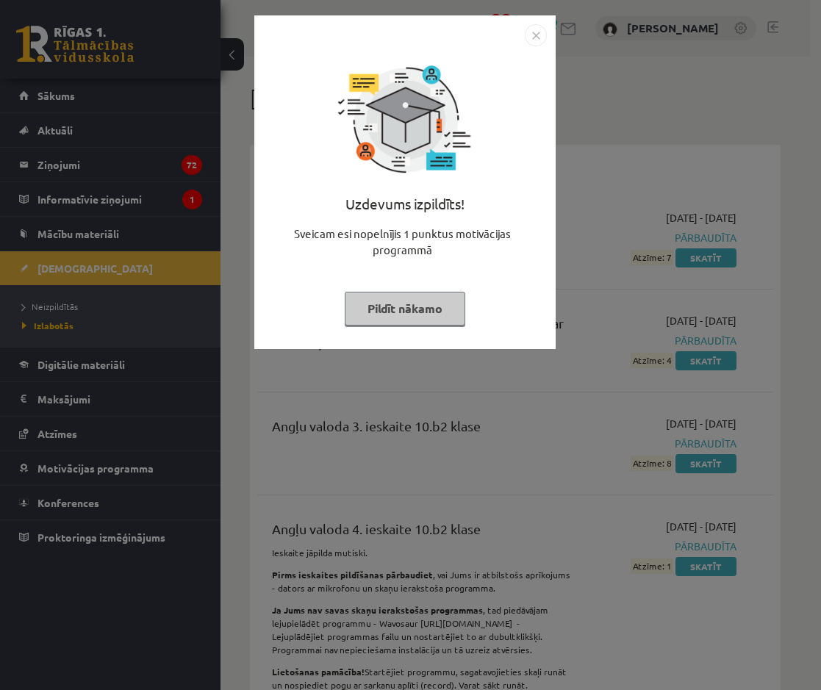
click at [516, 27] on div at bounding box center [405, 35] width 284 height 22
click at [540, 39] on img "Close" at bounding box center [535, 35] width 22 height 22
